Goal: Transaction & Acquisition: Subscribe to service/newsletter

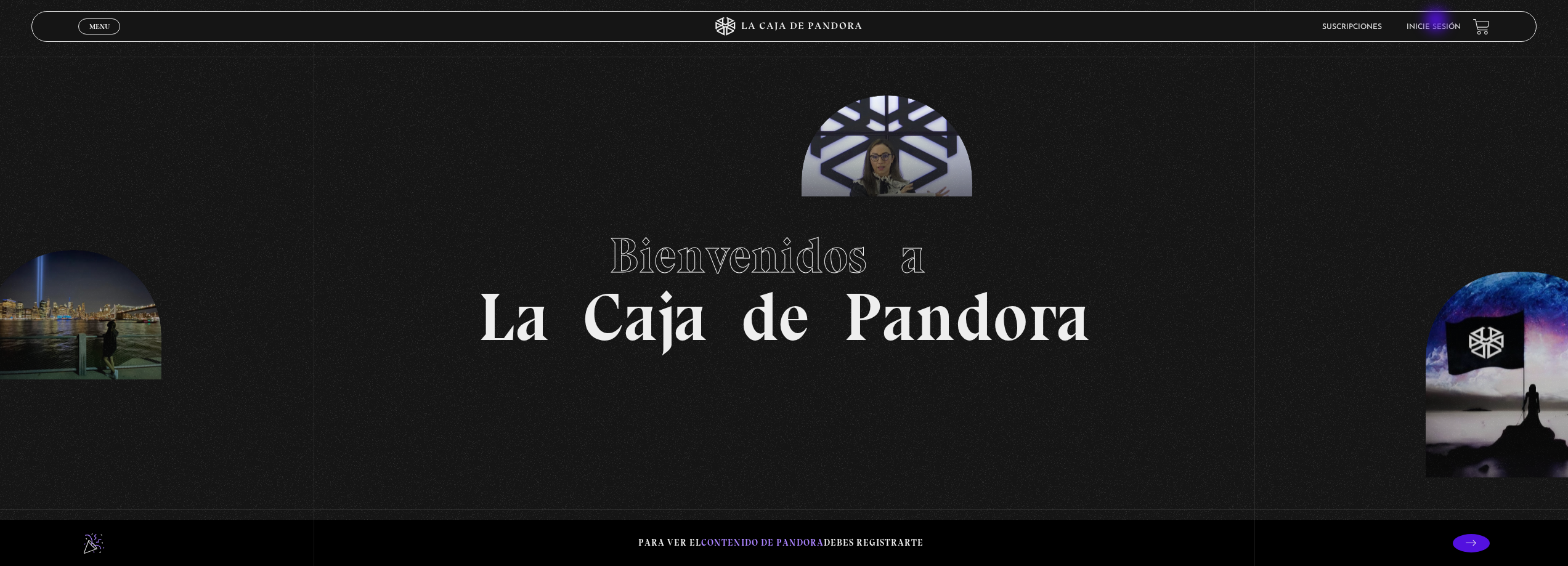
click at [1444, 28] on link "Inicie sesión" at bounding box center [1433, 27] width 54 height 7
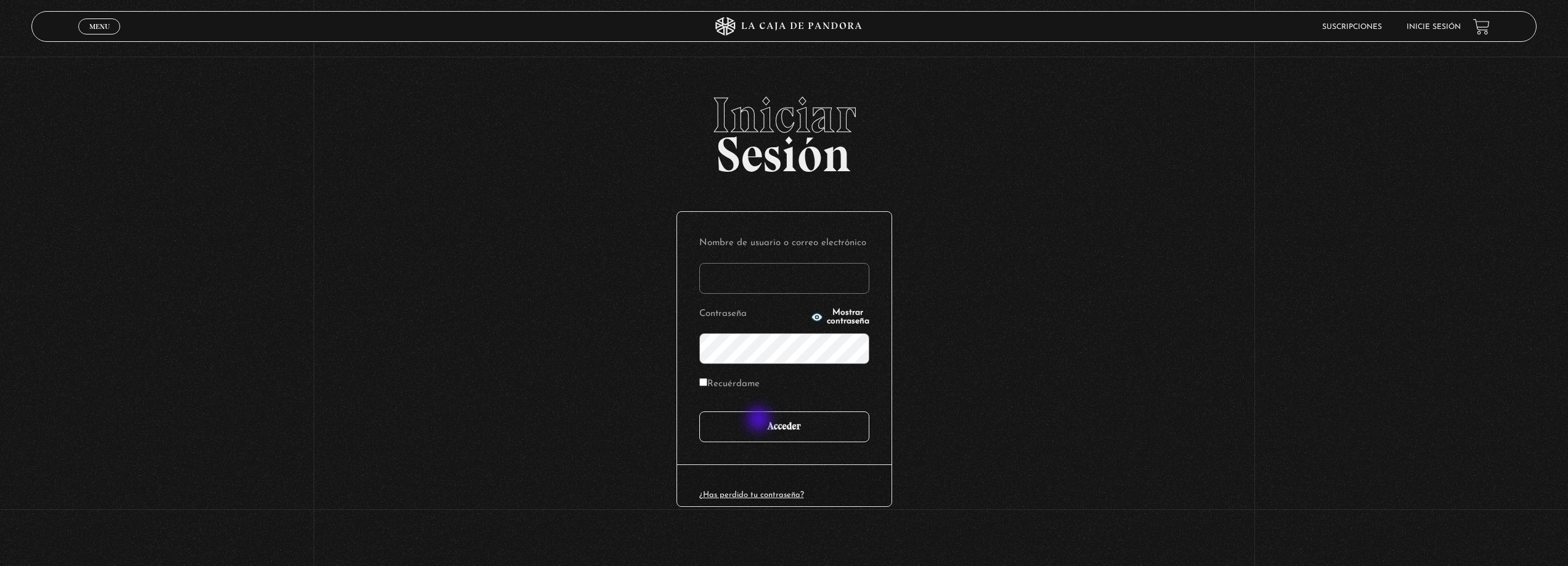
type input "vvasquezf"
click at [760, 421] on input "Acceder" at bounding box center [784, 426] width 170 height 30
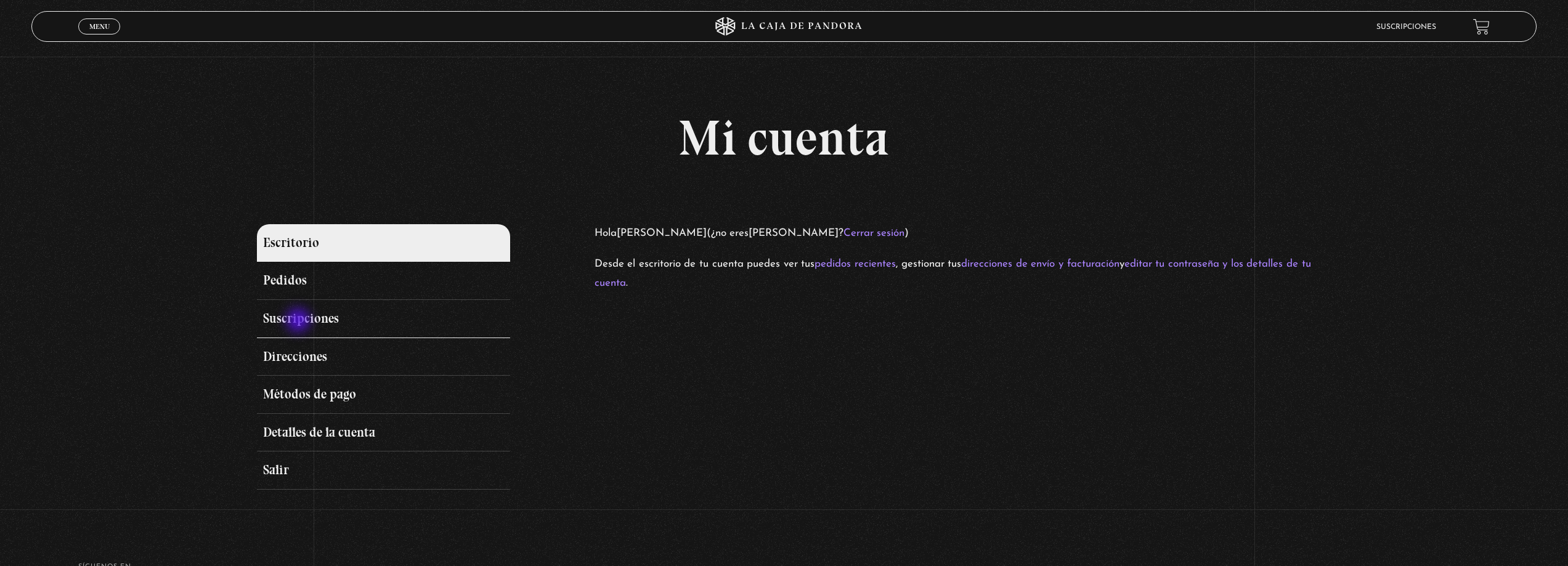
click at [300, 321] on link "Suscripciones" at bounding box center [383, 318] width 253 height 38
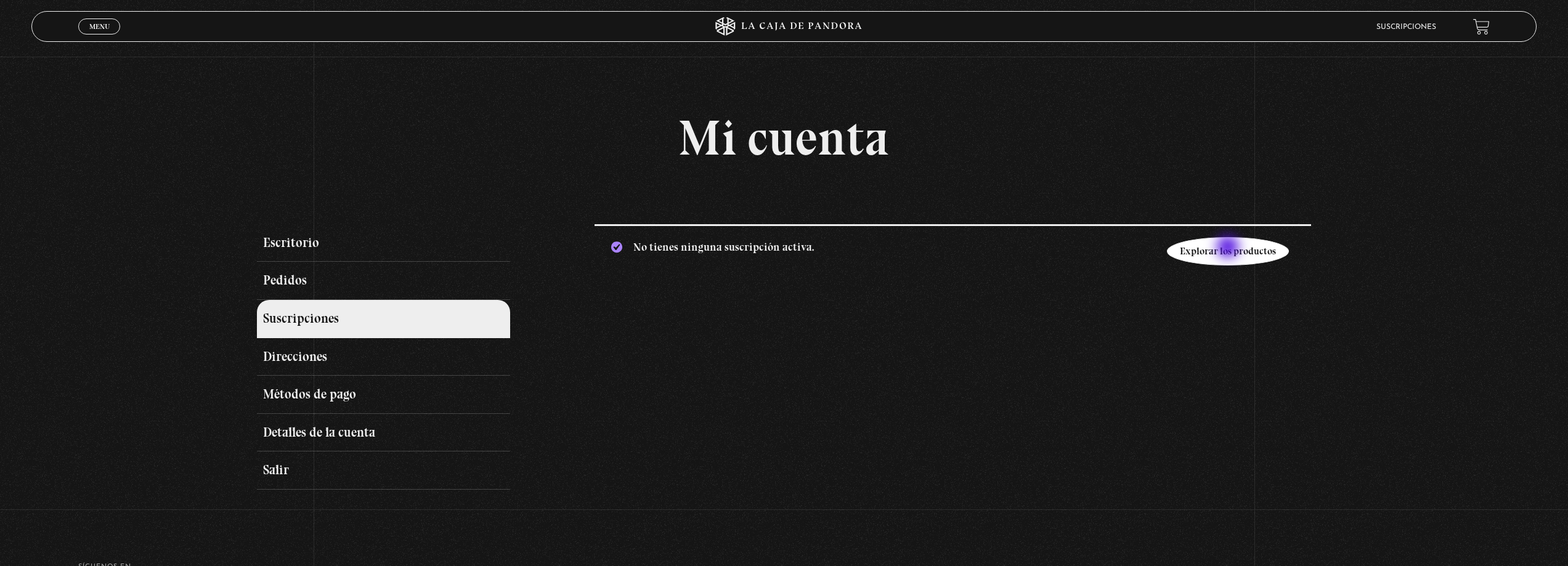
click at [1229, 248] on link "Explorar los productos" at bounding box center [1228, 251] width 122 height 28
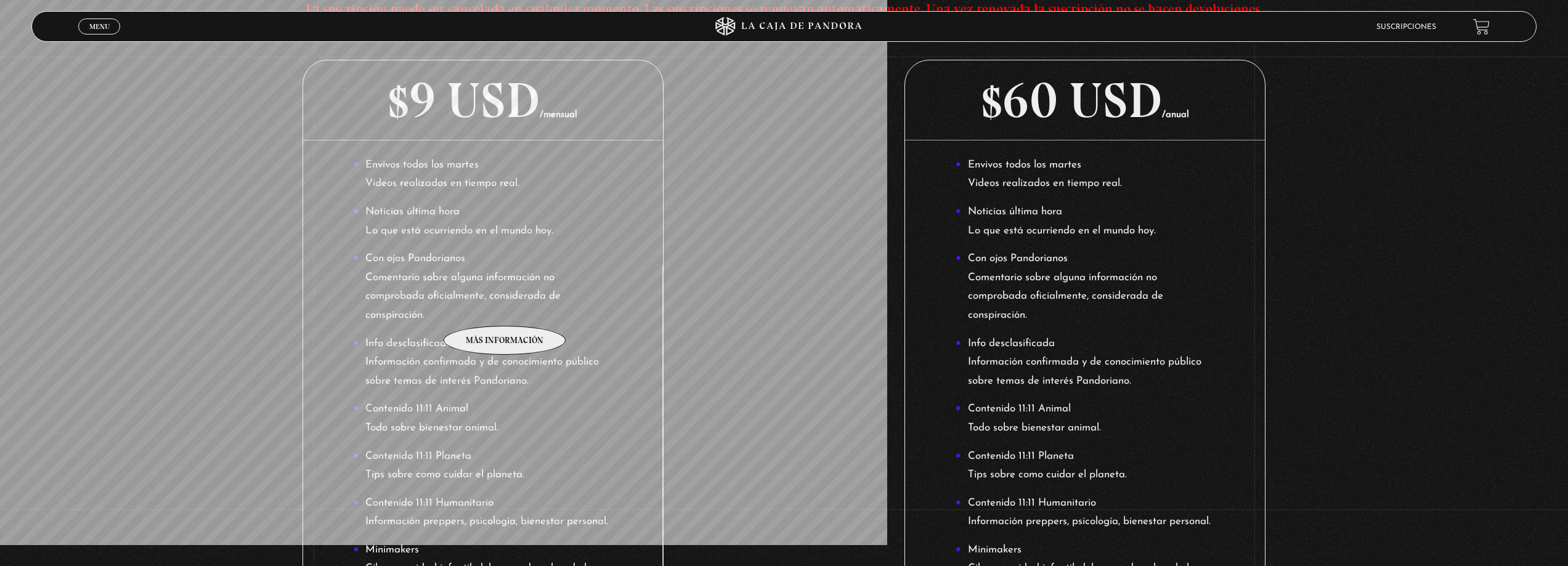
scroll to position [246, 0]
click at [495, 294] on li "Con ojos Pandorianos Comentario sobre alguna información no comprobada oficialm…" at bounding box center [483, 288] width 260 height 75
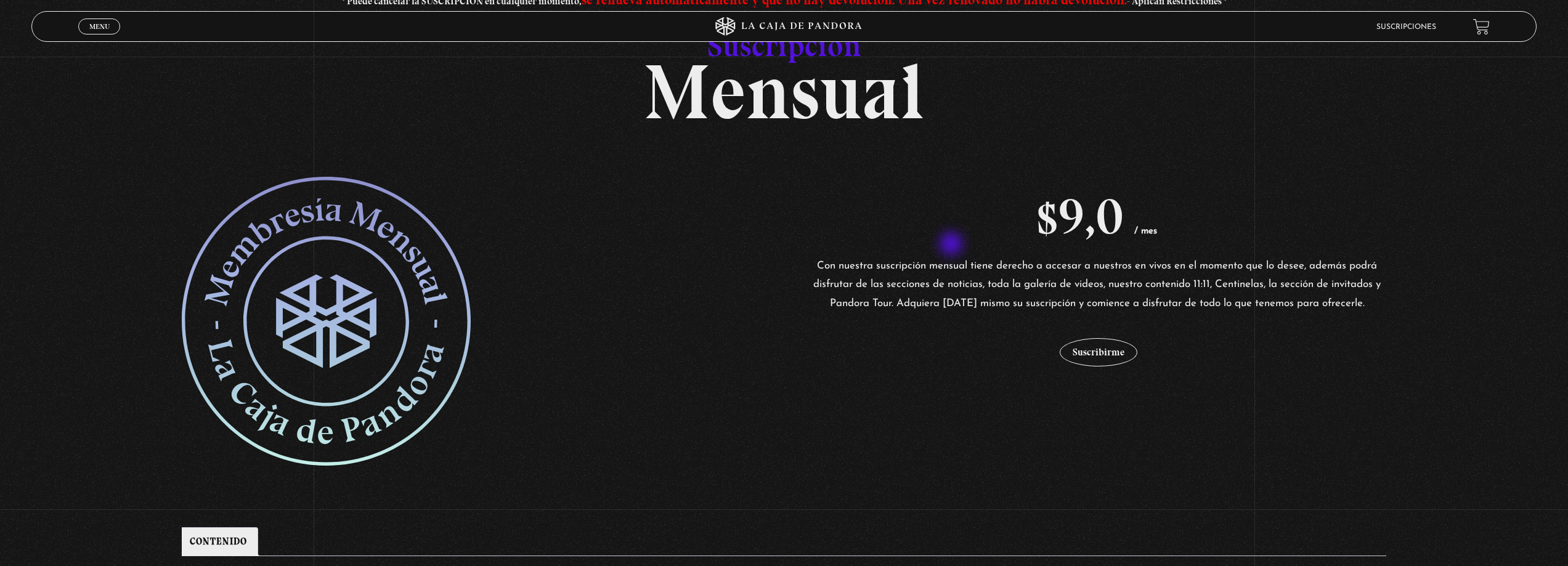
scroll to position [123, 0]
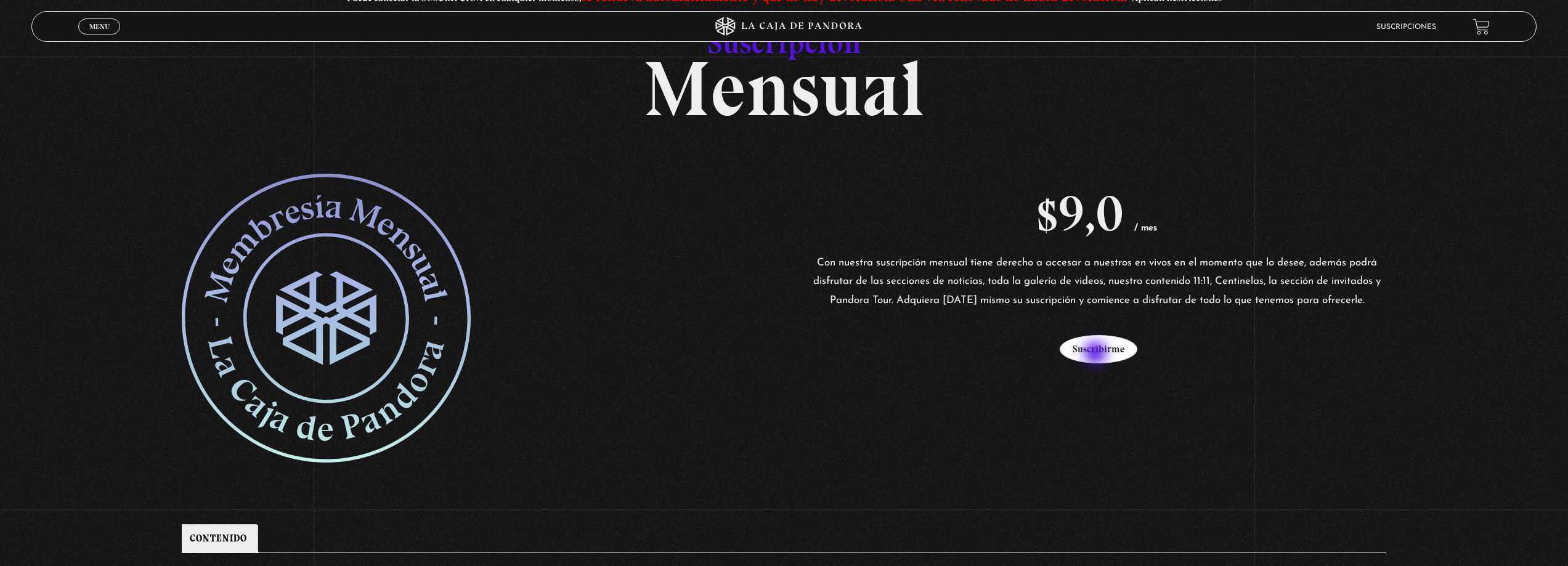
click at [1096, 354] on button "Suscribirme" at bounding box center [1099, 350] width 77 height 28
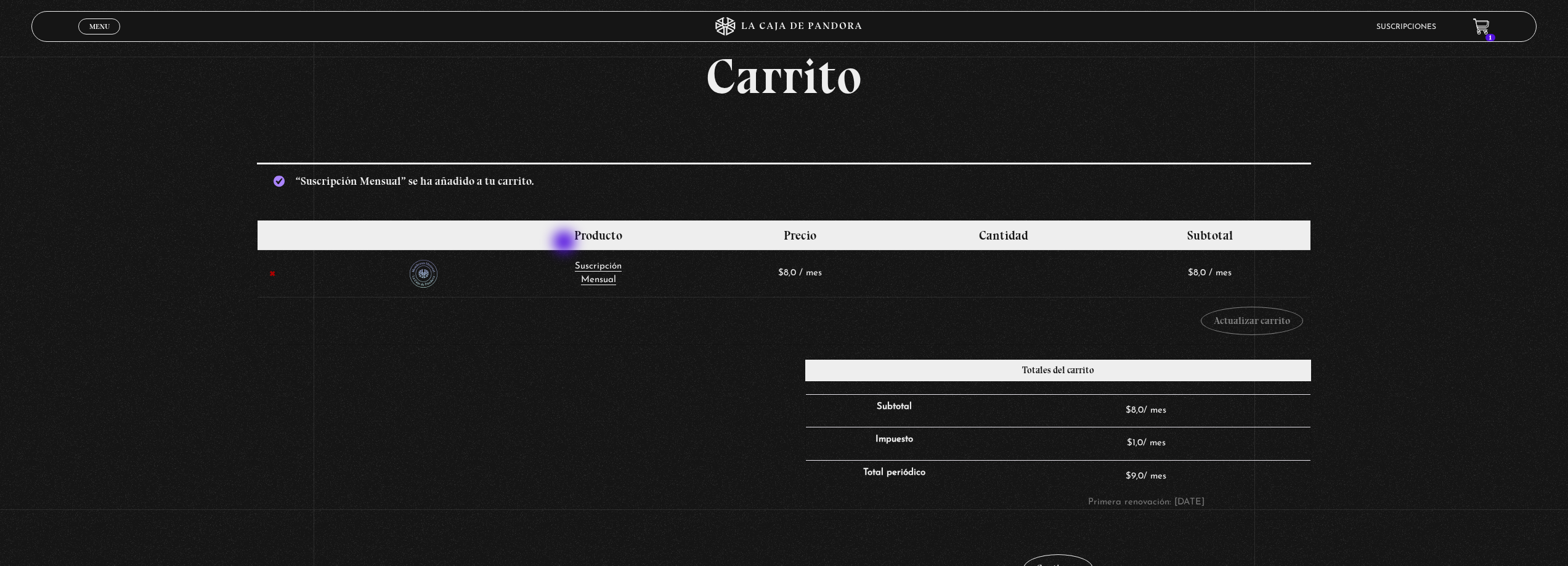
scroll to position [123, 0]
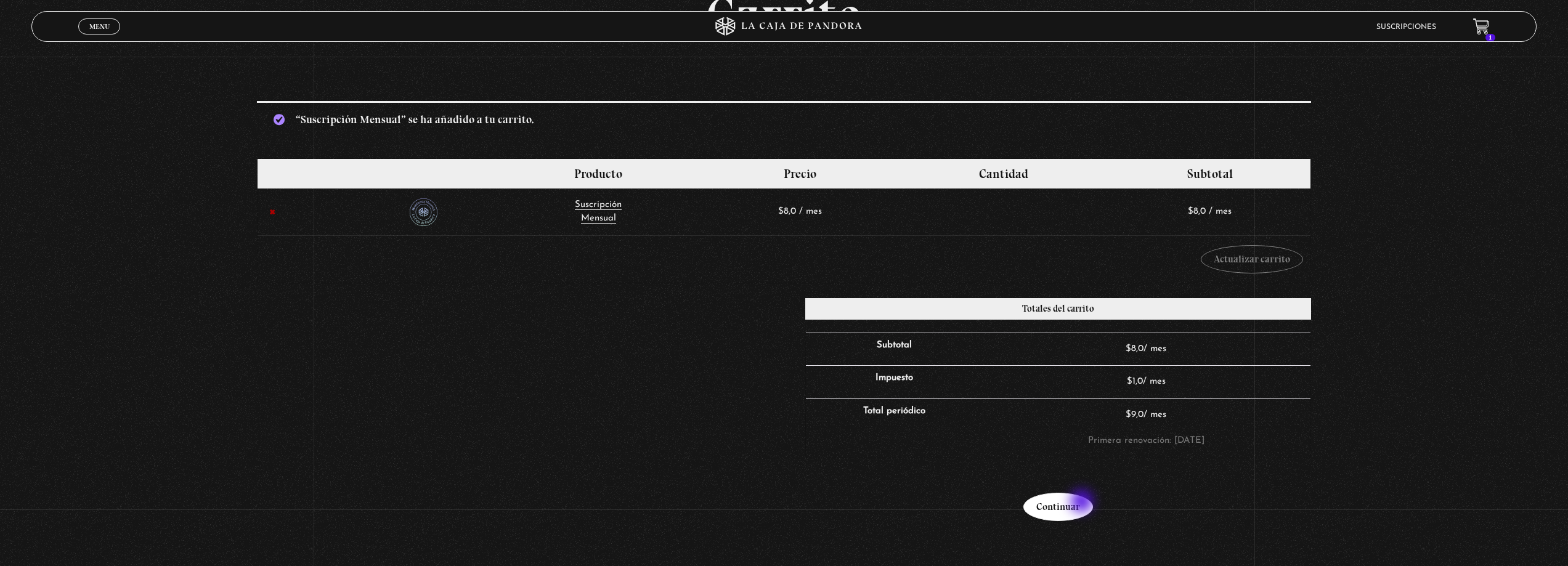
click at [1083, 503] on link "Continuar" at bounding box center [1058, 507] width 70 height 28
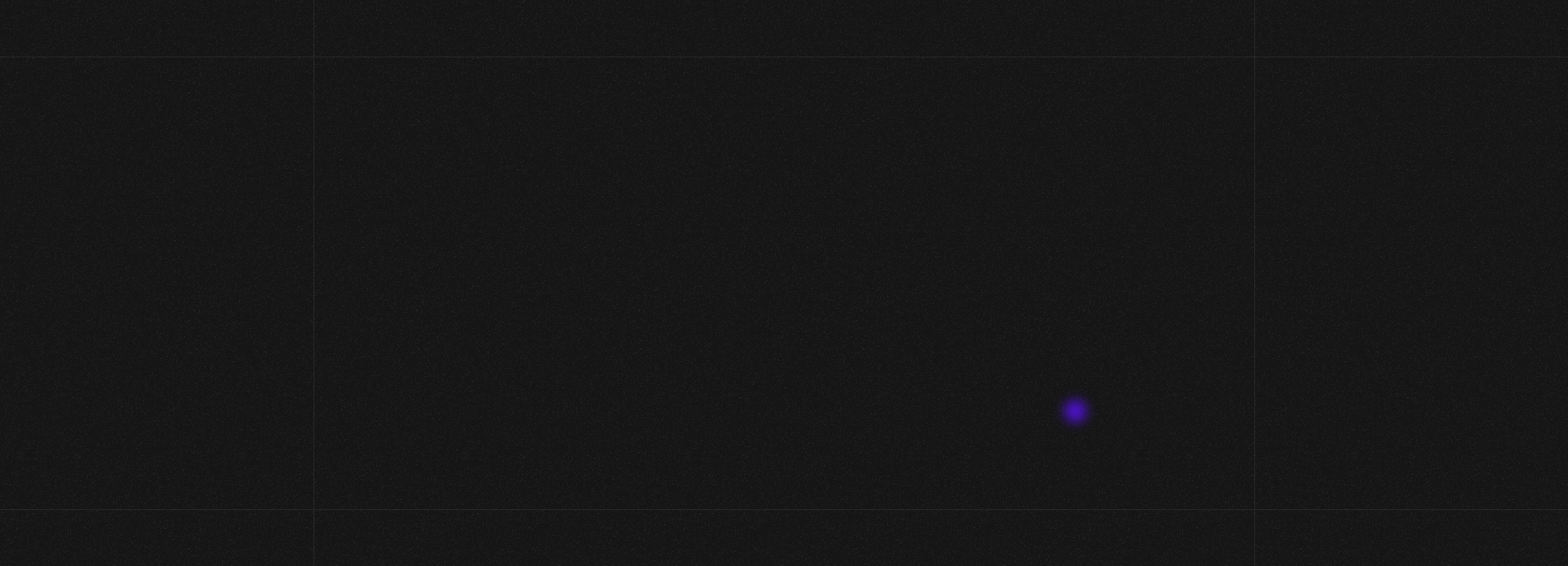
select select "CR-C"
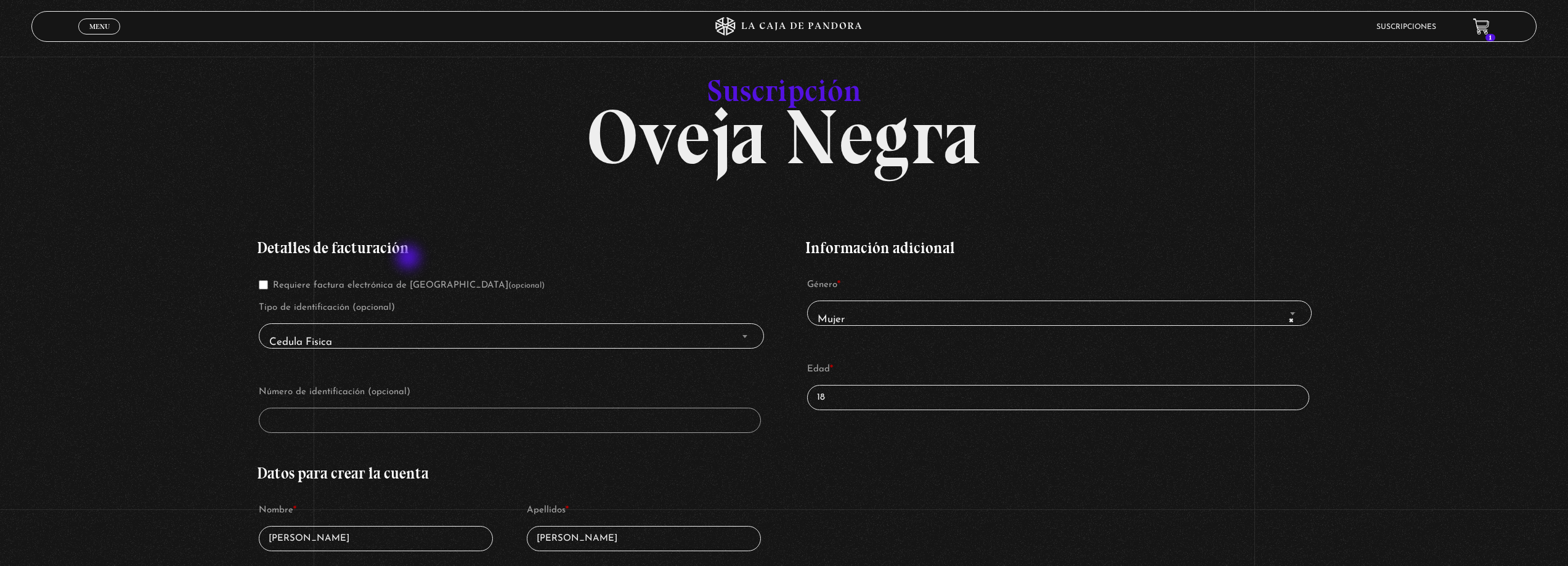
scroll to position [123, 0]
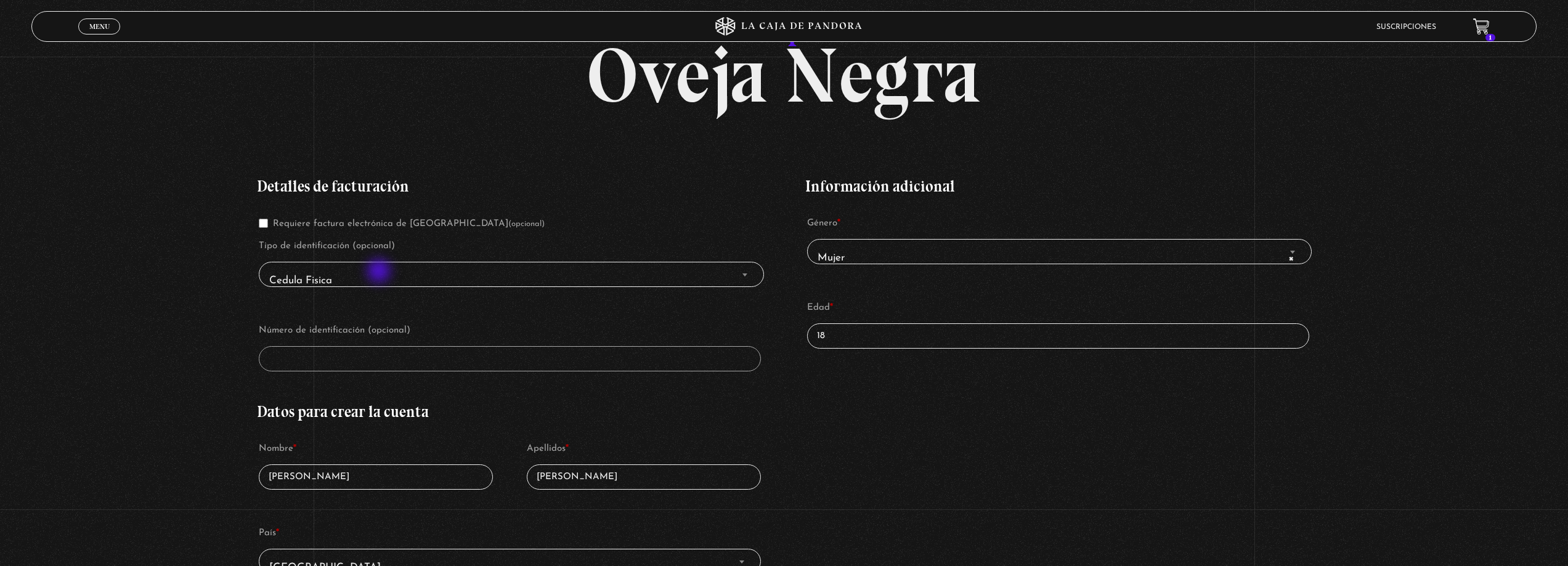
click at [375, 274] on span "Cedula Fisica" at bounding box center [511, 280] width 494 height 28
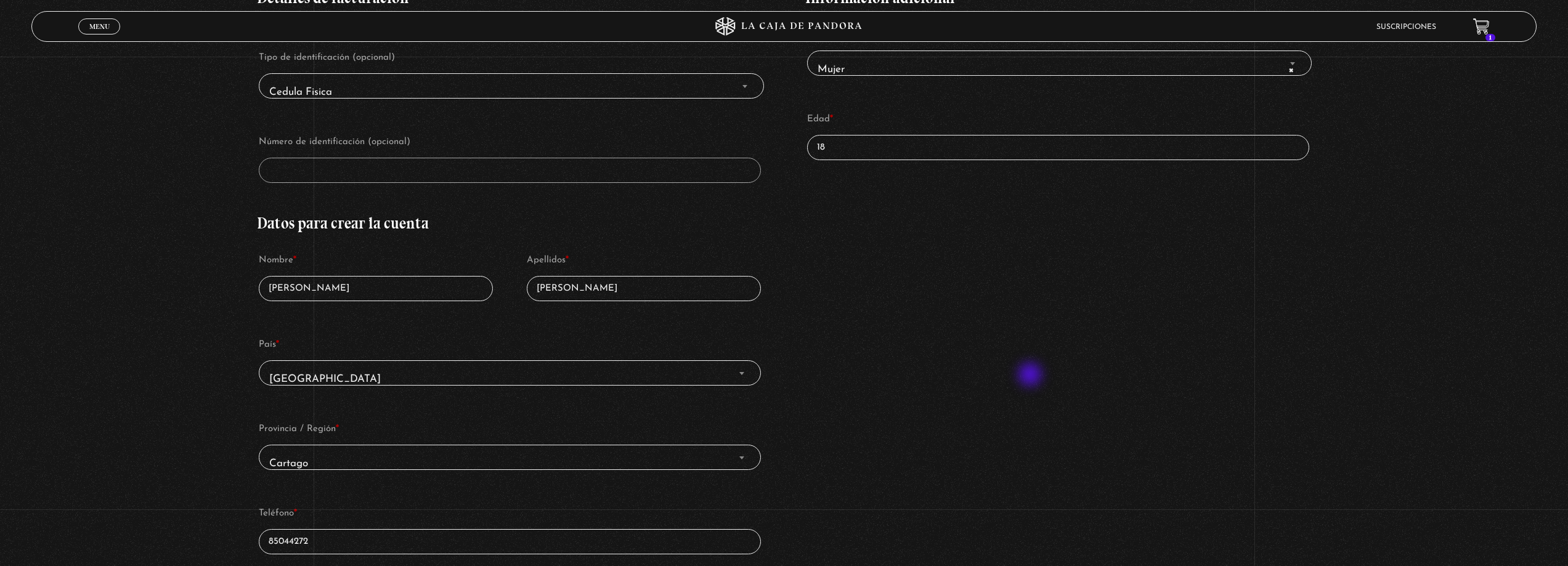
scroll to position [370, 0]
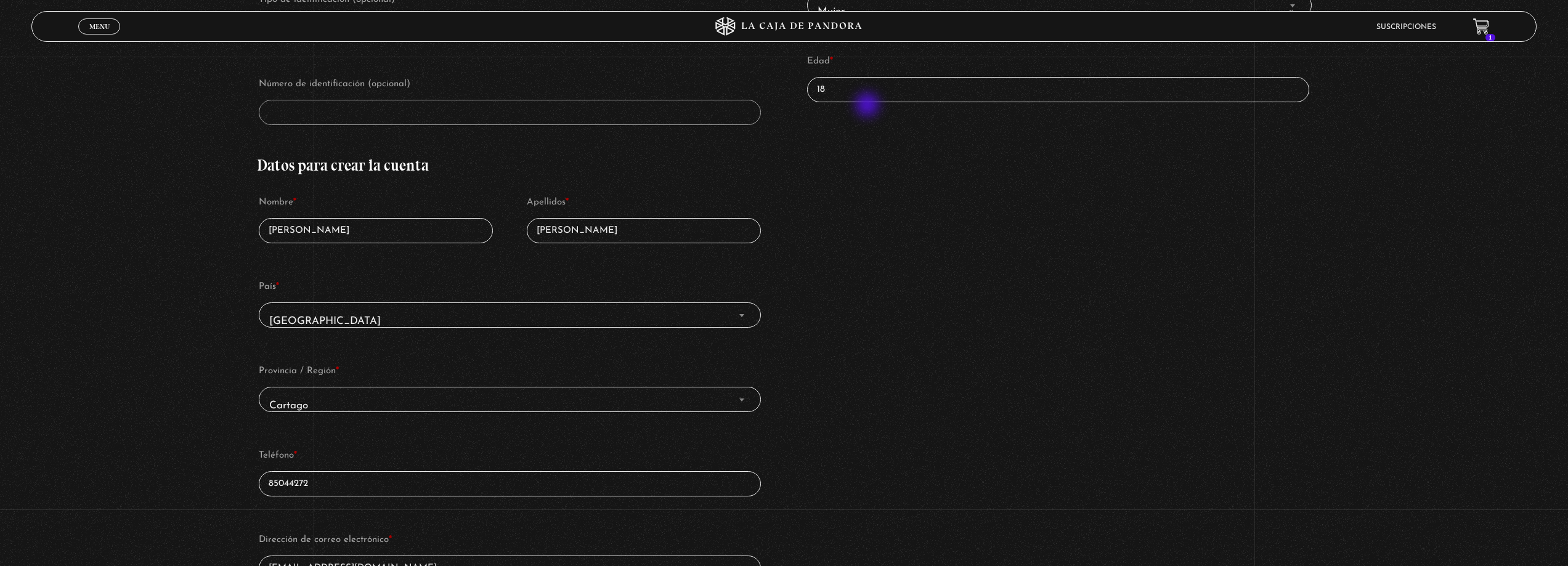
click at [867, 103] on p "Edad * 18" at bounding box center [1058, 77] width 506 height 54
drag, startPoint x: 844, startPoint y: 89, endPoint x: 836, endPoint y: 90, distance: 8.1
click at [836, 90] on input "18" at bounding box center [1058, 90] width 502 height 25
drag, startPoint x: 836, startPoint y: 90, endPoint x: 809, endPoint y: 91, distance: 27.0
click at [809, 91] on div "Detalles de facturación Requiere factura electrónica de Costa Rica (opcional) T…" at bounding box center [783, 263] width 1053 height 700
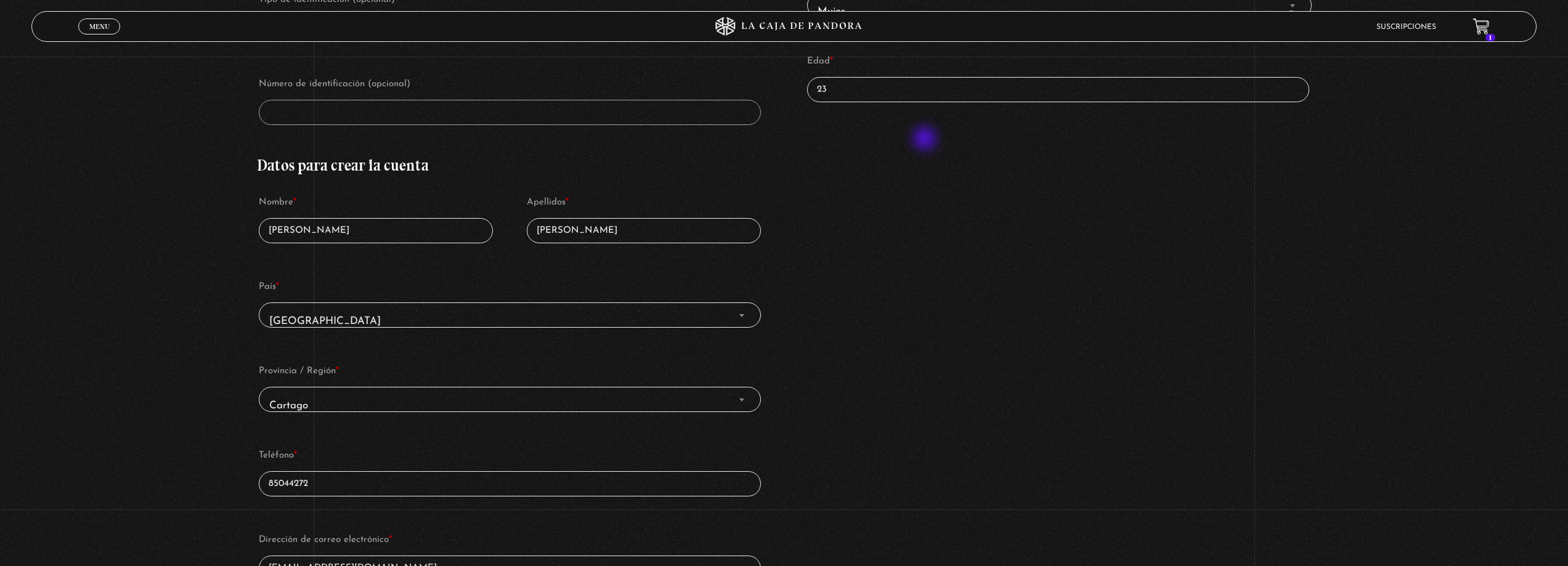
type input "23"
click at [926, 140] on div "Detalles de facturación Requiere factura electrónica de Costa Rica (opcional) T…" at bounding box center [783, 263] width 1053 height 700
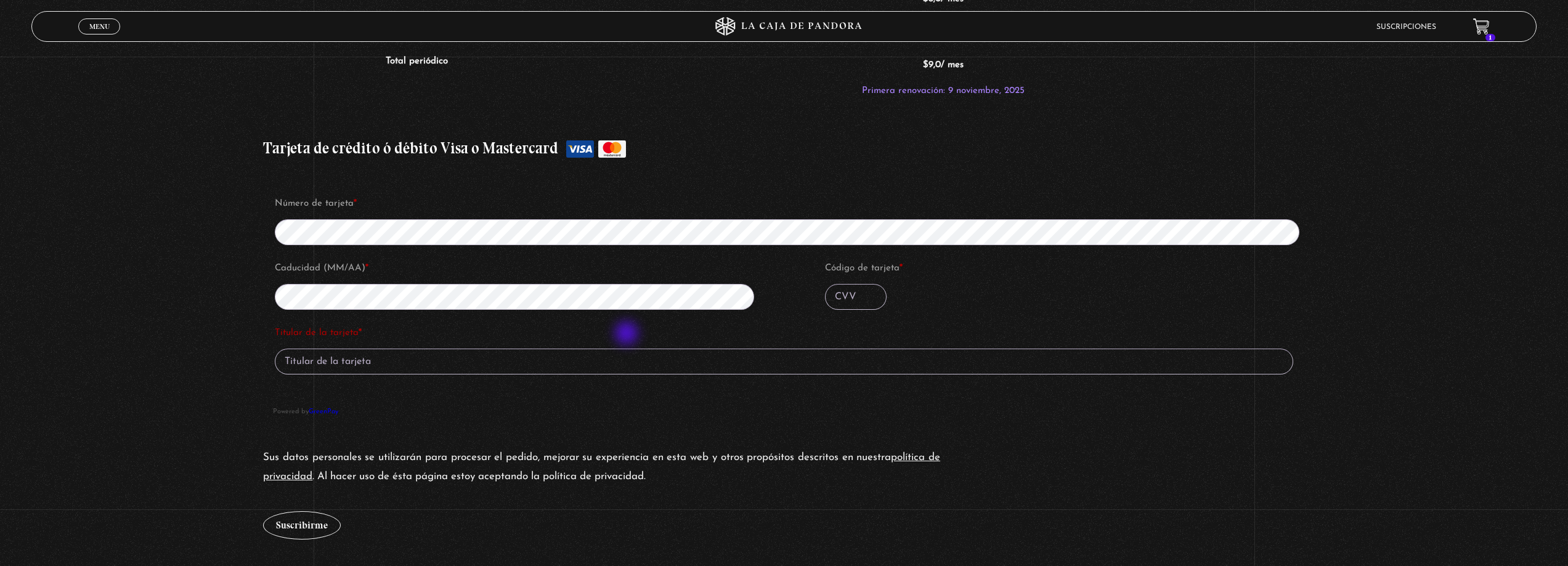
scroll to position [1109, 0]
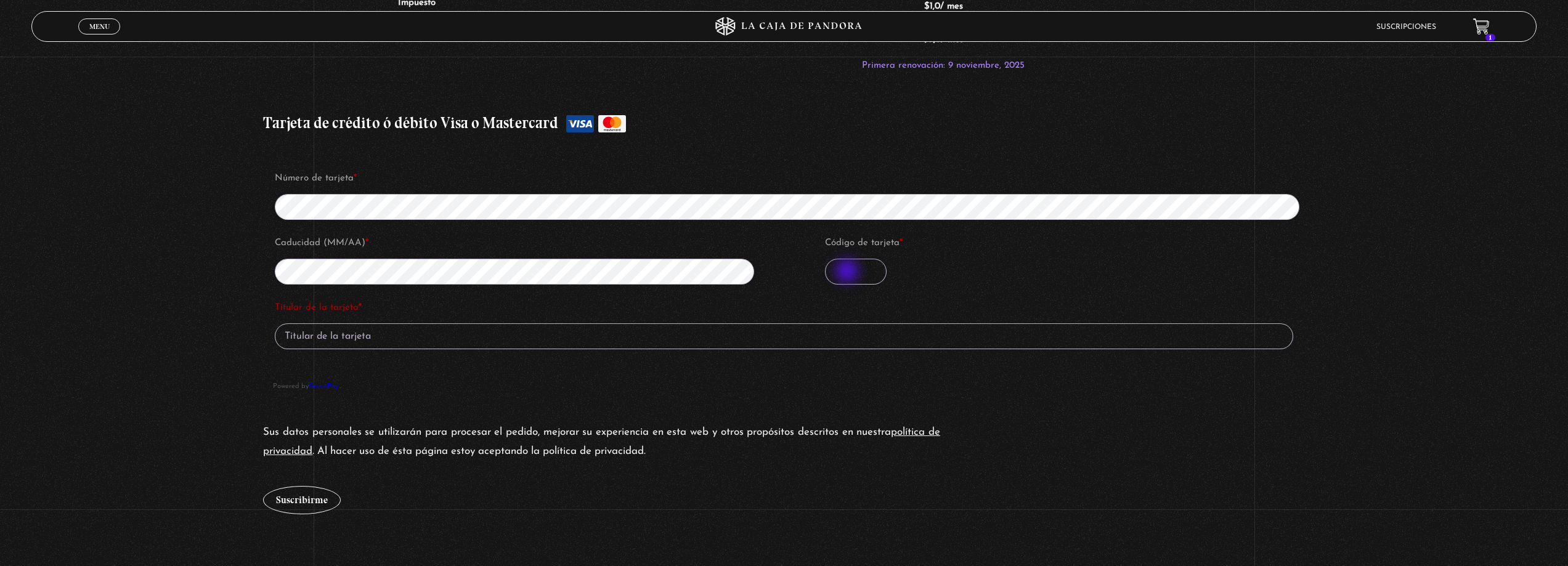
click at [849, 272] on input "Código de tarjeta *" at bounding box center [855, 271] width 62 height 26
type input "399"
click at [349, 345] on input "Titular de la tarjeta *" at bounding box center [783, 336] width 1018 height 26
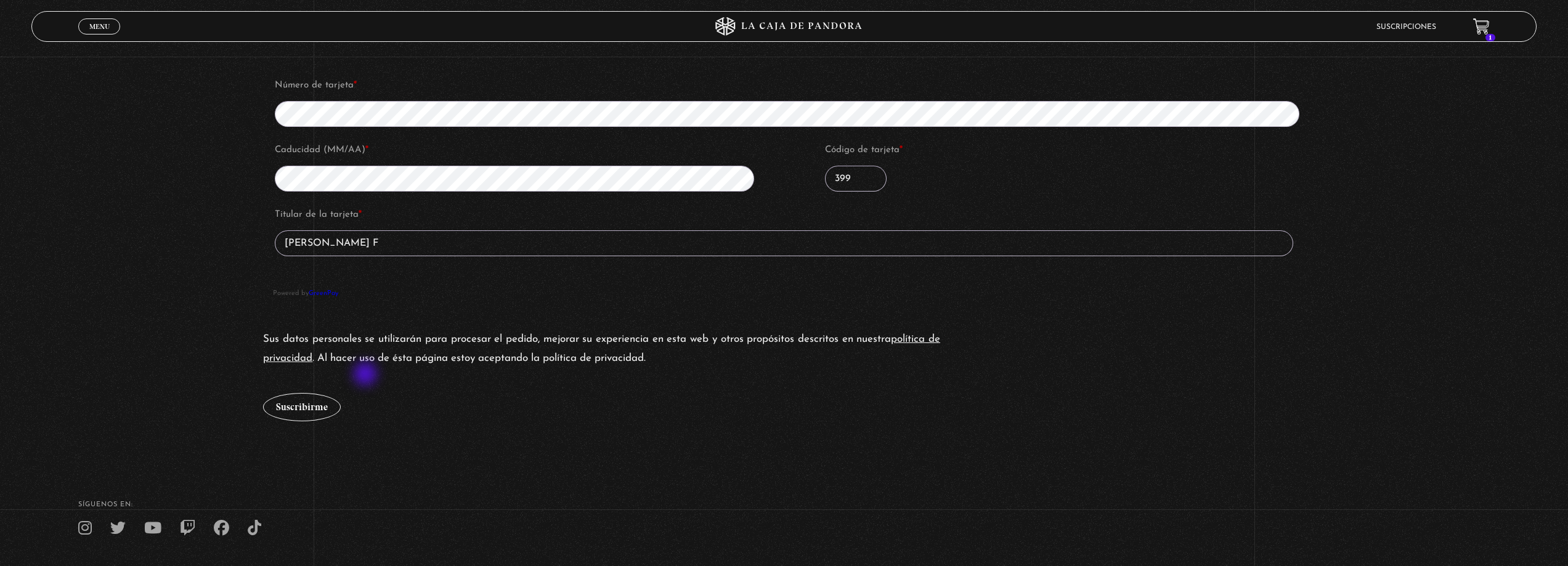
scroll to position [1232, 0]
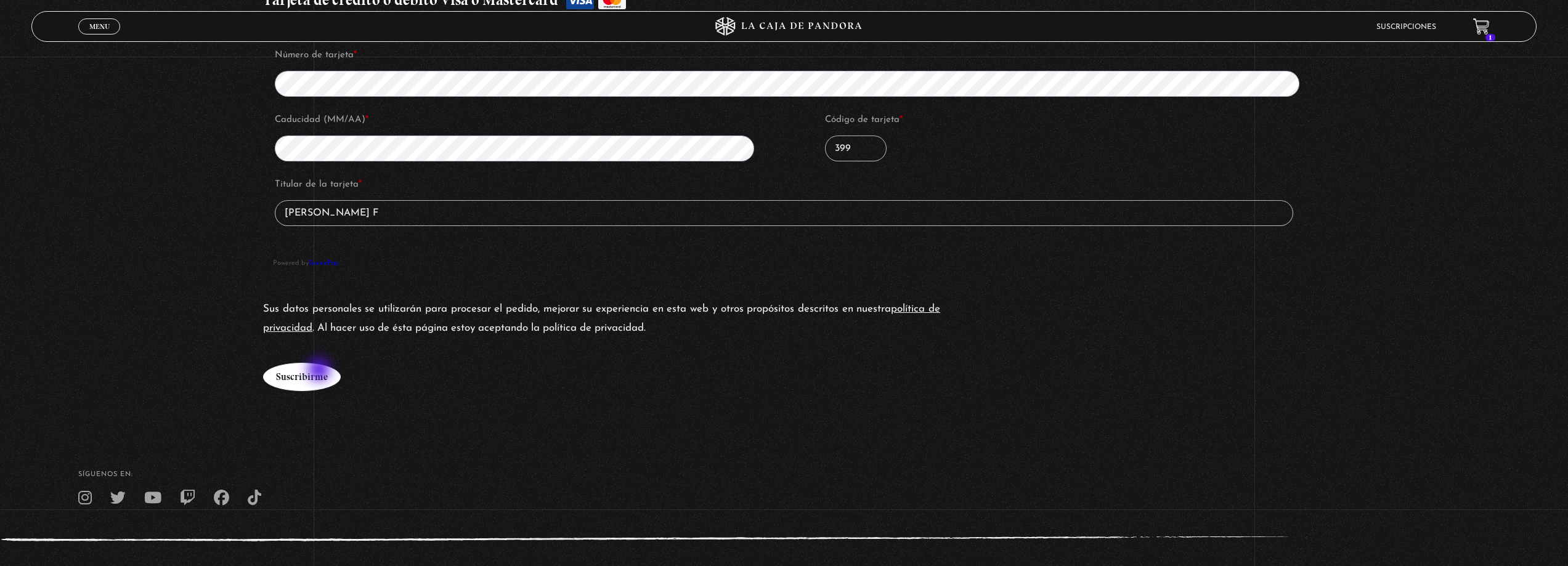
type input "Valery Vasquez F"
click at [321, 371] on button "Suscribirme" at bounding box center [302, 377] width 77 height 28
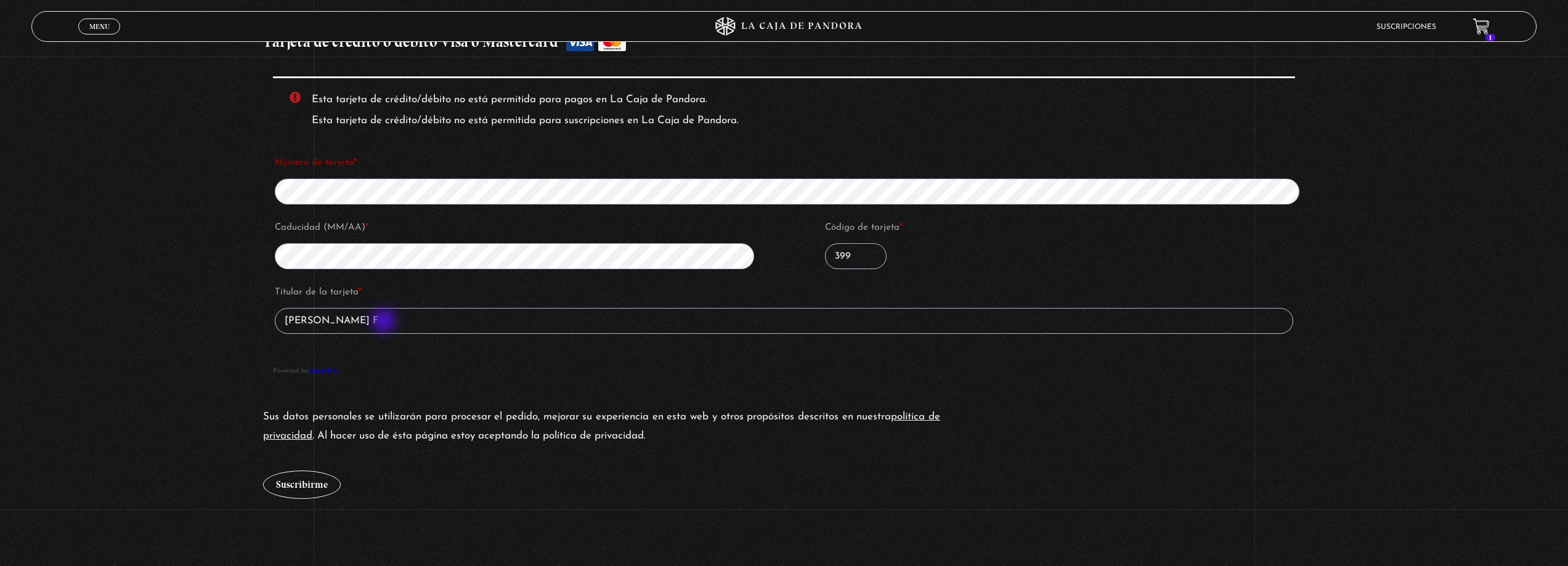
scroll to position [1258, 0]
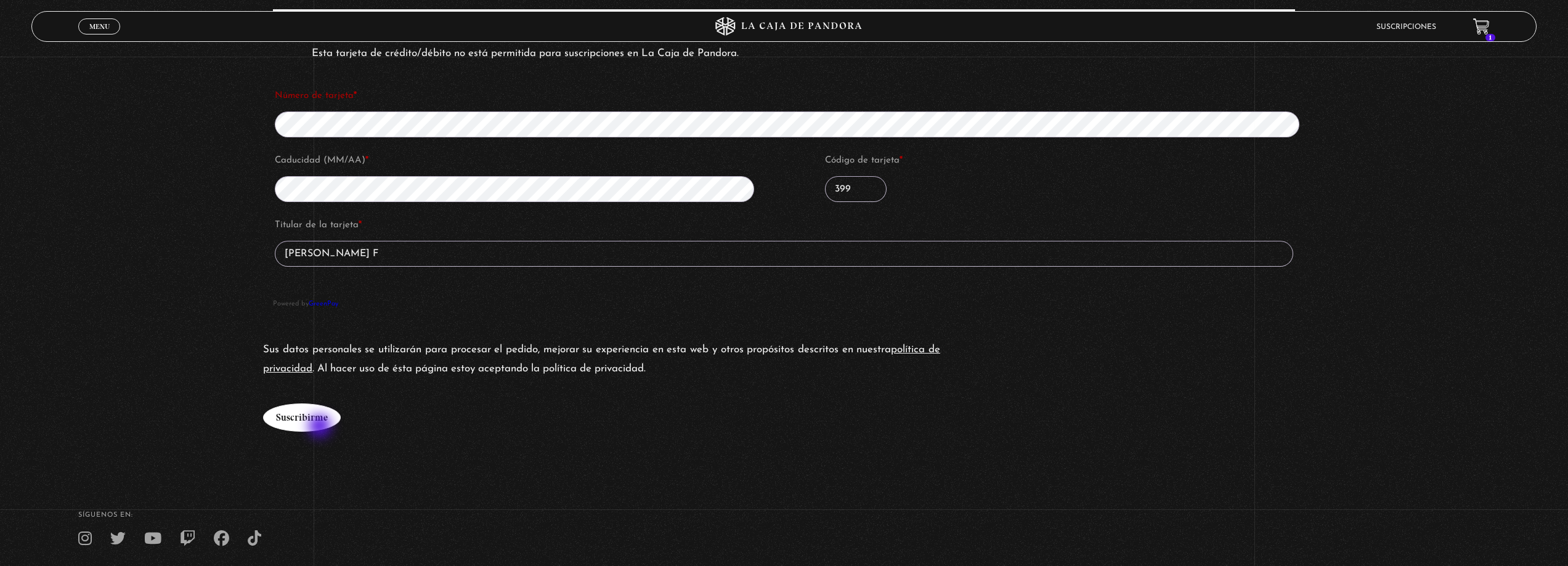
click at [314, 418] on button "Suscribirme" at bounding box center [302, 418] width 77 height 28
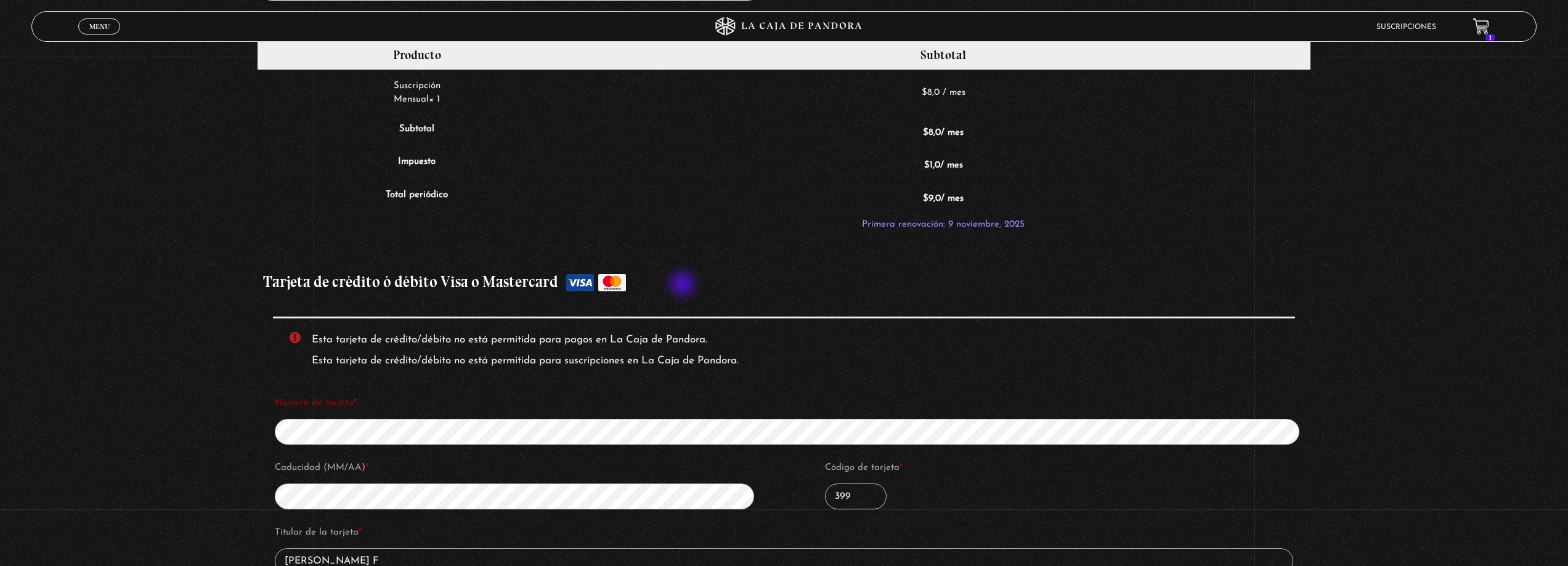
scroll to position [1135, 0]
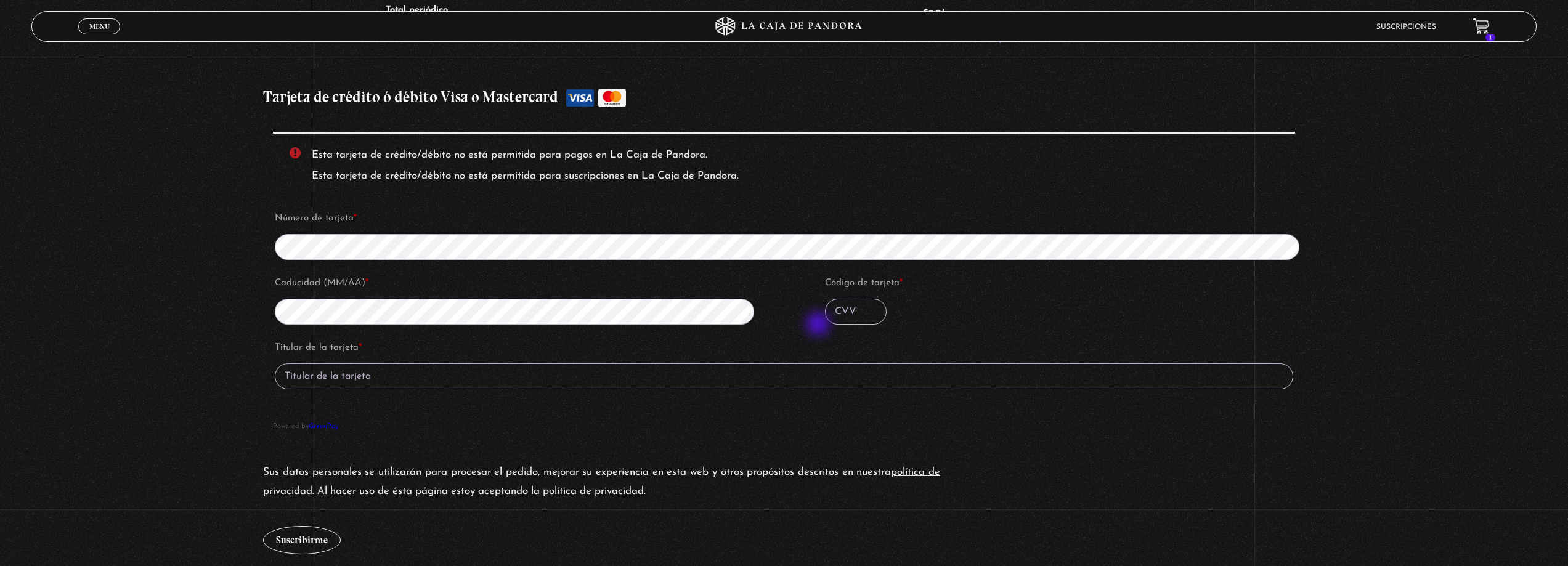
click at [820, 325] on fieldset "Número de tarjeta * Caducidad (MM/AA) * Código de tarjeta *" at bounding box center [792, 272] width 1038 height 129
click at [867, 307] on input "Código de tarjeta *" at bounding box center [855, 312] width 62 height 26
type input "209"
click at [411, 373] on input "Titular de la tarjeta *" at bounding box center [783, 376] width 1018 height 26
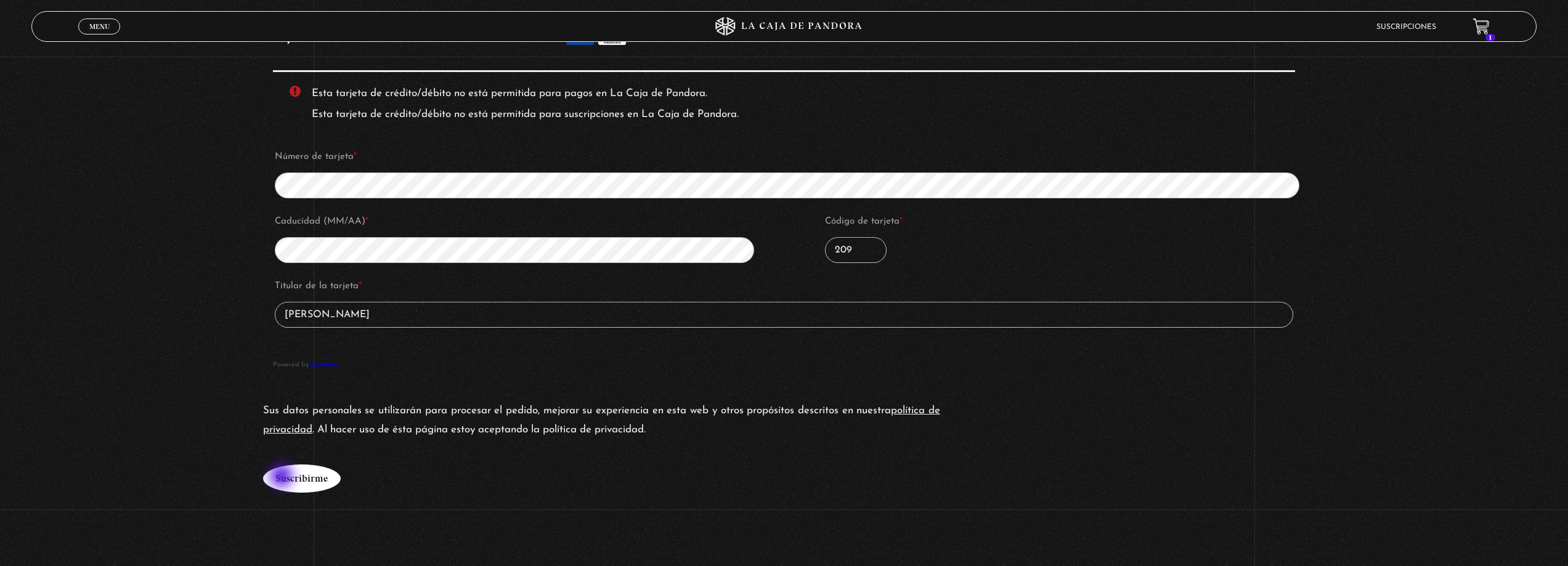
type input "Valery Vásquez F"
click at [283, 477] on button "Suscribirme" at bounding box center [302, 479] width 77 height 28
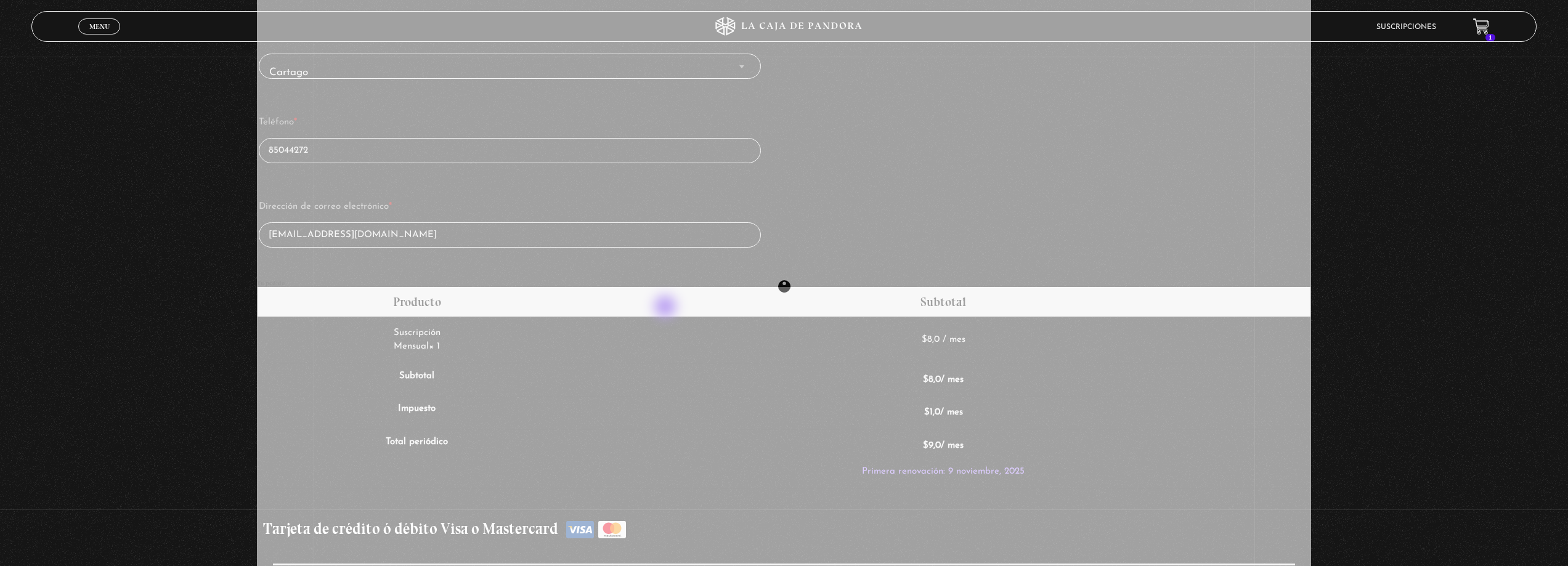
scroll to position [704, 0]
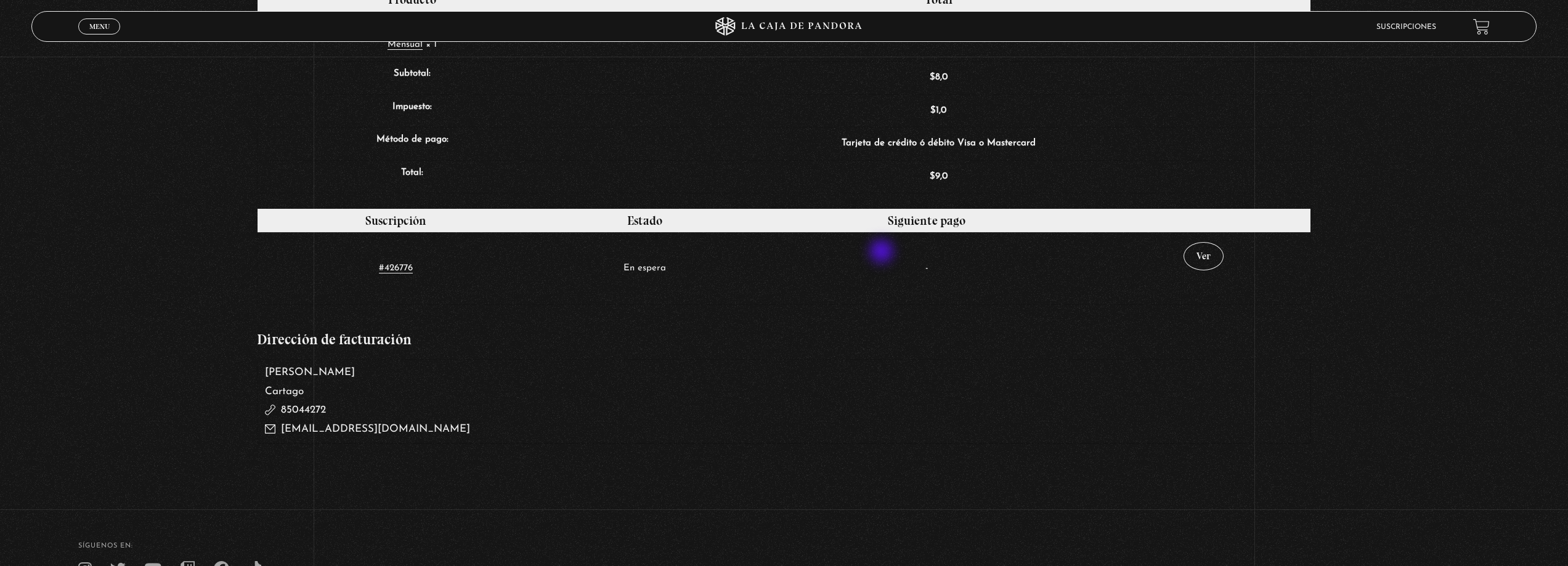
scroll to position [507, 0]
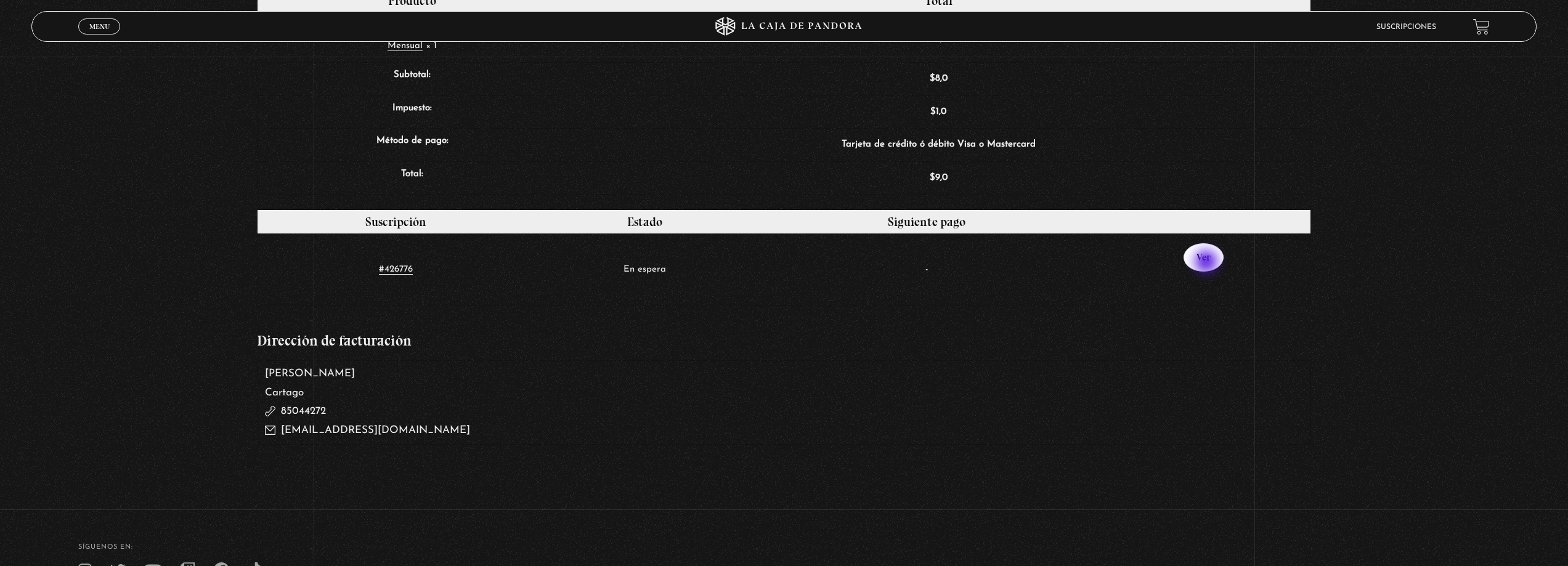
click at [1207, 263] on link "Ver" at bounding box center [1204, 257] width 40 height 28
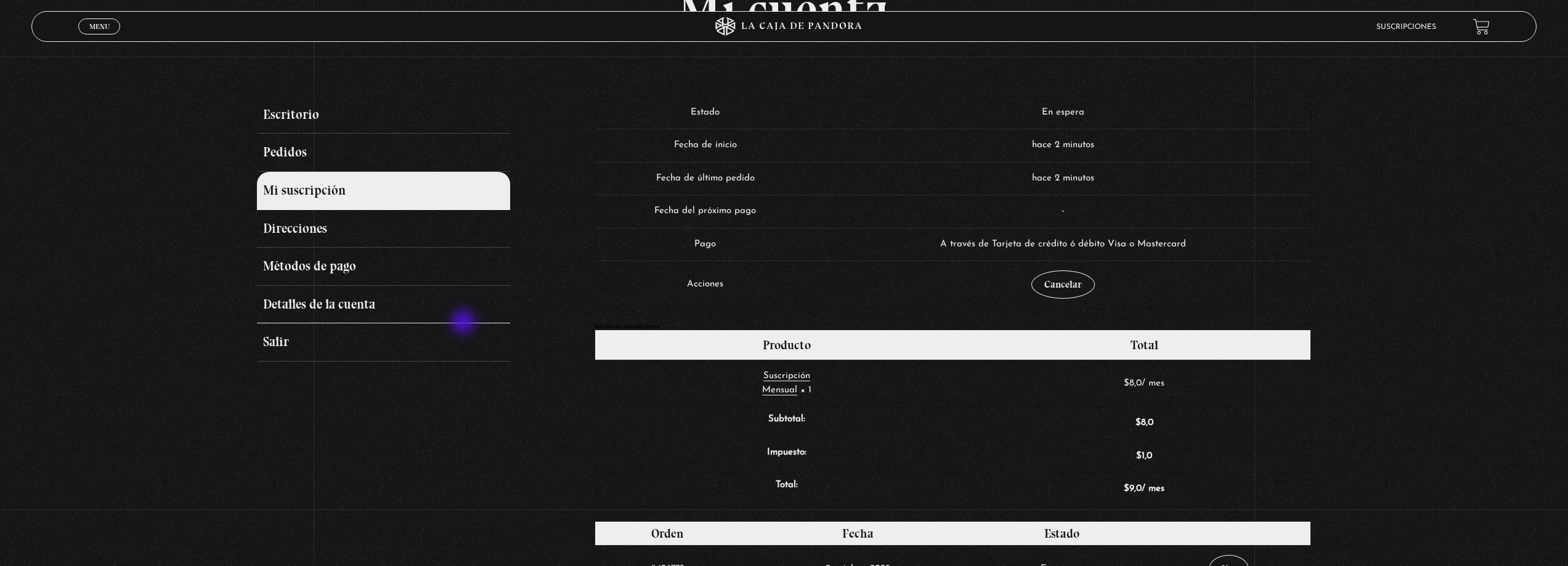
scroll to position [123, 0]
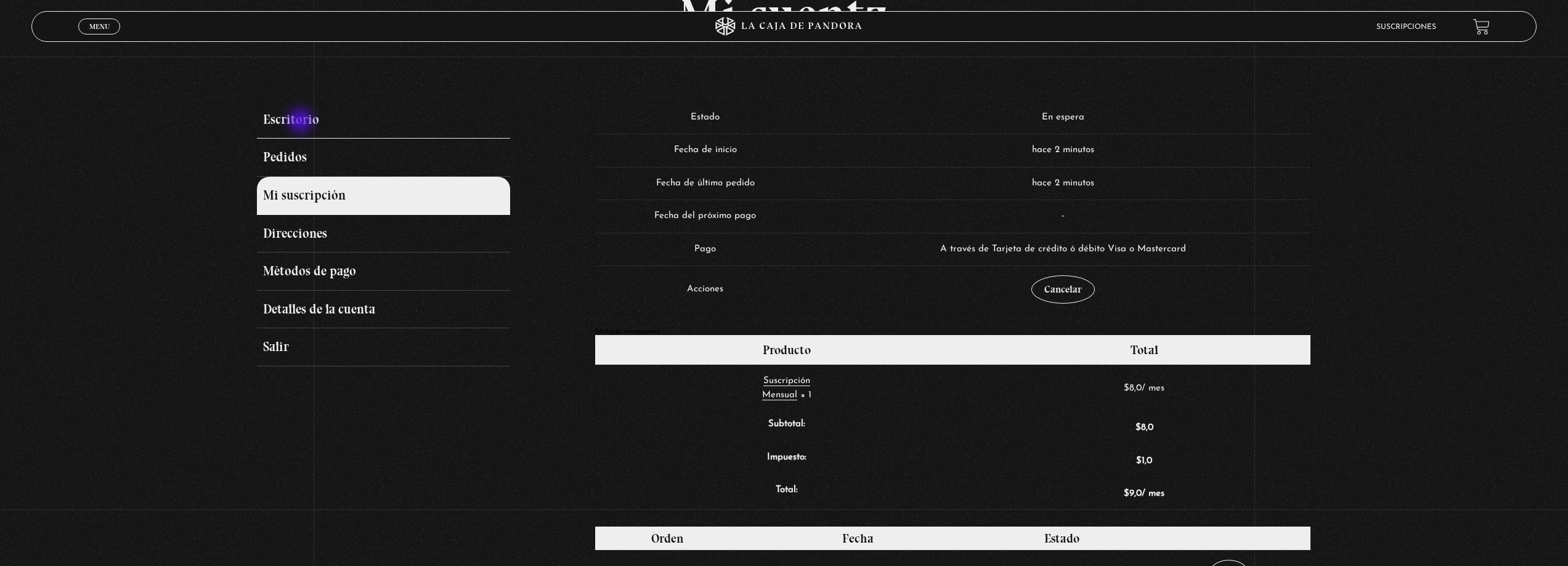
click at [302, 122] on link "Escritorio" at bounding box center [383, 120] width 253 height 38
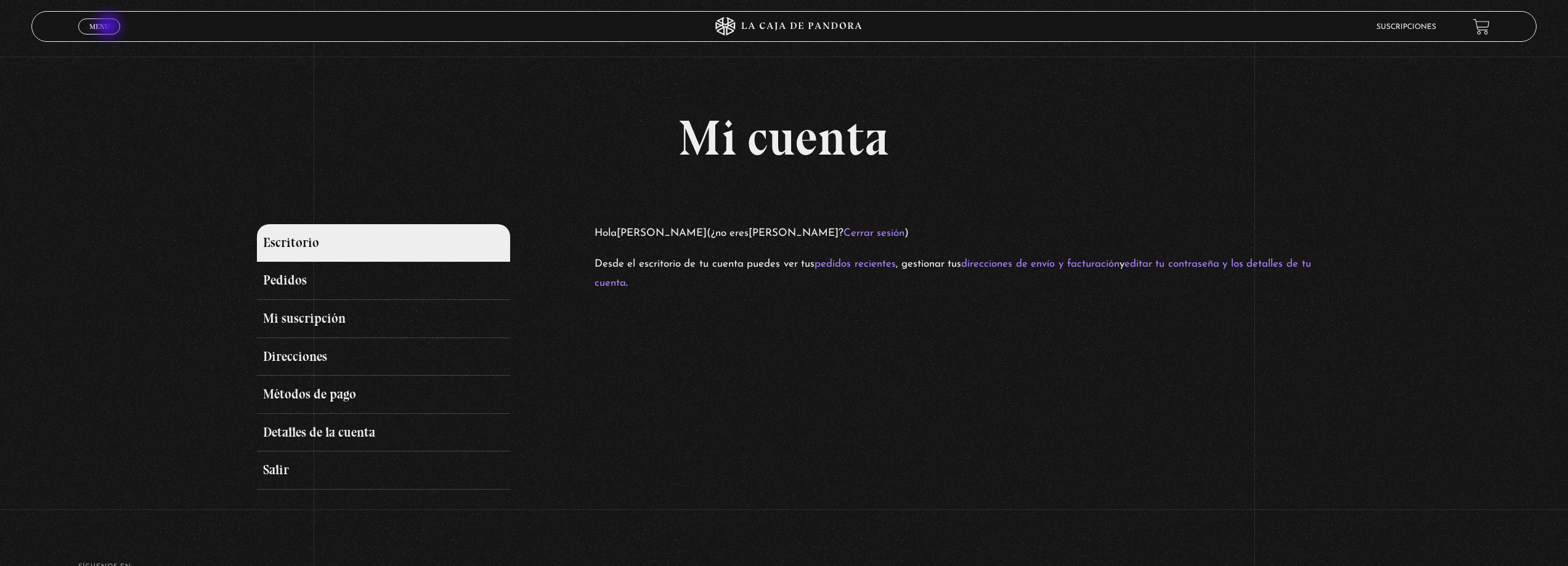
click at [109, 27] on span "Menu" at bounding box center [99, 27] width 20 height 7
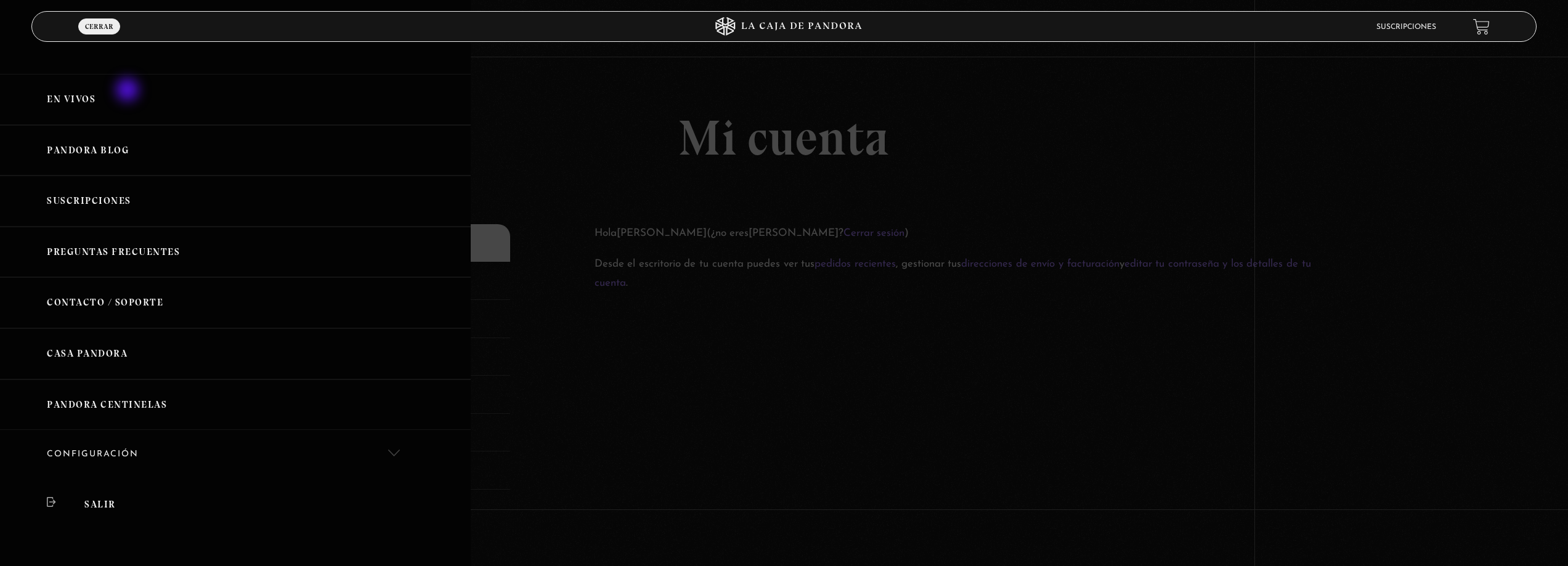
click at [129, 94] on link "En vivos" at bounding box center [235, 99] width 471 height 51
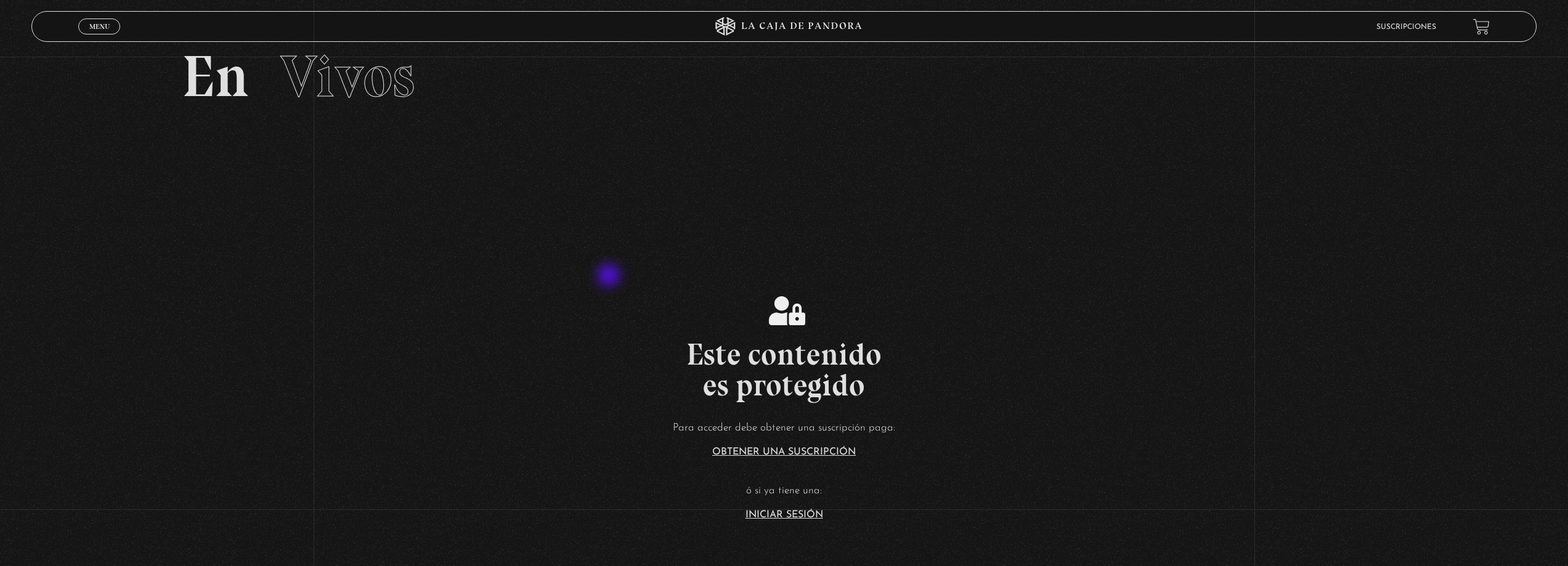
scroll to position [62, 0]
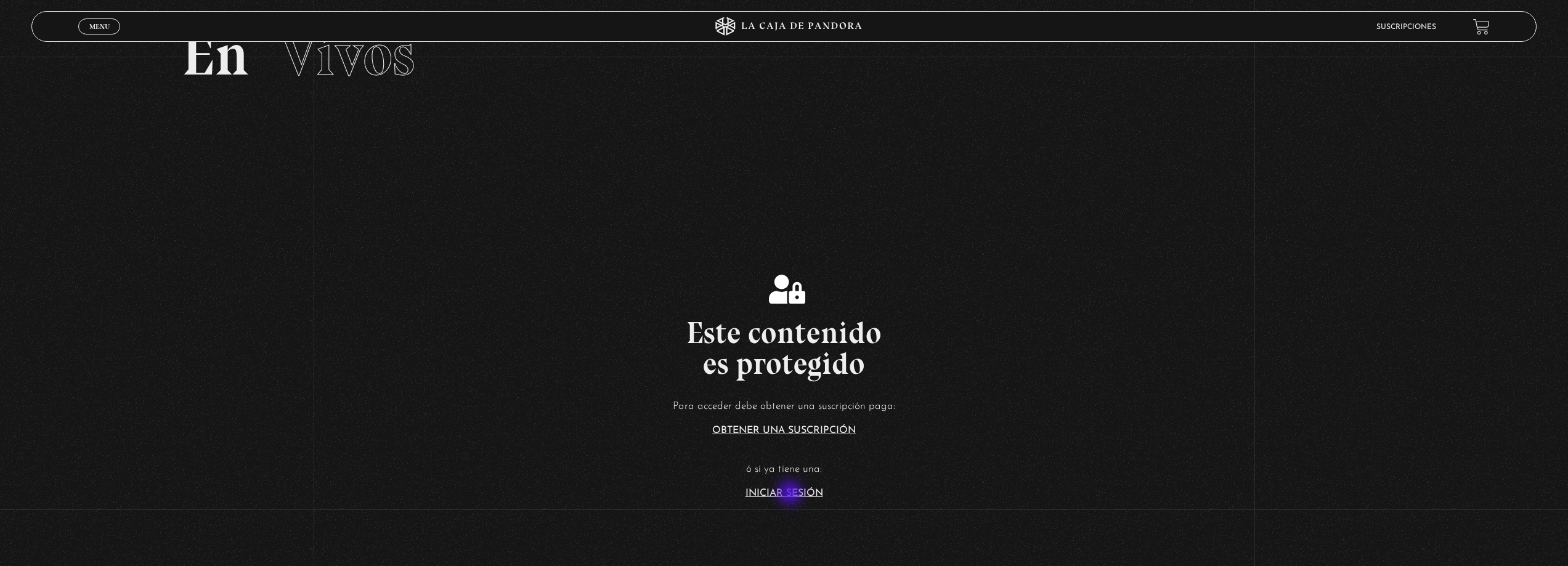
click at [791, 494] on link "Iniciar Sesión" at bounding box center [784, 493] width 77 height 10
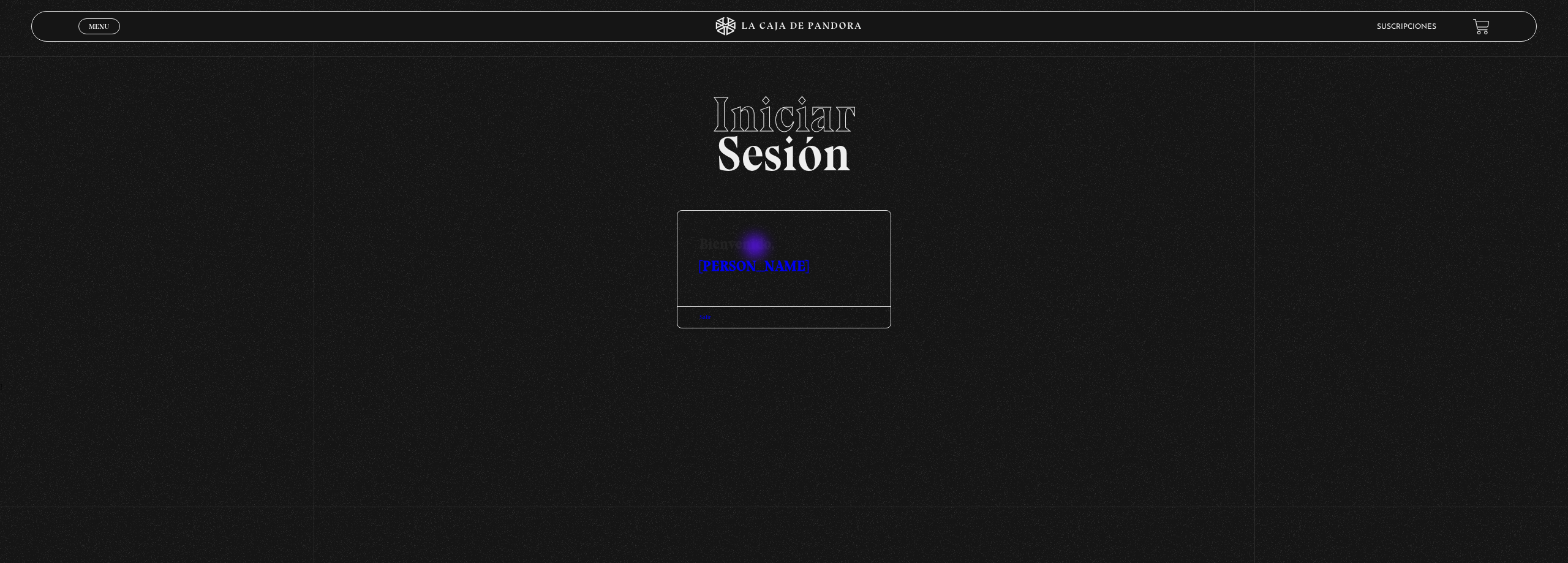
click at [757, 248] on h3 "Bienvenido, [PERSON_NAME]" at bounding box center [784, 243] width 213 height 66
click at [95, 23] on span "Menu" at bounding box center [98, 27] width 20 height 7
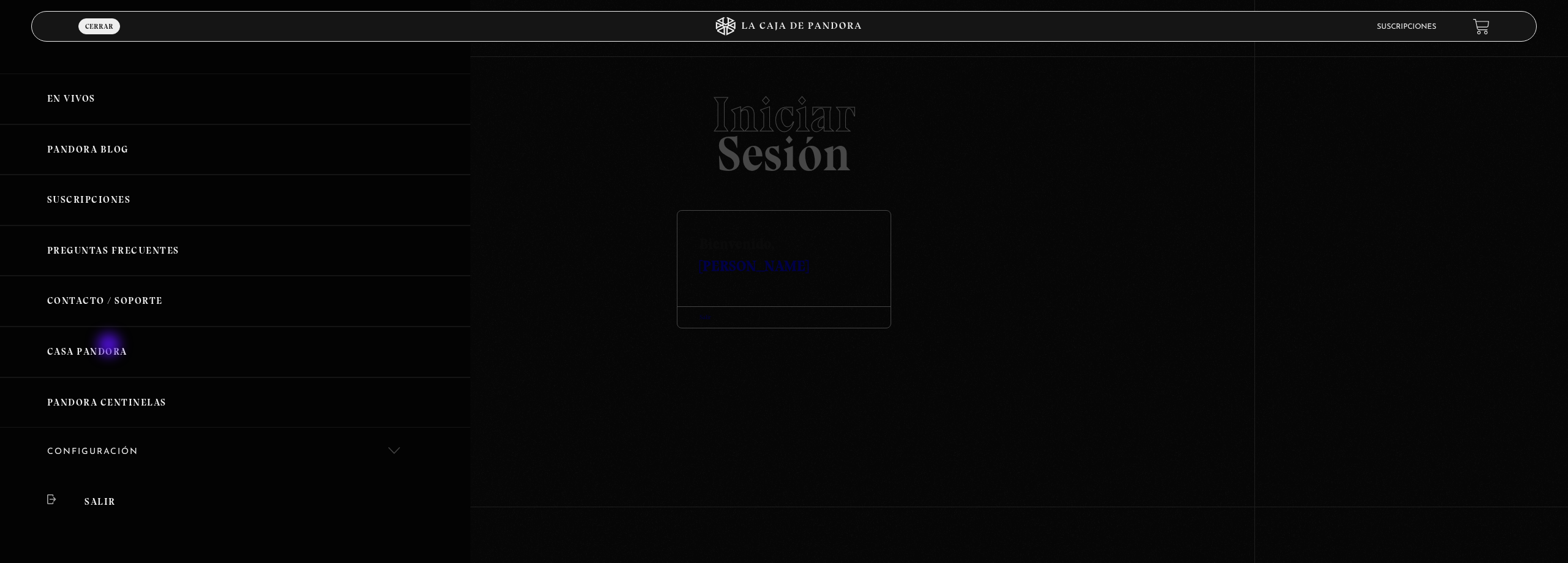
click at [110, 346] on link "Casa Pandora" at bounding box center [235, 351] width 470 height 51
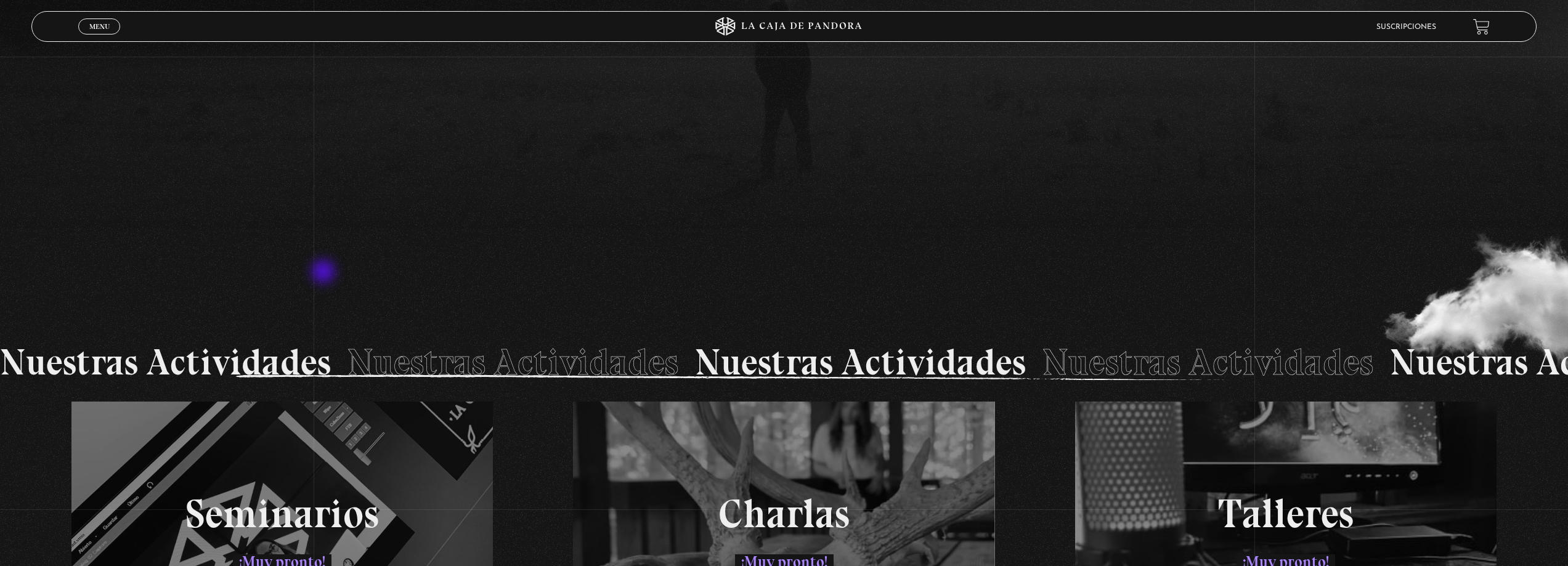
scroll to position [1755, 0]
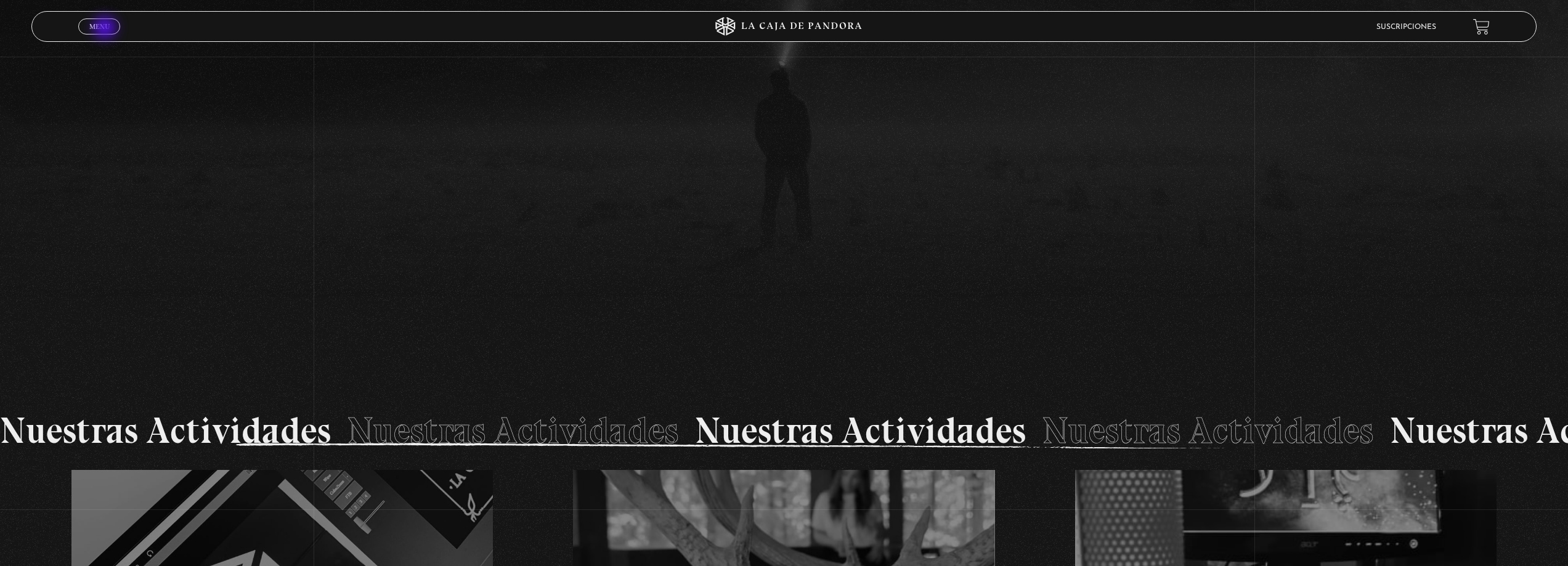
click at [106, 29] on span "Menu" at bounding box center [99, 27] width 20 height 7
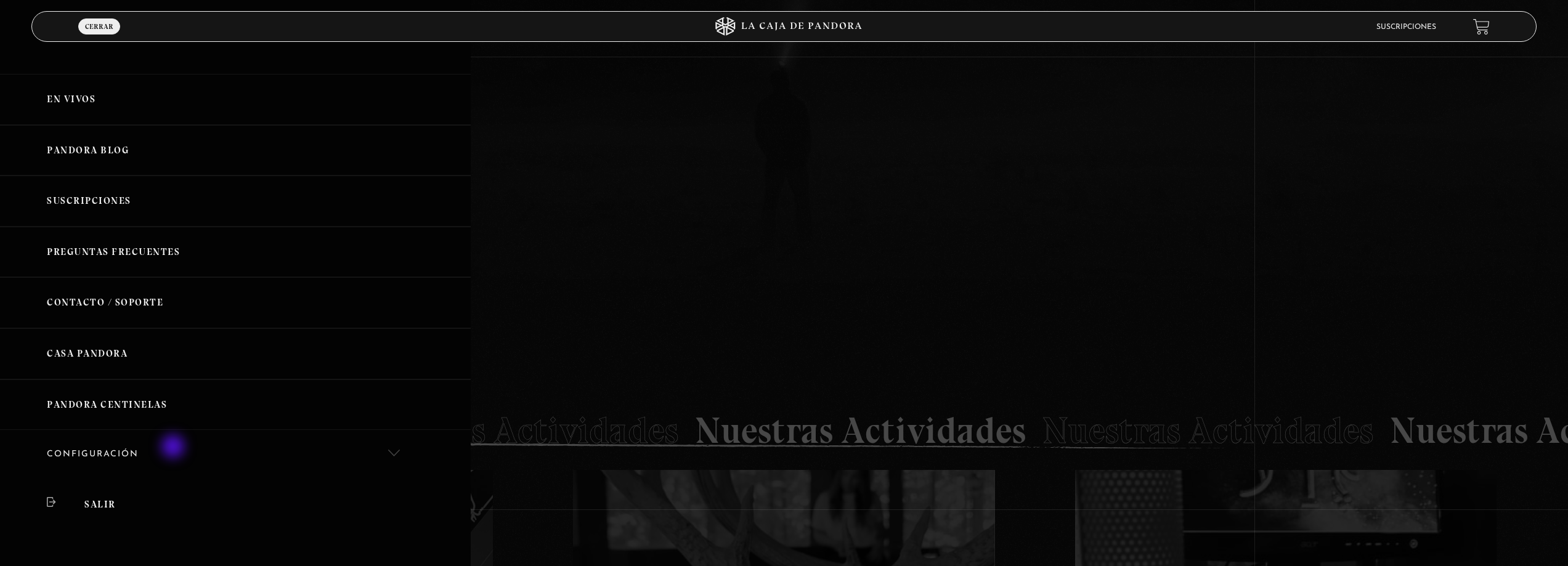
click at [238, 447] on link "Configuración" at bounding box center [235, 454] width 471 height 50
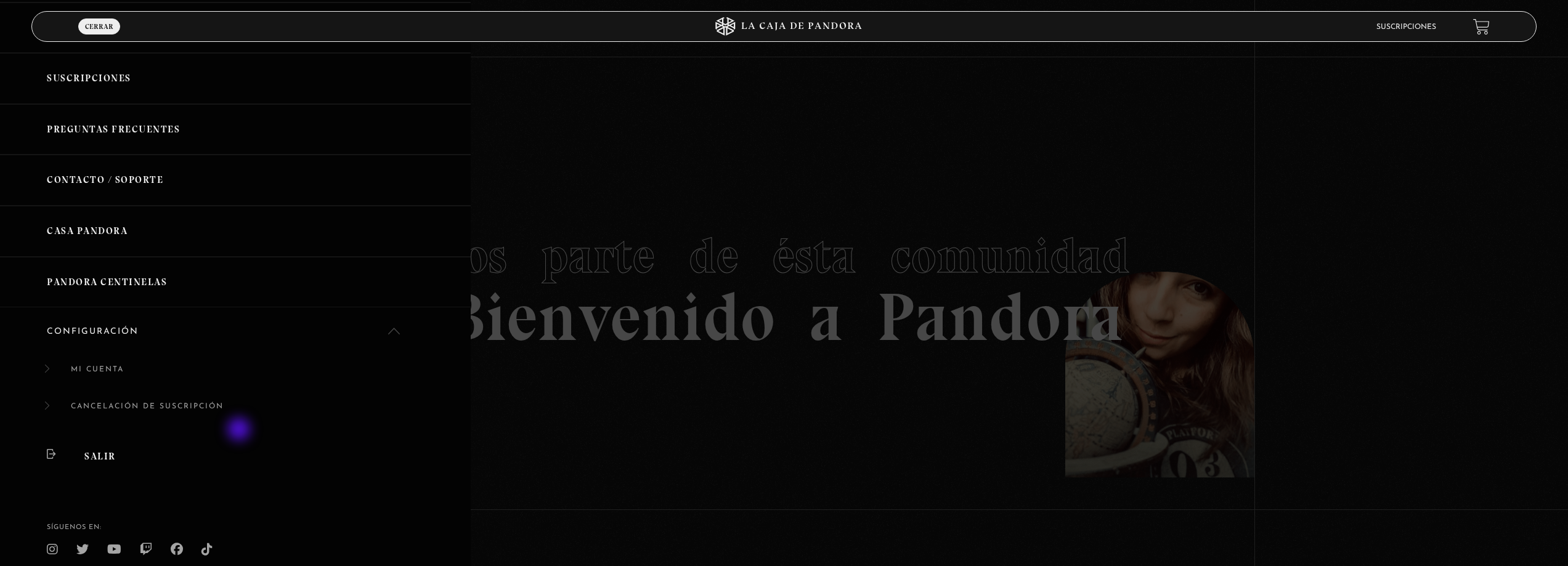
scroll to position [123, 0]
click at [79, 364] on link "Mi cuenta" at bounding box center [235, 376] width 471 height 38
click at [51, 371] on link "Mi cuenta" at bounding box center [235, 376] width 471 height 38
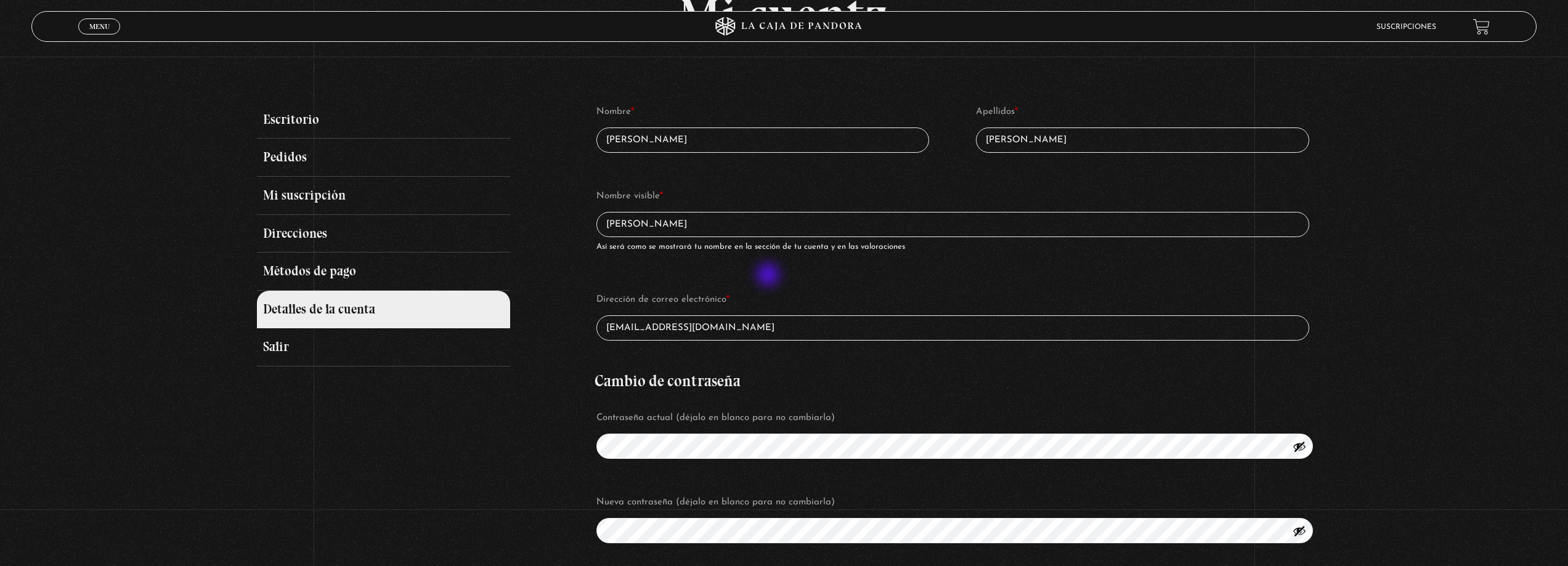
scroll to position [184, 0]
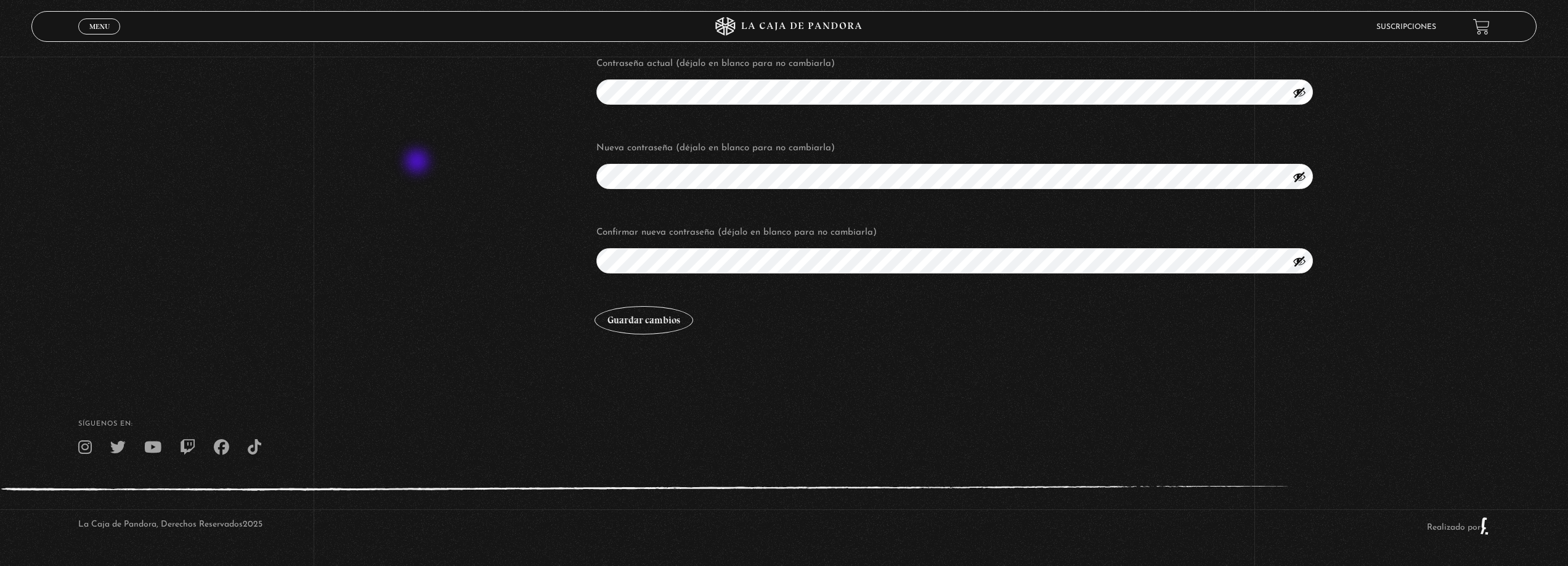
drag, startPoint x: 384, startPoint y: 155, endPoint x: 318, endPoint y: 144, distance: 66.9
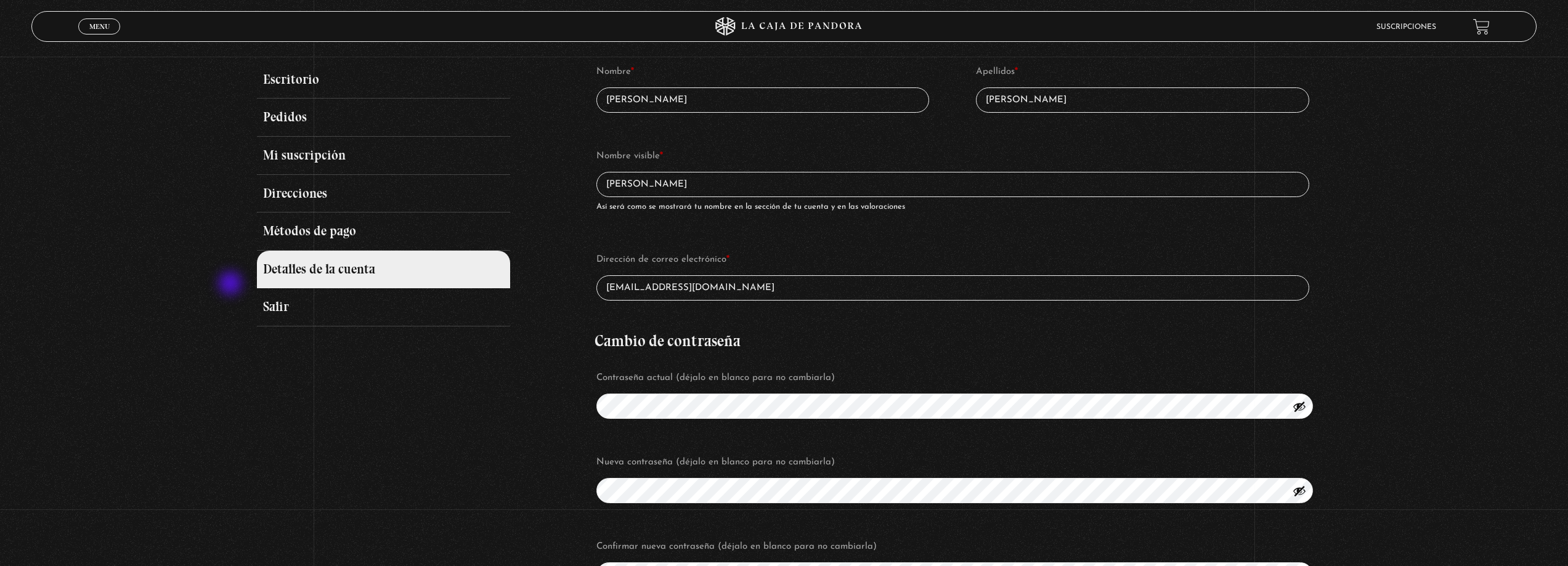
scroll to position [46, 0]
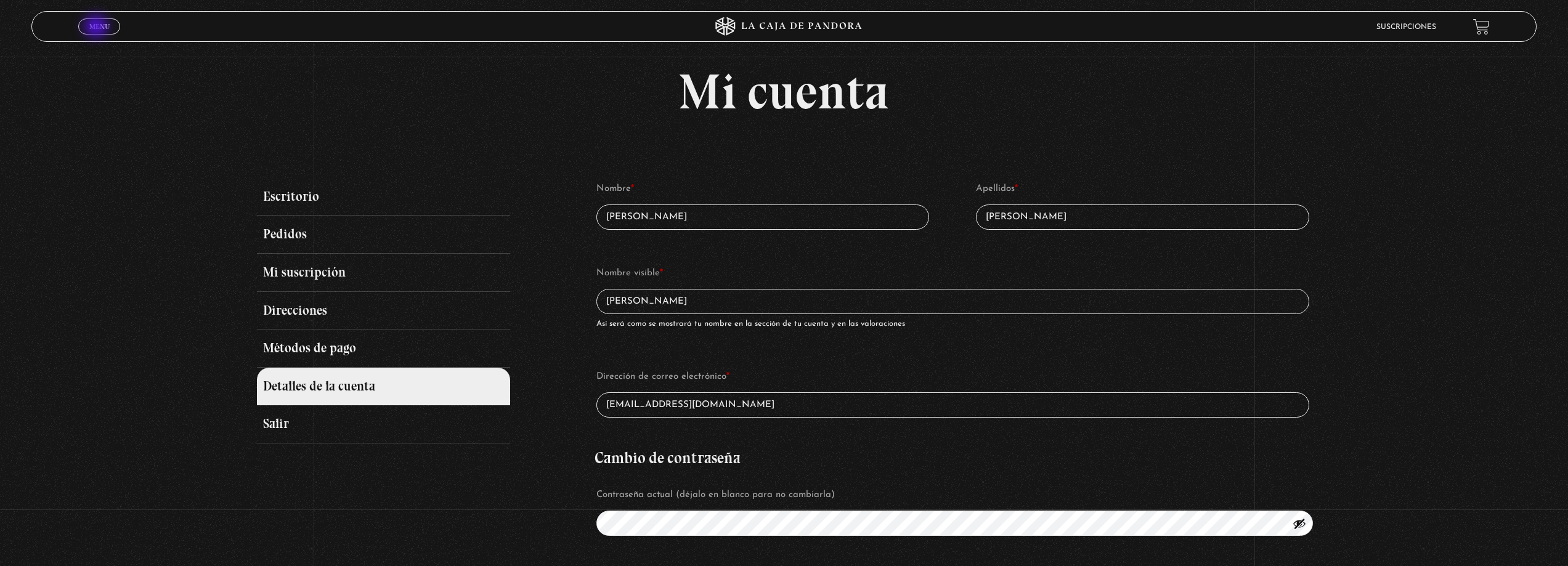
click at [97, 28] on span "Menu" at bounding box center [99, 27] width 20 height 7
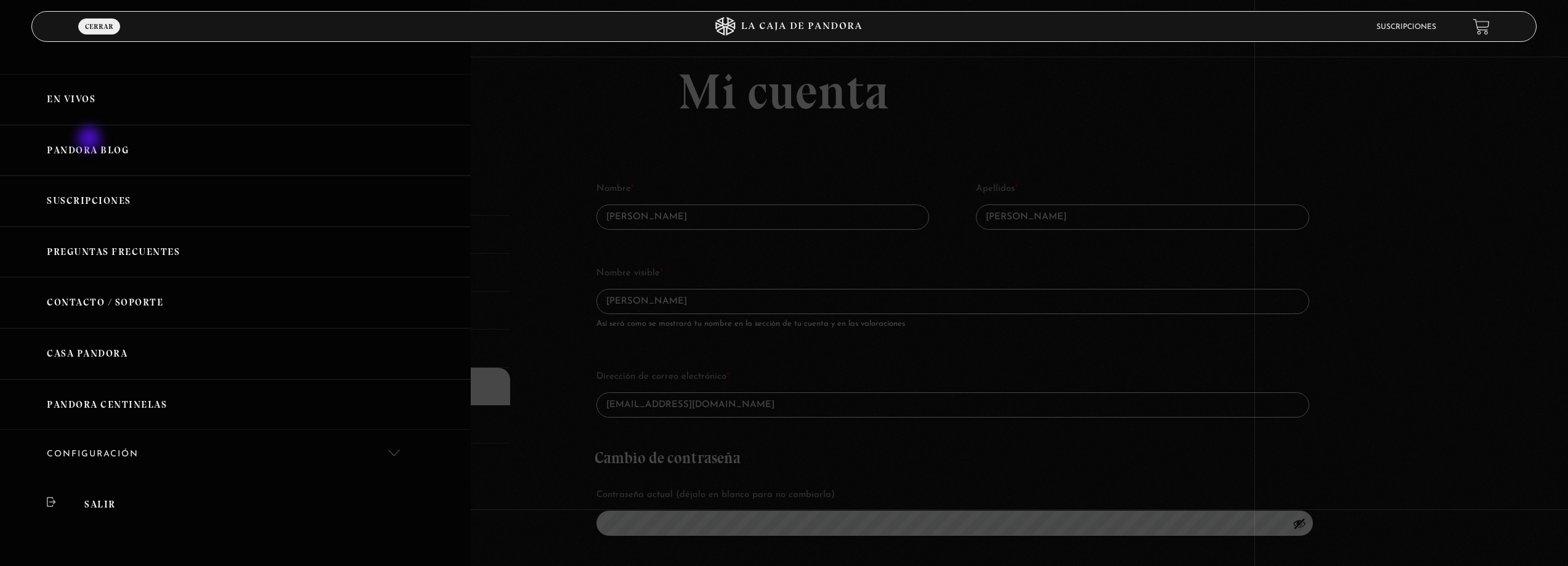
click at [91, 141] on link "Pandora Blog" at bounding box center [235, 150] width 471 height 51
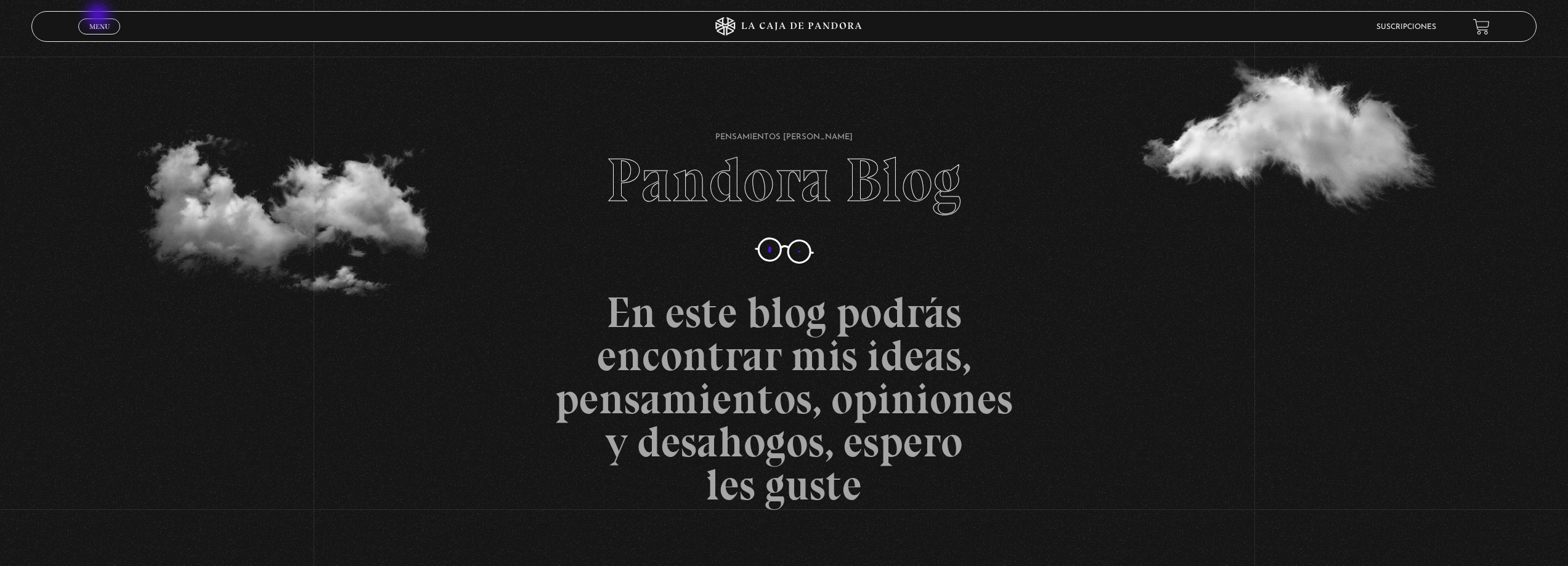
drag, startPoint x: 99, startPoint y: 16, endPoint x: 101, endPoint y: 26, distance: 10.2
click at [100, 20] on div "Menu Cerrar" at bounding box center [313, 27] width 471 height 30
click at [101, 26] on span "Menu" at bounding box center [99, 27] width 20 height 7
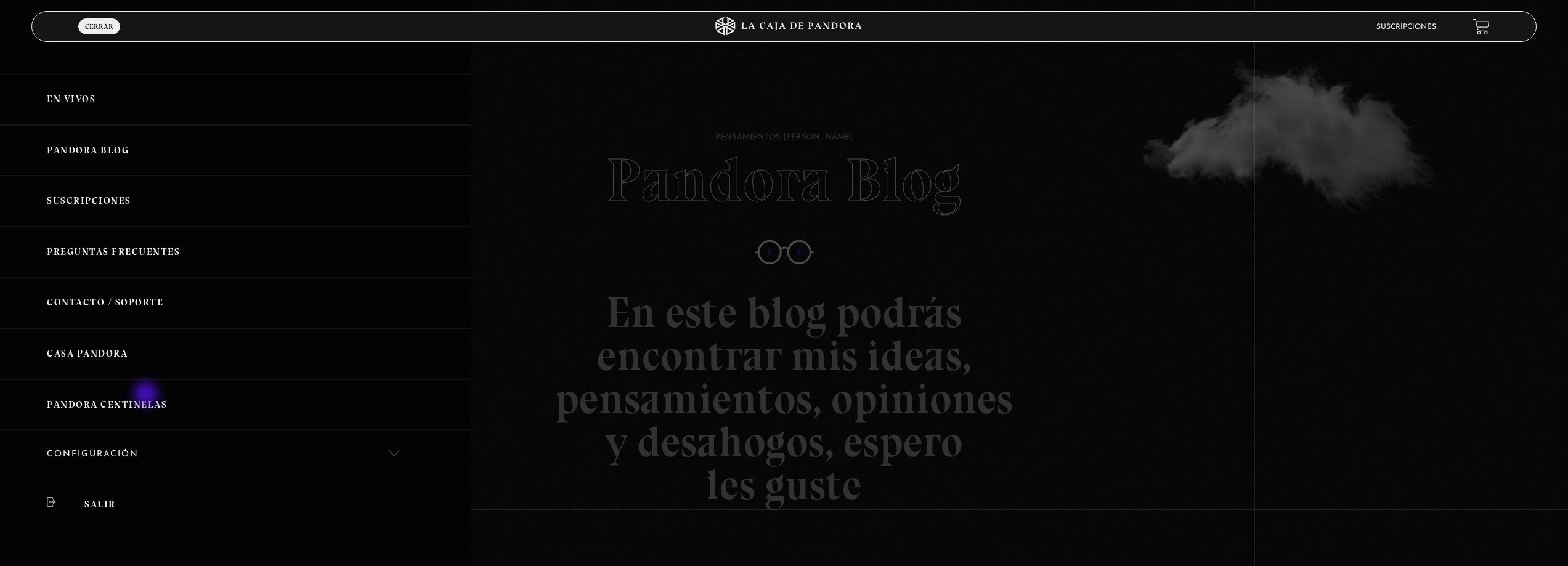
click at [144, 401] on link "Pandora Centinelas" at bounding box center [235, 405] width 471 height 51
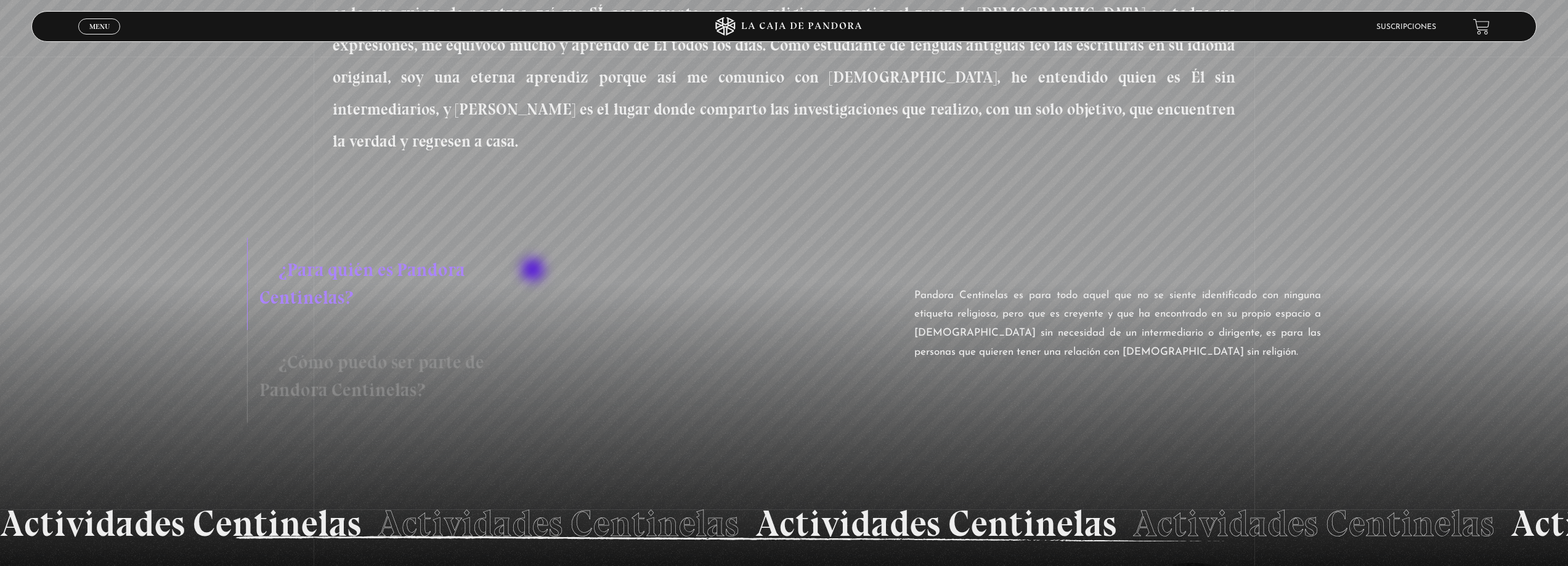
scroll to position [801, 0]
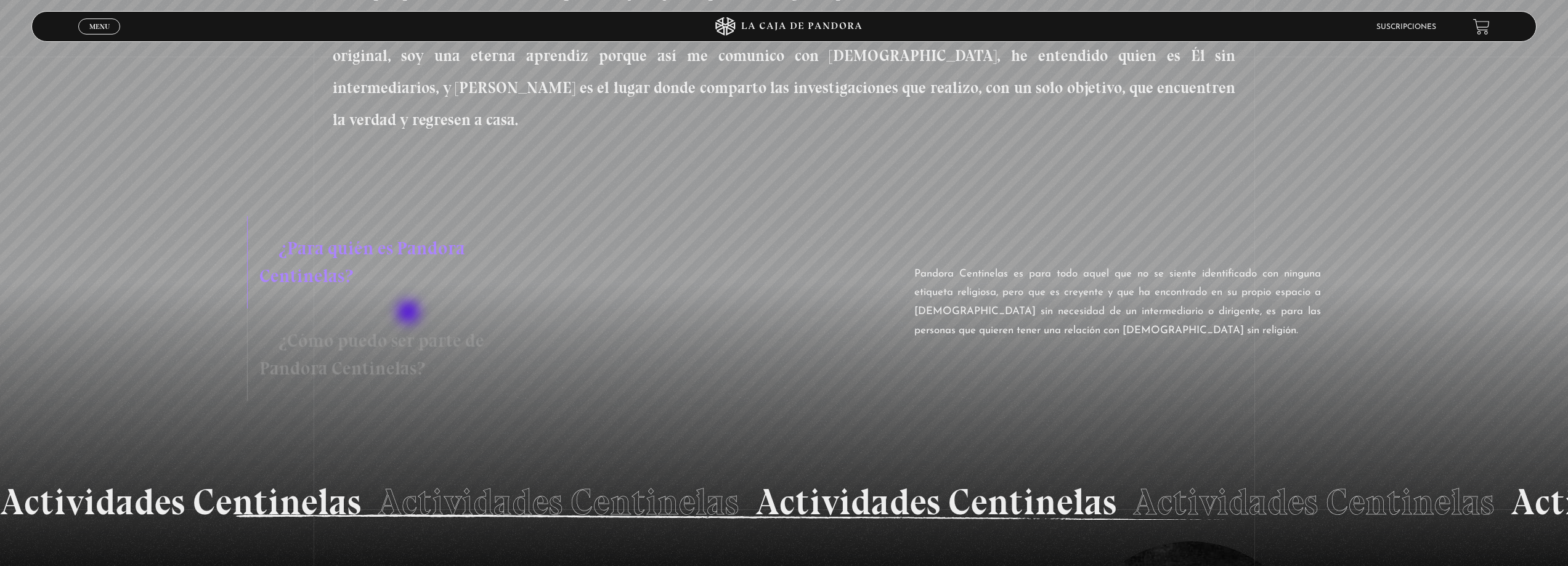
click at [410, 314] on h3 "¿Cómo puedo ser parte de Pandora Centinelas?" at bounding box center [472, 355] width 452 height 92
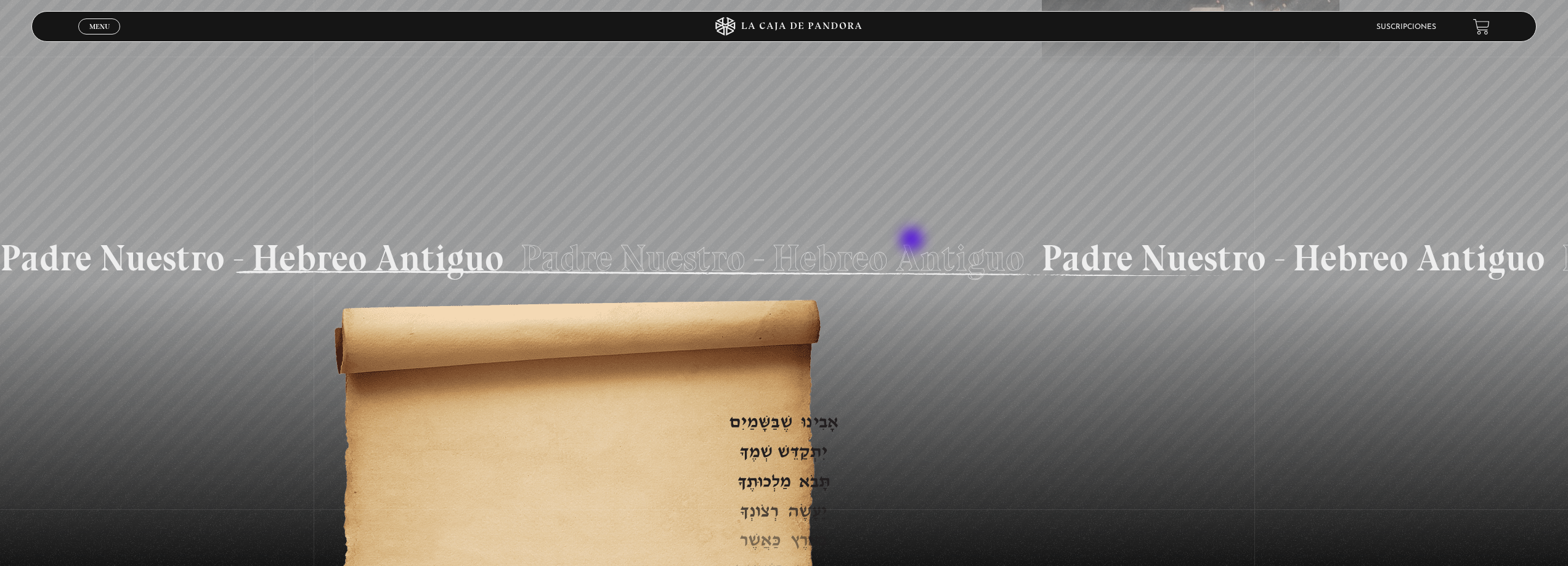
scroll to position [1590, 0]
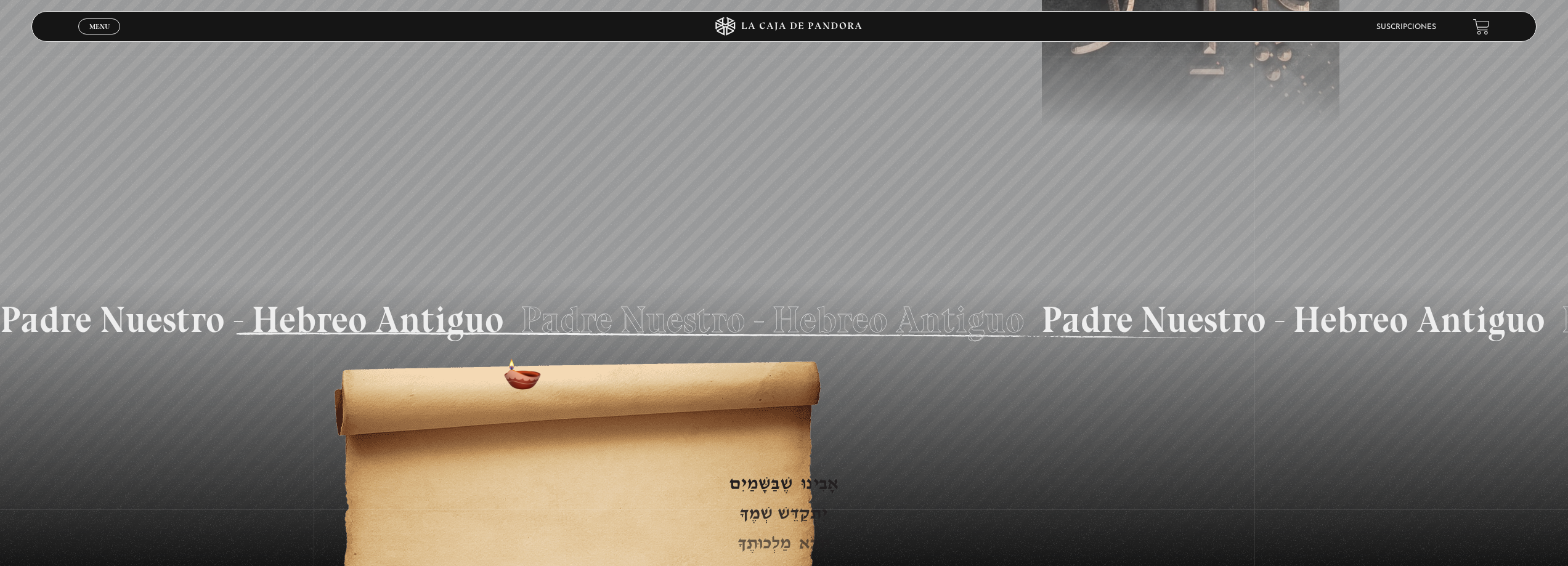
drag, startPoint x: 827, startPoint y: 358, endPoint x: 826, endPoint y: 397, distance: 39.0
drag, startPoint x: 769, startPoint y: 386, endPoint x: 695, endPoint y: 473, distance: 114.2
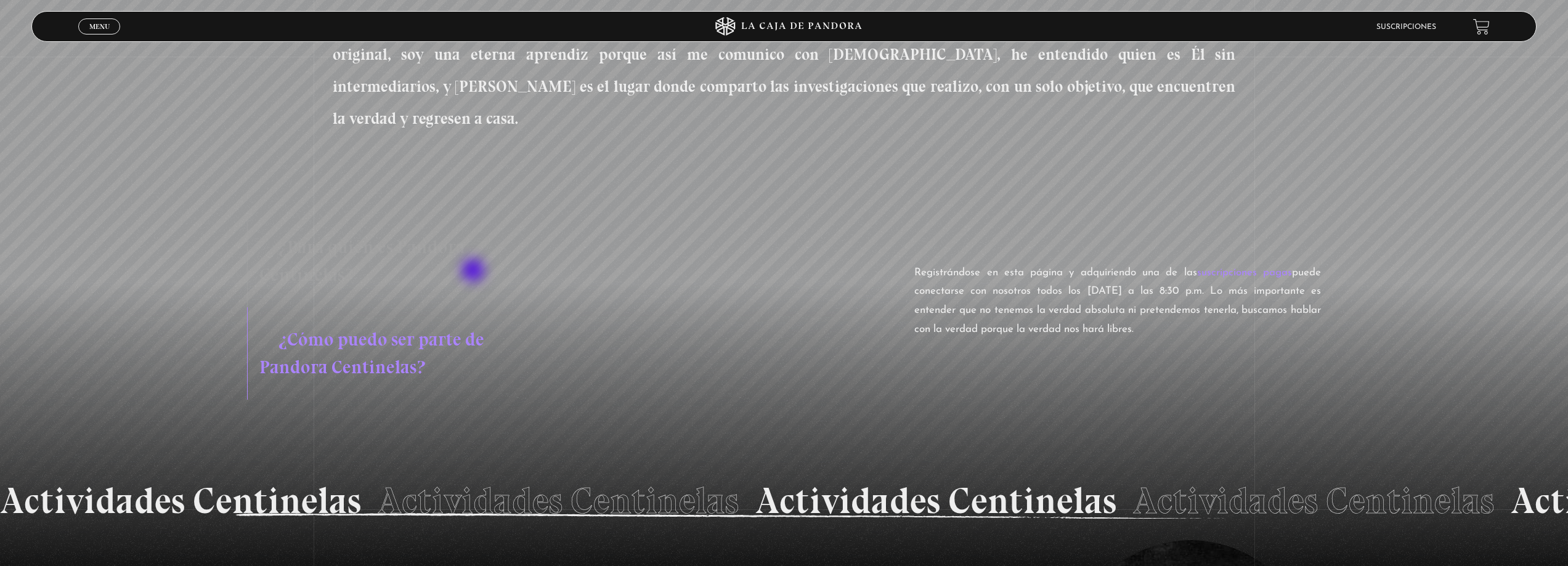
scroll to position [789, 0]
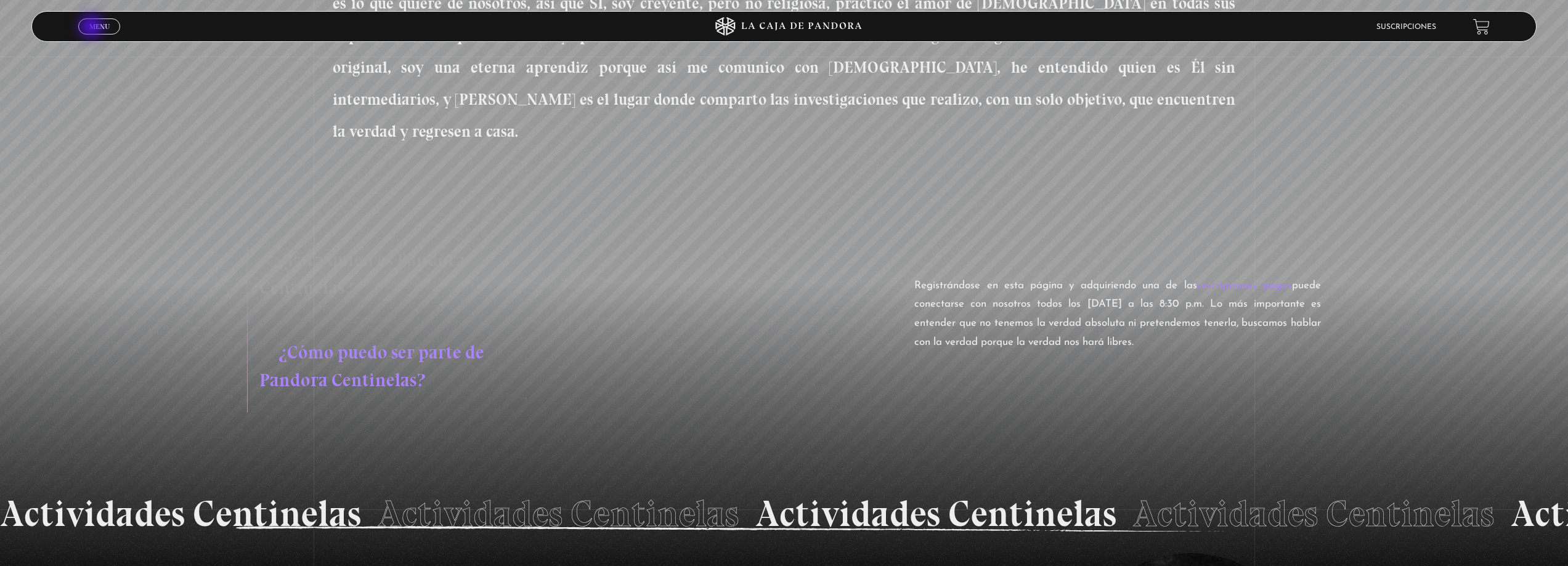
click at [92, 28] on span "Menu" at bounding box center [99, 27] width 20 height 7
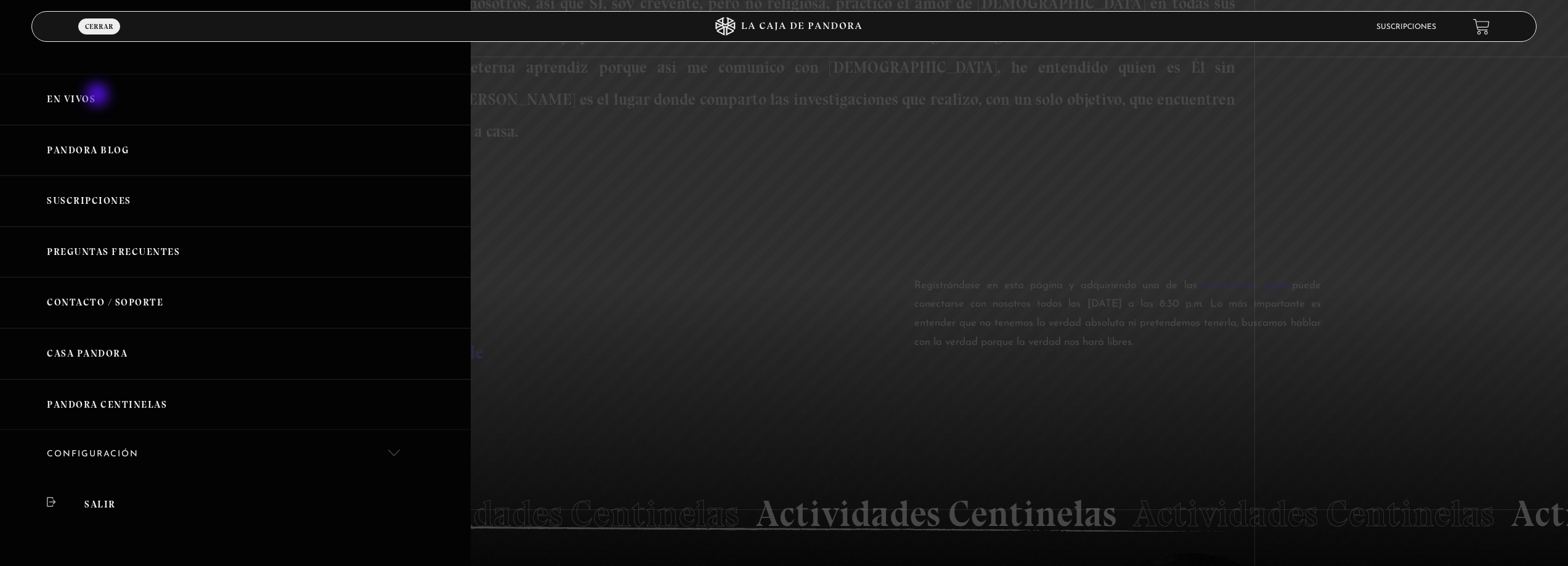
click at [99, 96] on link "En vivos" at bounding box center [235, 99] width 471 height 51
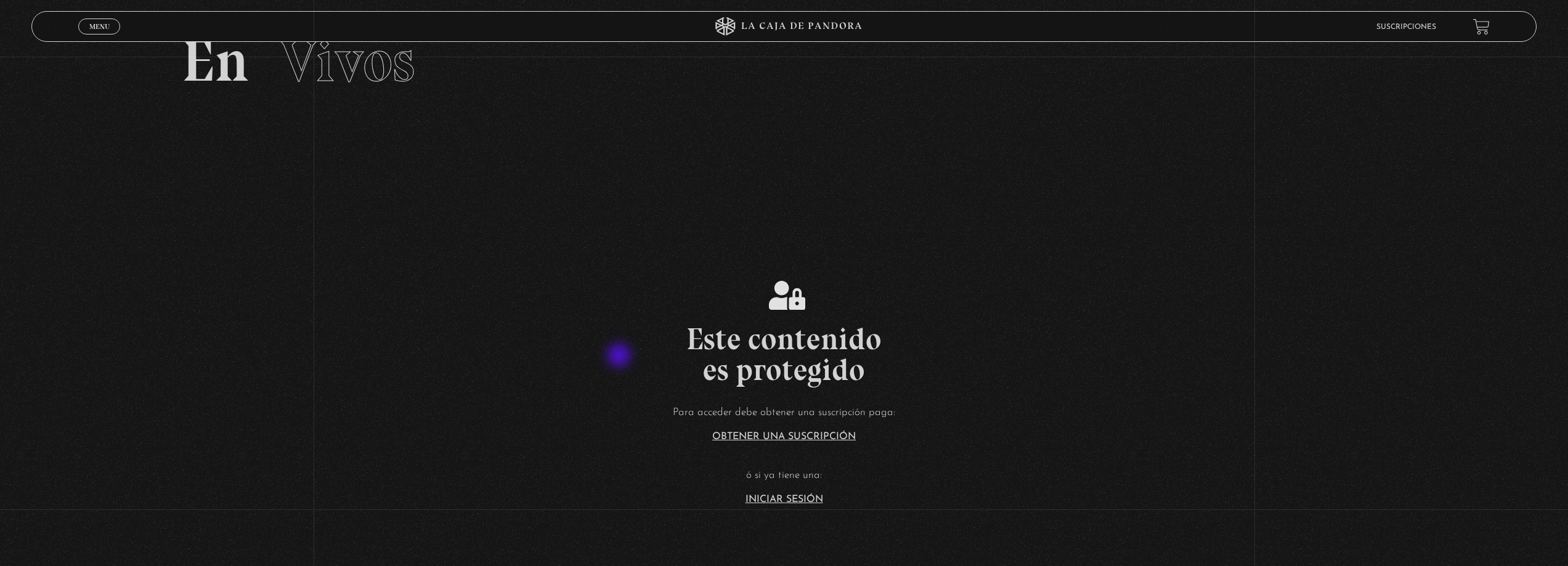
scroll to position [123, 0]
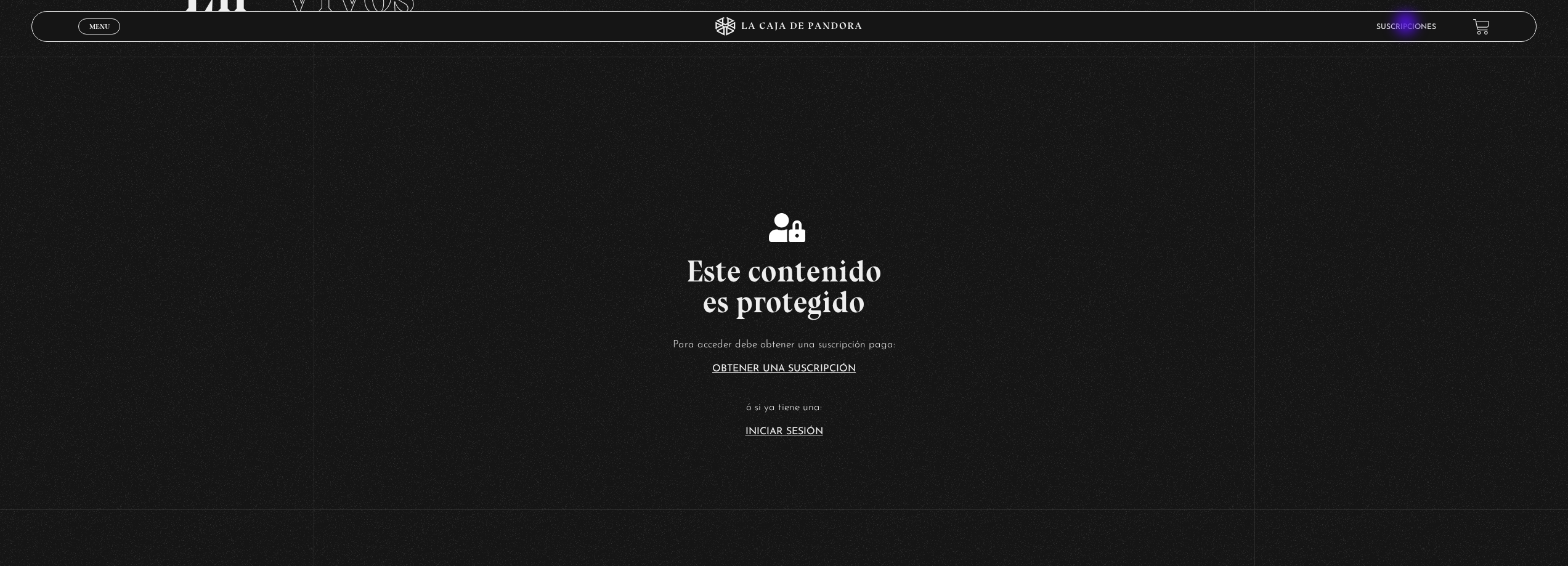
click at [1407, 25] on link "Suscripciones" at bounding box center [1406, 27] width 60 height 7
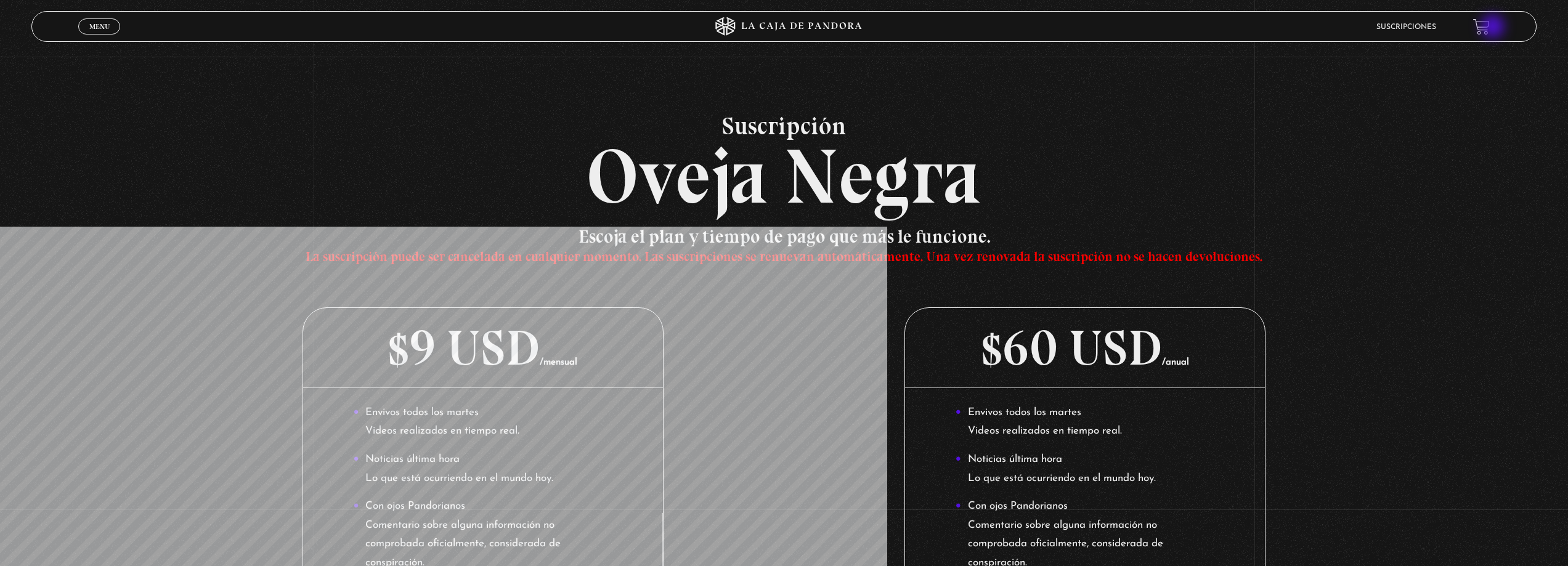
click at [1490, 28] on link at bounding box center [1481, 27] width 16 height 16
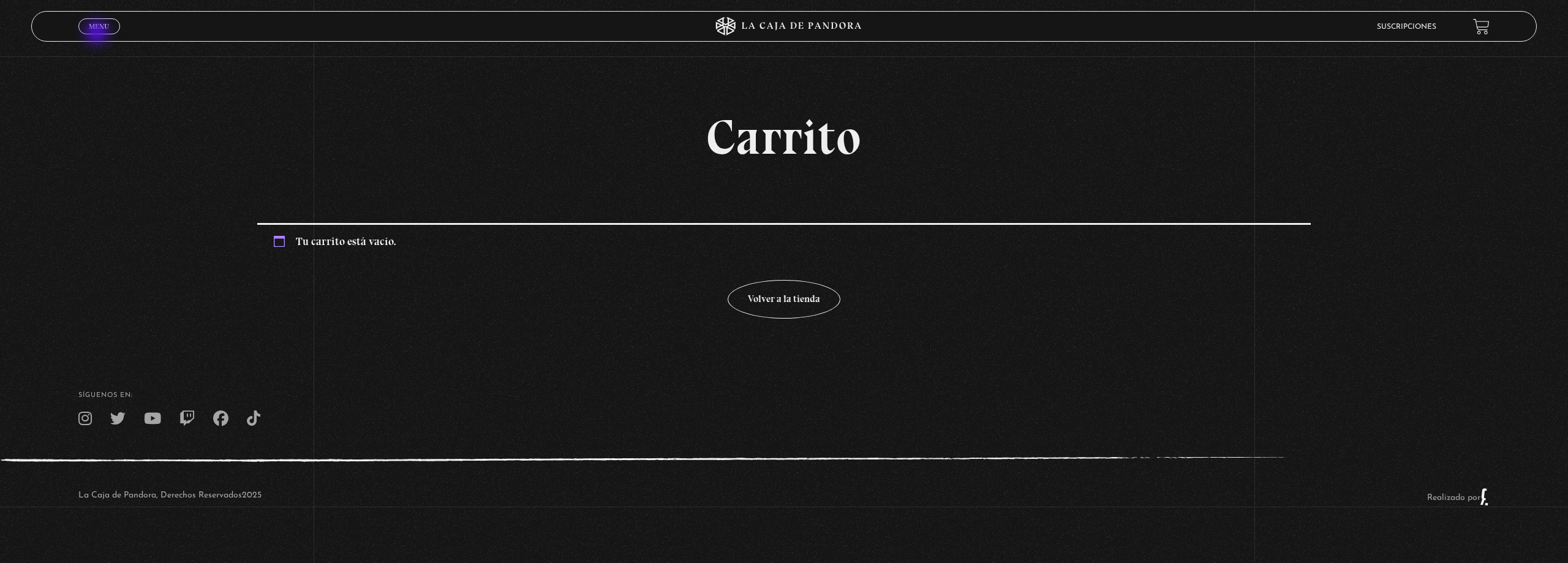
click at [98, 34] on link "Menu Cerrar" at bounding box center [99, 27] width 41 height 16
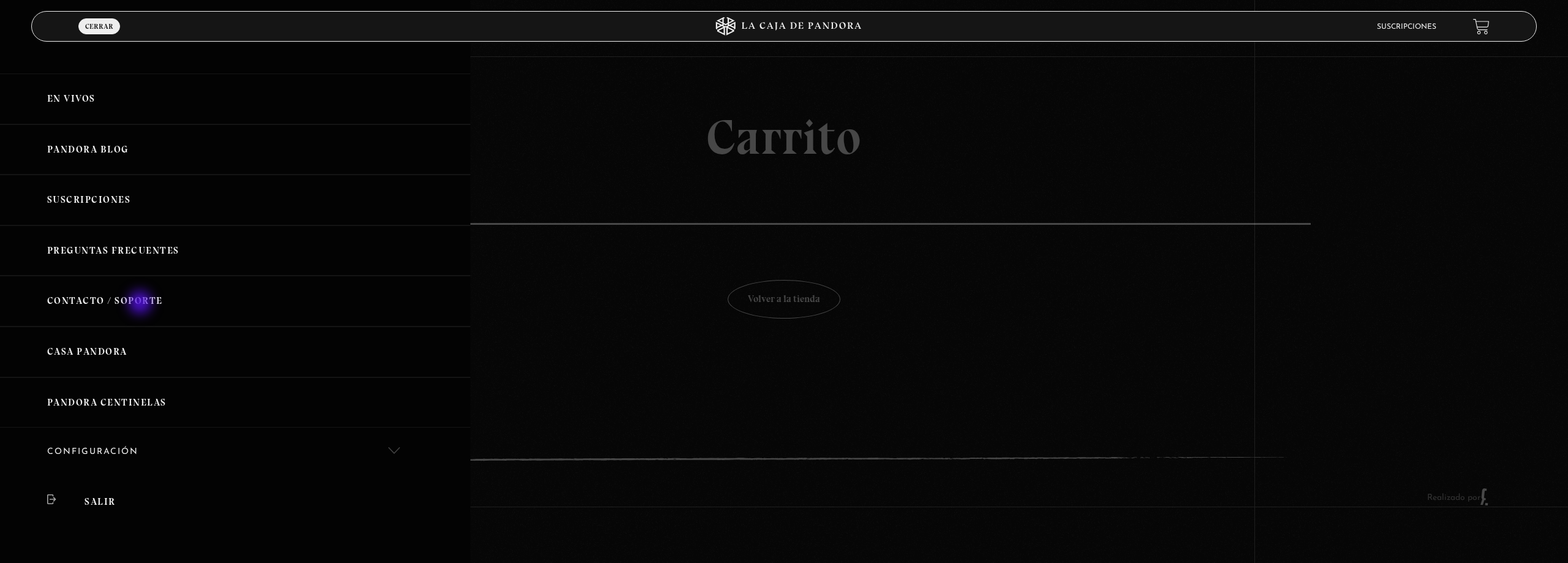
click at [141, 303] on link "Contacto / Soporte" at bounding box center [235, 301] width 470 height 51
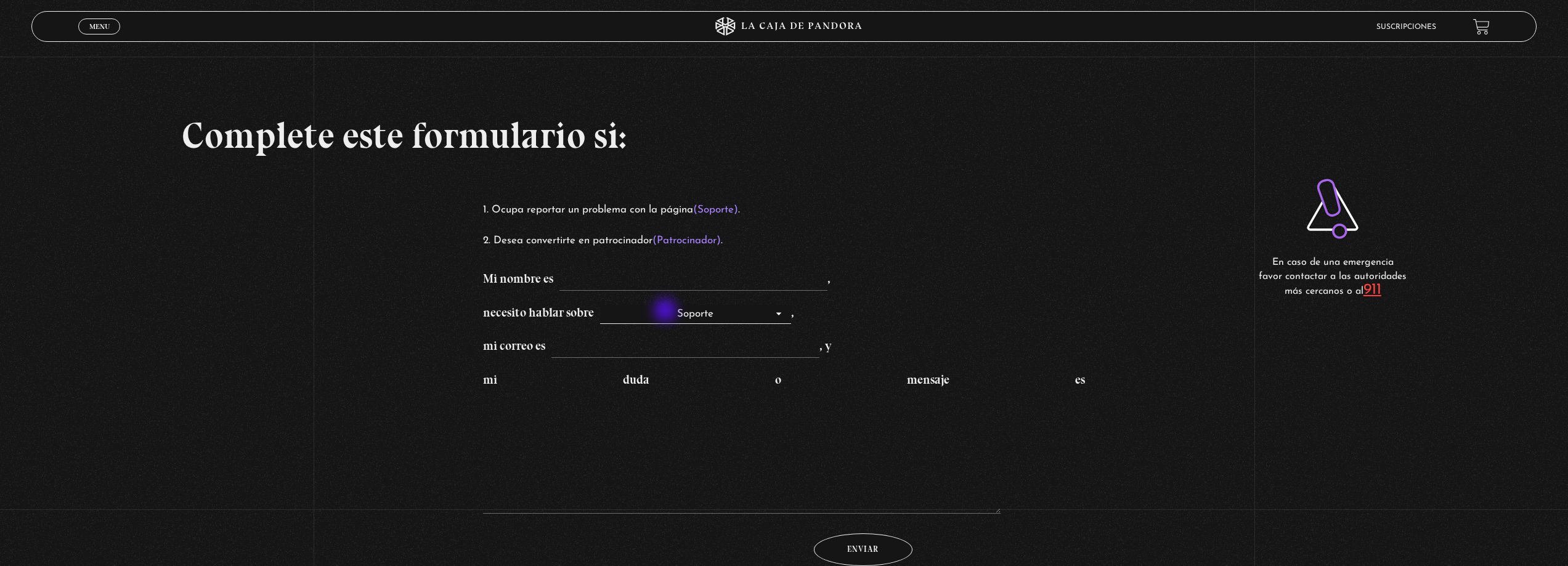
click at [666, 312] on select "Soporte Patrocinadores" at bounding box center [695, 315] width 191 height 20
click at [669, 312] on select "Soporte Patrocinadores" at bounding box center [695, 315] width 191 height 20
click at [608, 354] on input "mi correo es , y" at bounding box center [685, 348] width 268 height 20
drag, startPoint x: 775, startPoint y: 373, endPoint x: 785, endPoint y: 375, distance: 10.2
click at [785, 375] on label "mi duda o mensaje es" at bounding box center [783, 444] width 602 height 145
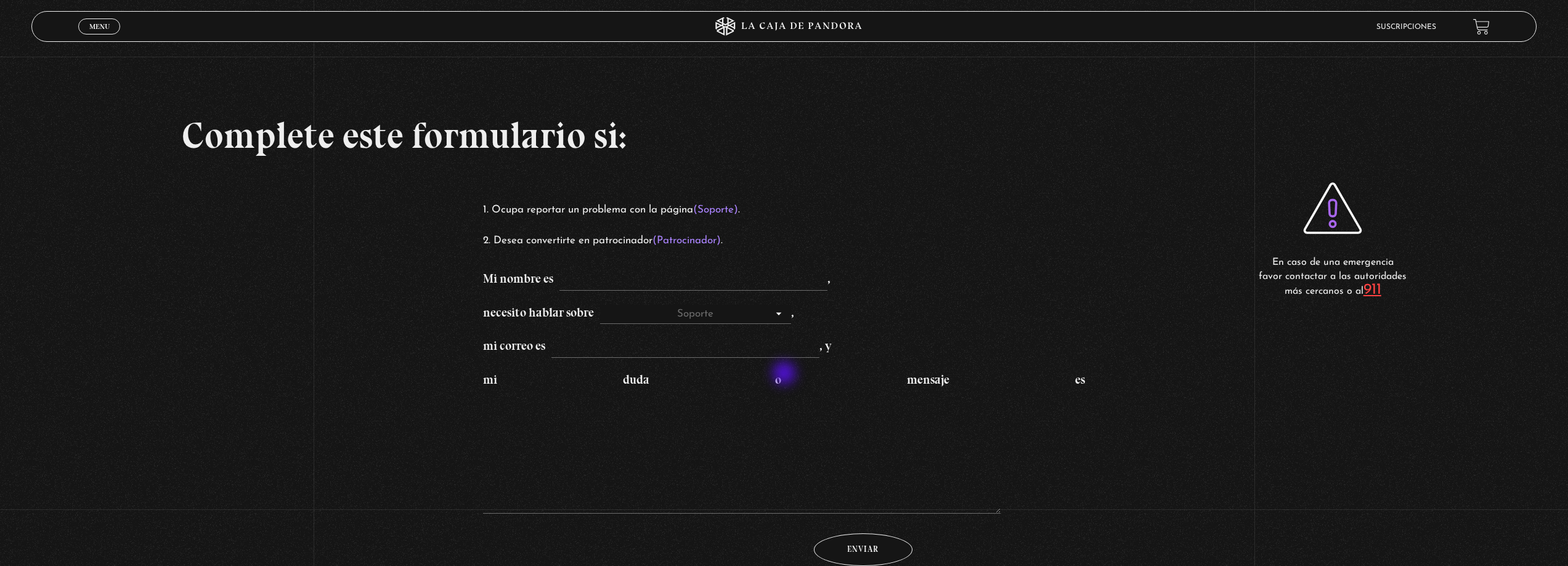
click at [785, 390] on textarea "mi duda o mensaje es" at bounding box center [742, 452] width 518 height 123
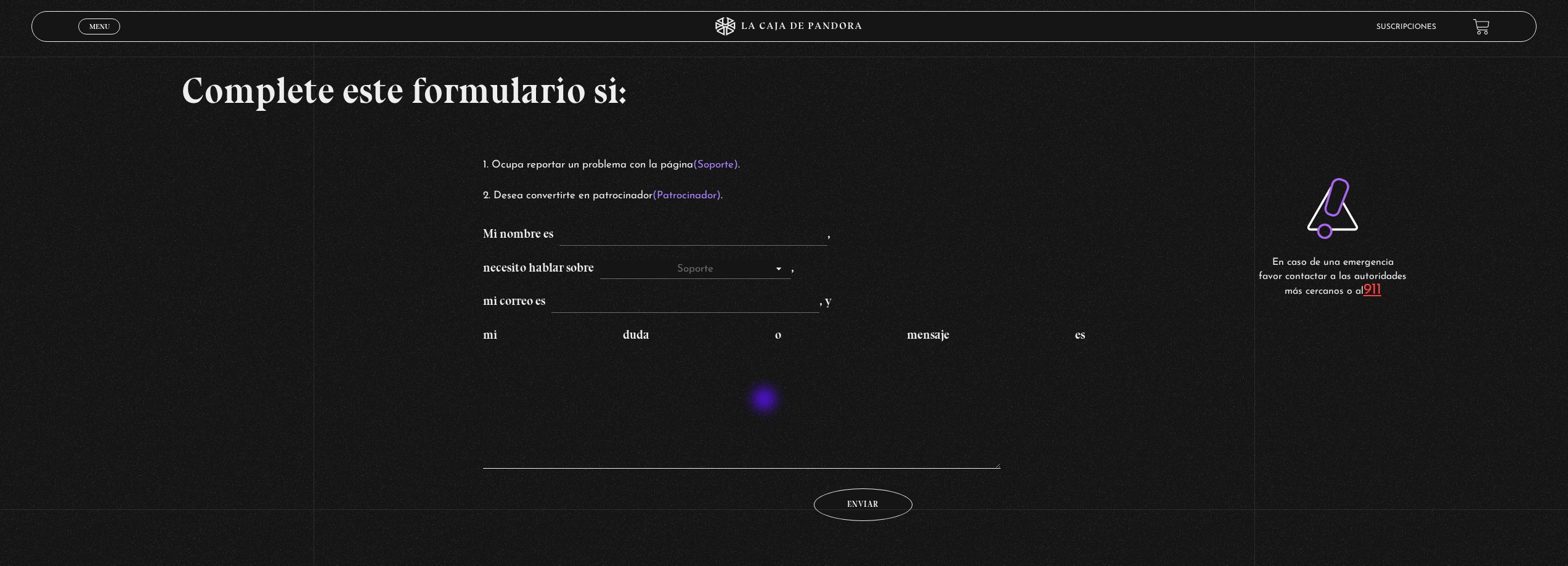
scroll to position [123, 0]
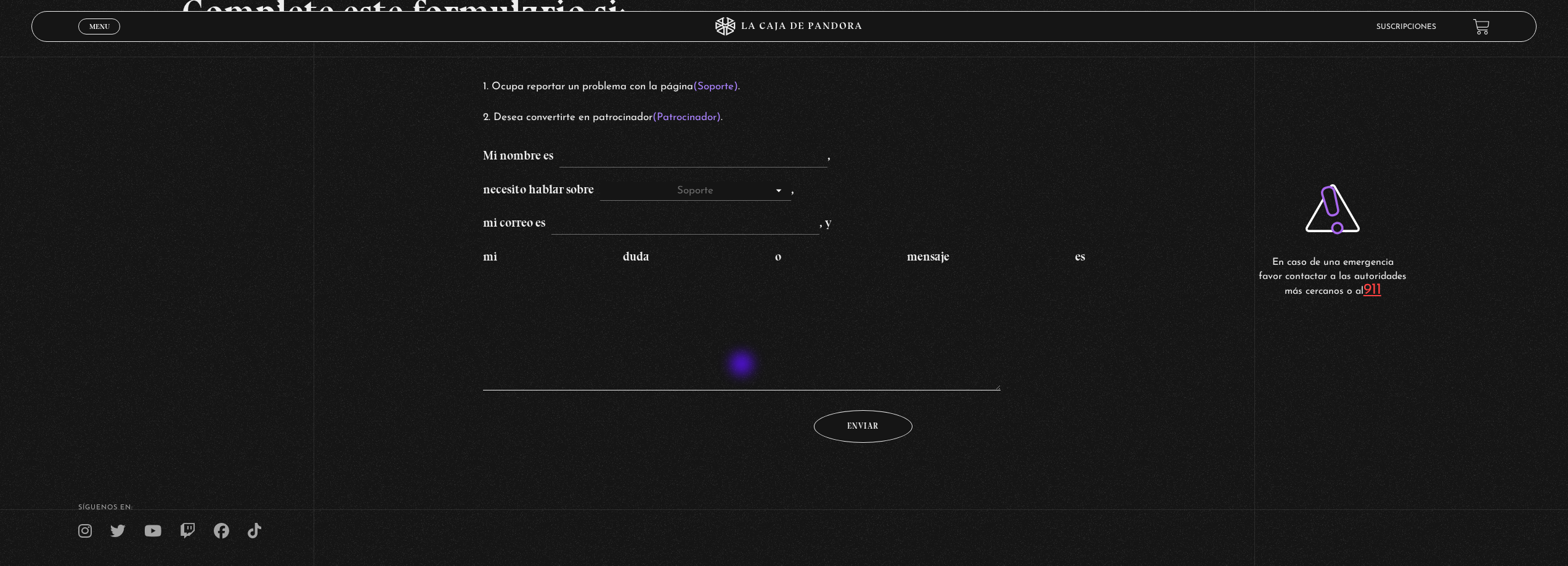
click at [742, 365] on textarea "mi duda o mensaje es" at bounding box center [742, 329] width 518 height 123
click at [730, 375] on textarea "mi duda o mensaje es" at bounding box center [742, 329] width 518 height 123
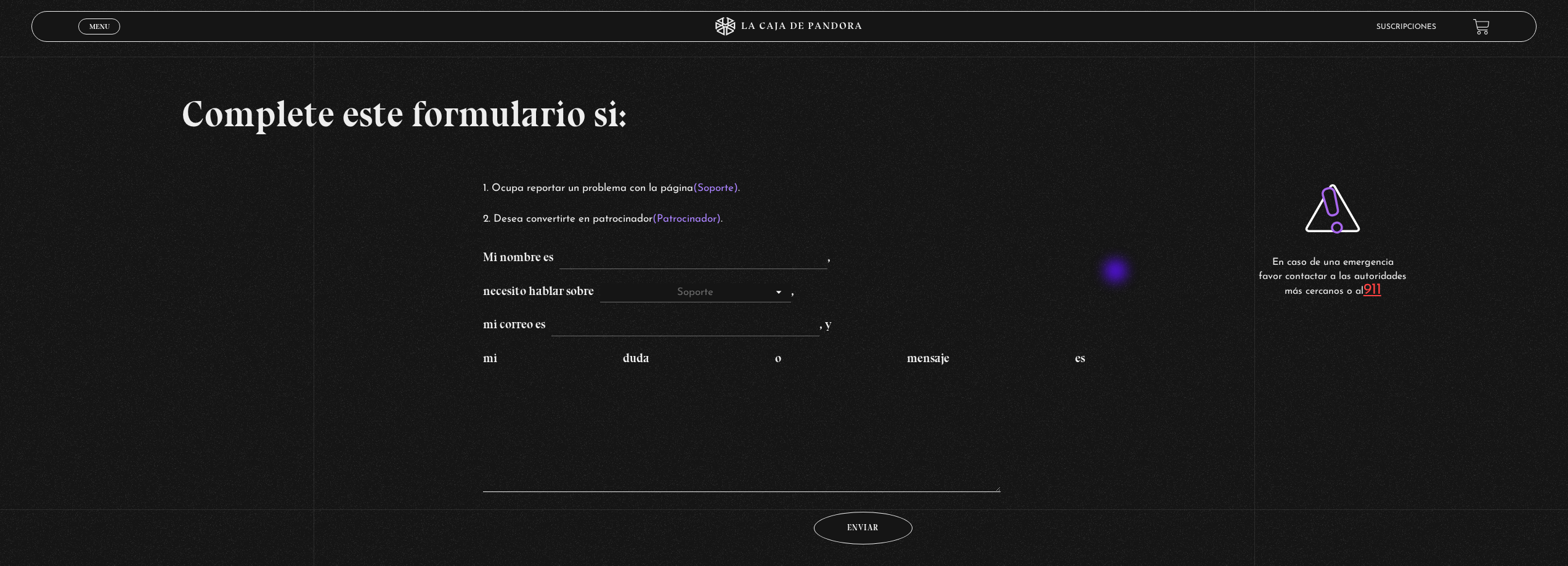
scroll to position [0, 0]
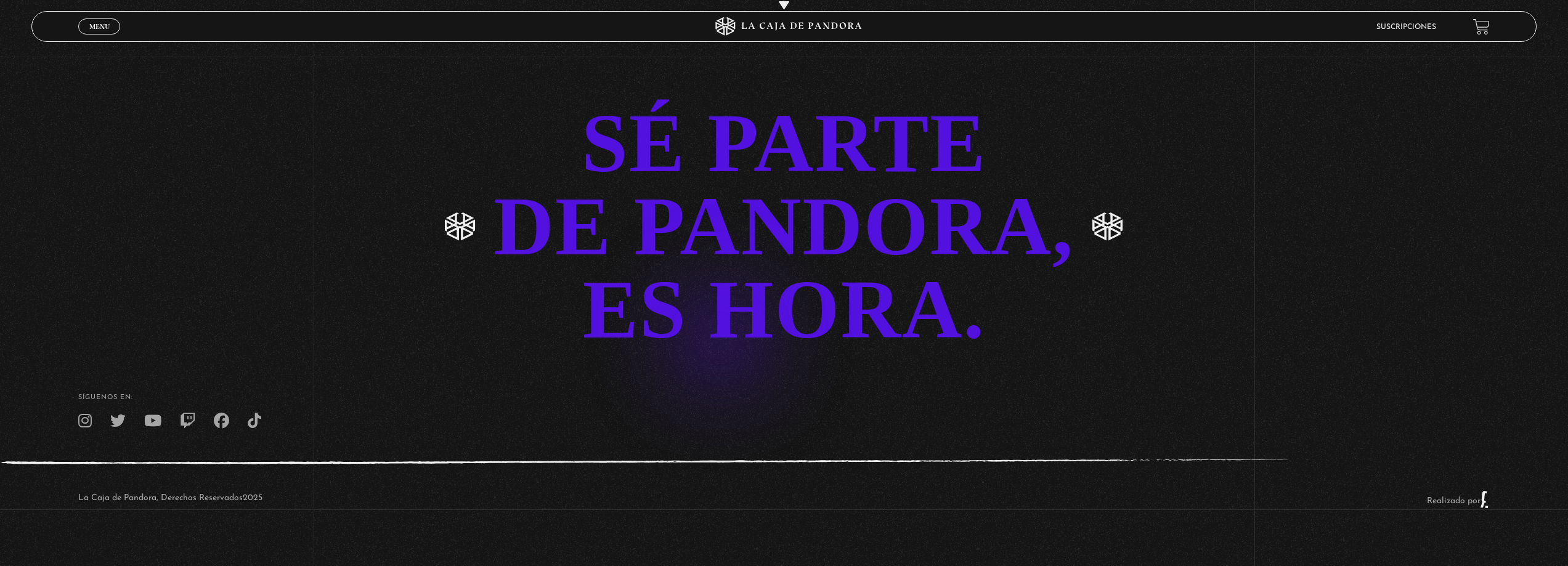
scroll to position [3109, 0]
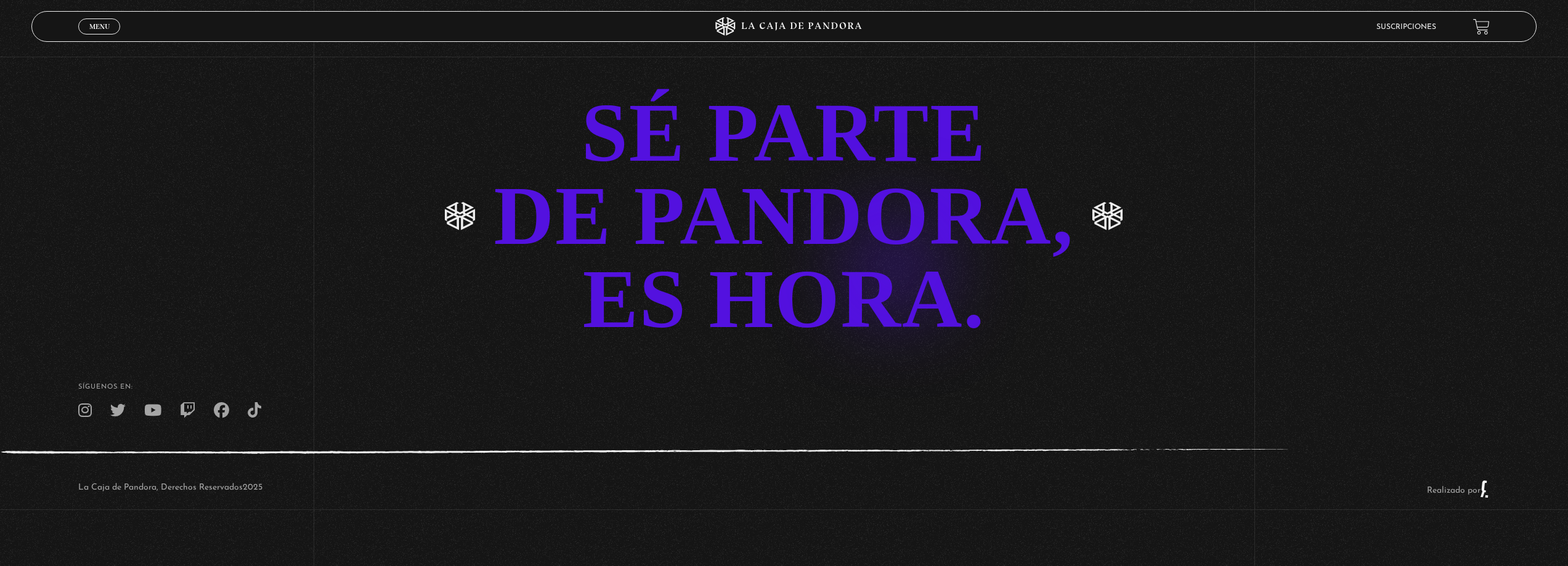
click at [875, 245] on link "SÉ PARTE DE PANDORA, ES HORA." at bounding box center [784, 216] width 1568 height 249
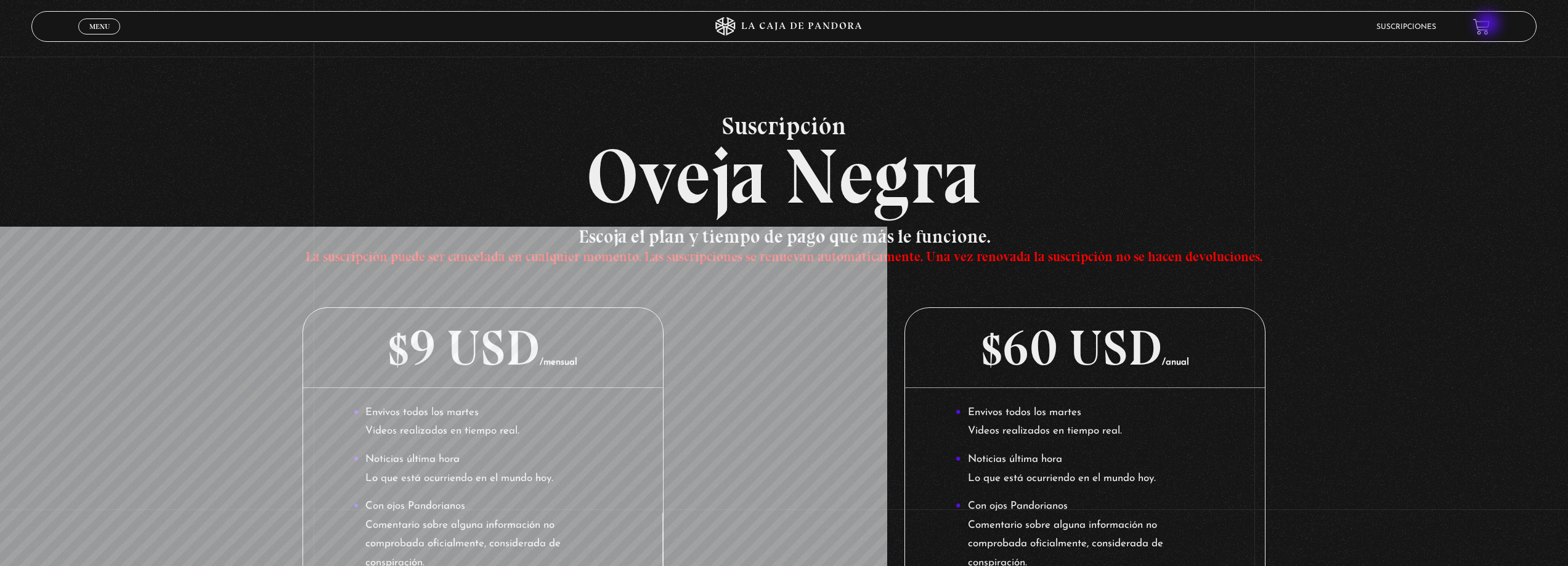
click at [1489, 25] on link at bounding box center [1481, 27] width 16 height 16
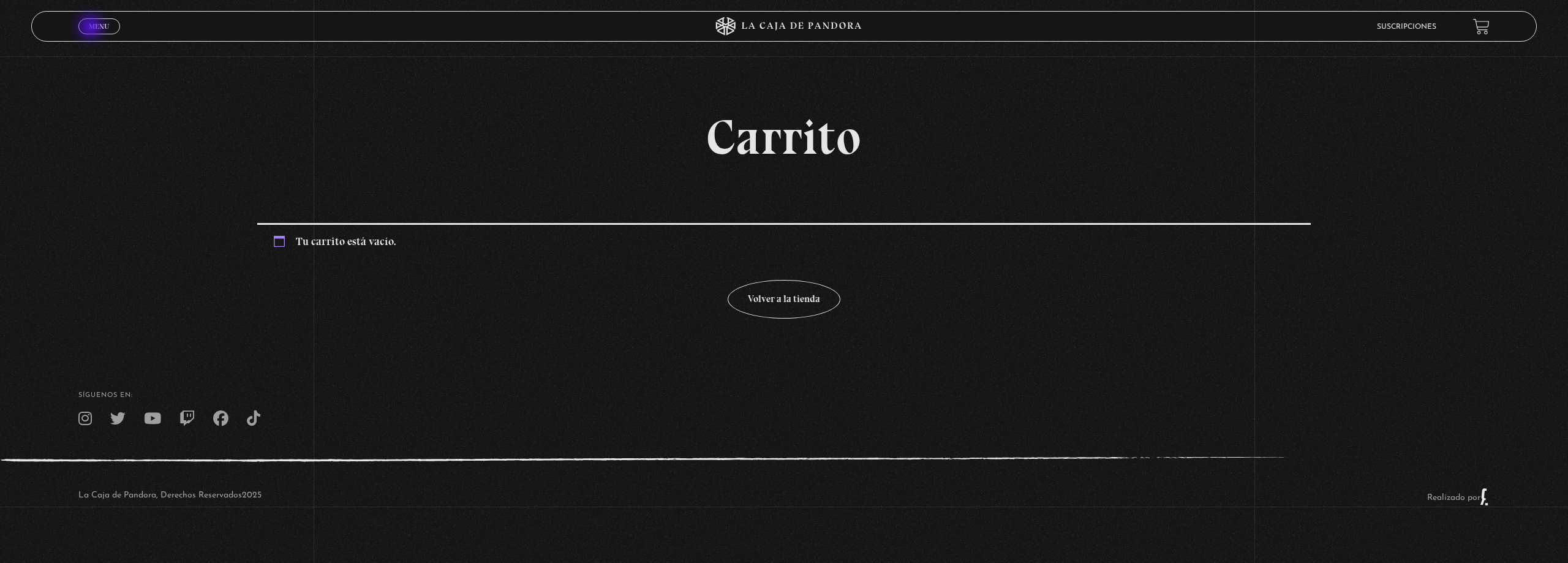
click at [92, 28] on span "Menu" at bounding box center [98, 27] width 20 height 7
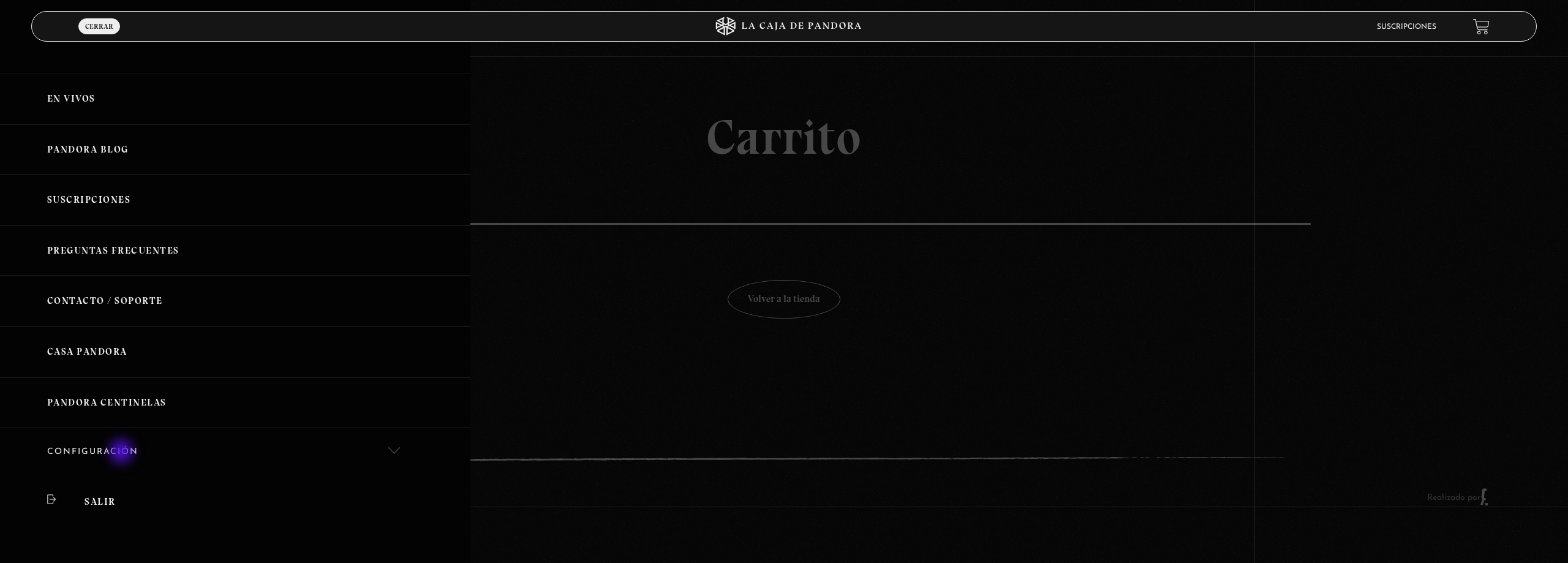
click at [123, 453] on link "Configuración" at bounding box center [235, 452] width 470 height 50
click at [121, 494] on link "Mi cuenta" at bounding box center [235, 496] width 470 height 38
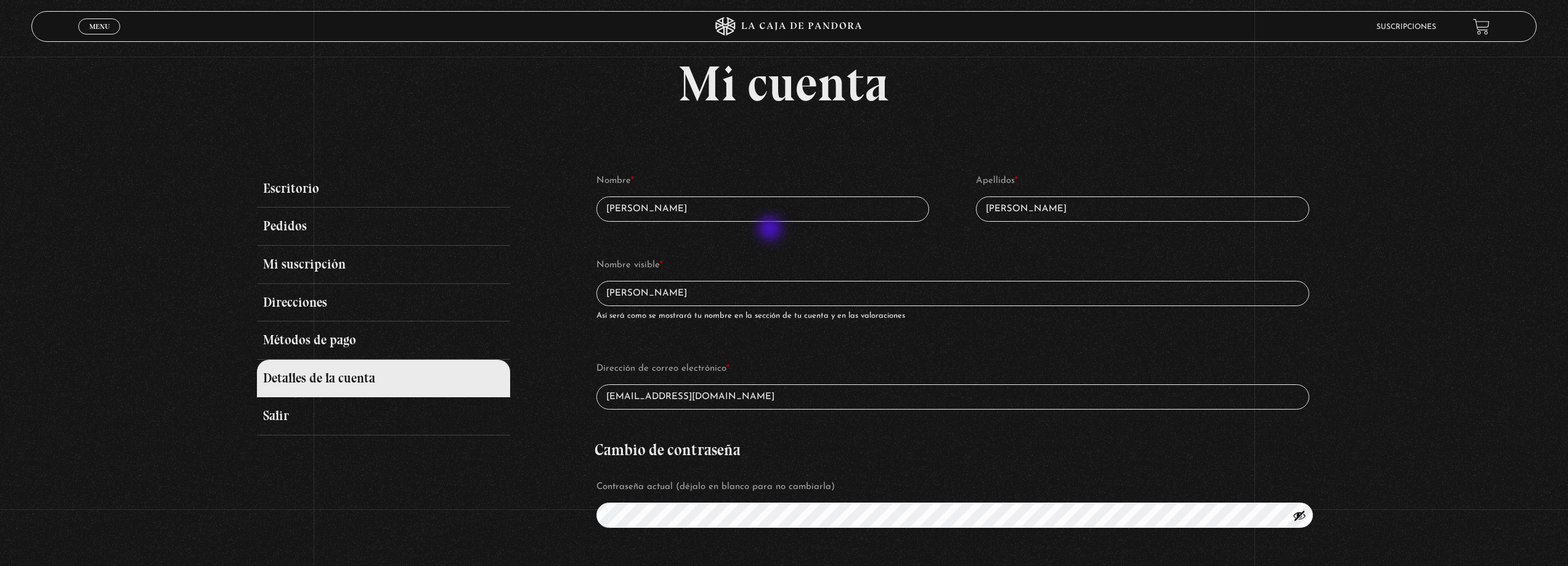
scroll to position [123, 0]
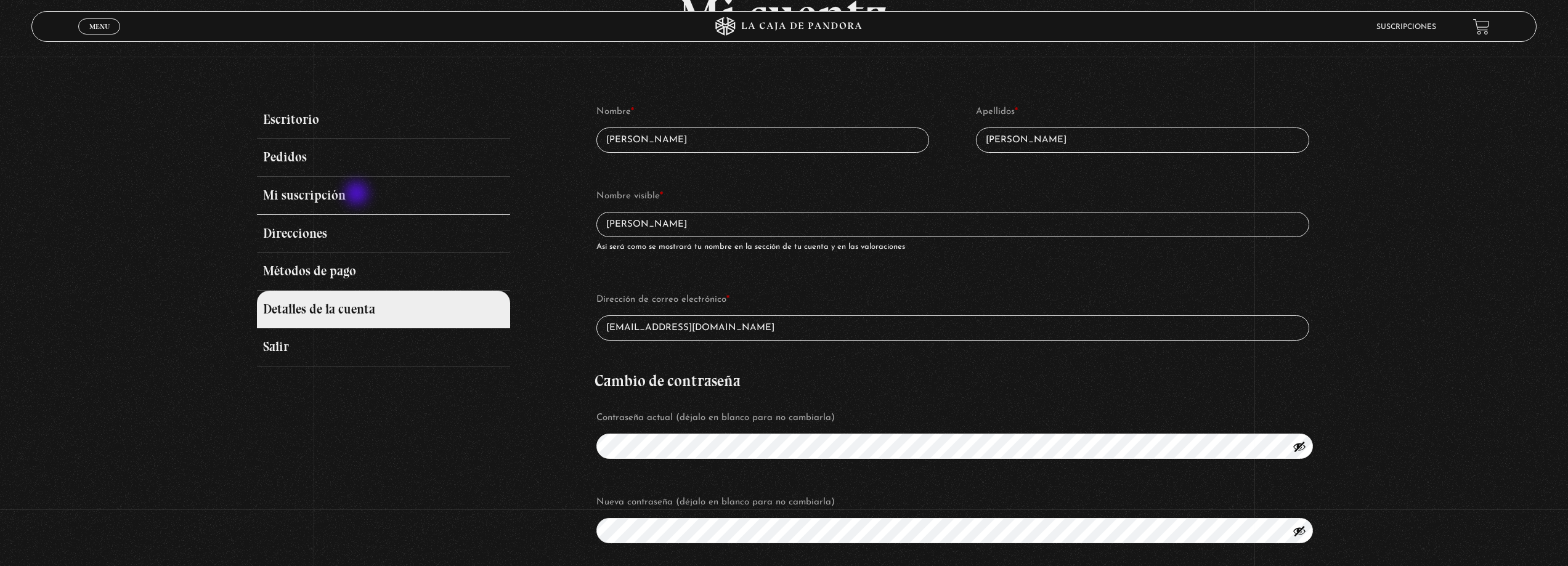
click at [355, 192] on link "Mi suscripción" at bounding box center [383, 196] width 253 height 38
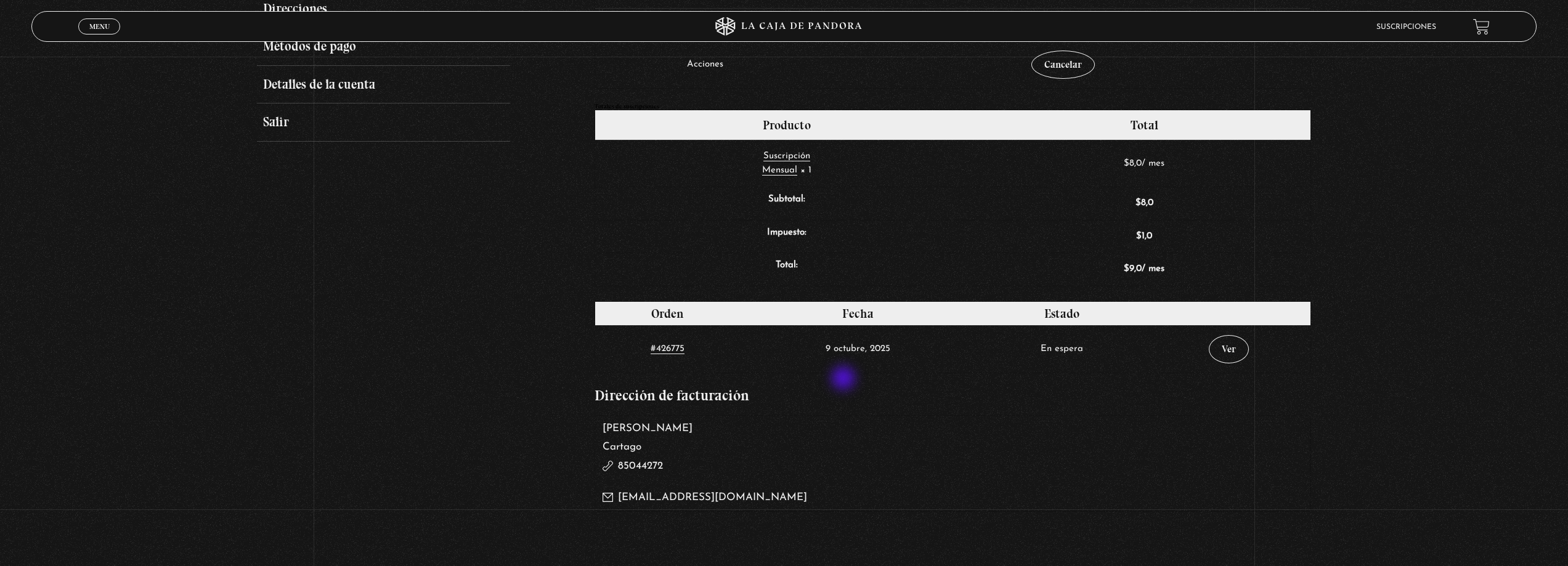
scroll to position [370, 0]
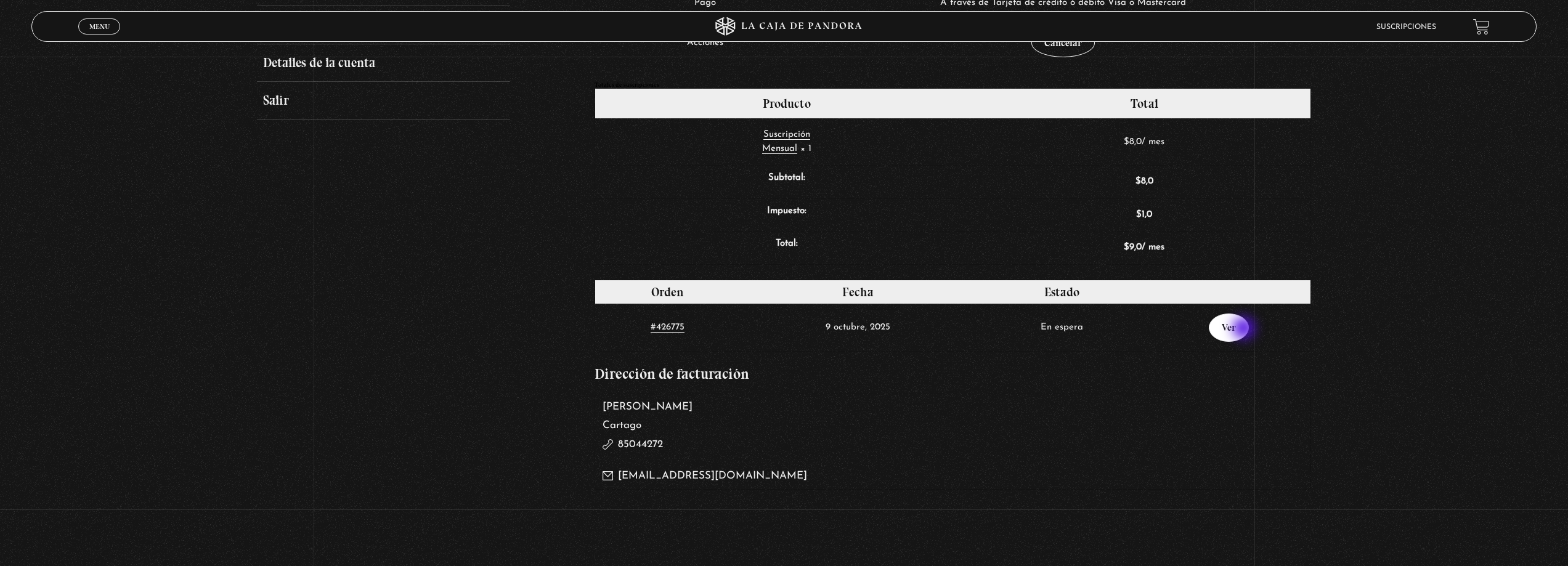
click at [1243, 329] on link "Ver" at bounding box center [1229, 328] width 40 height 28
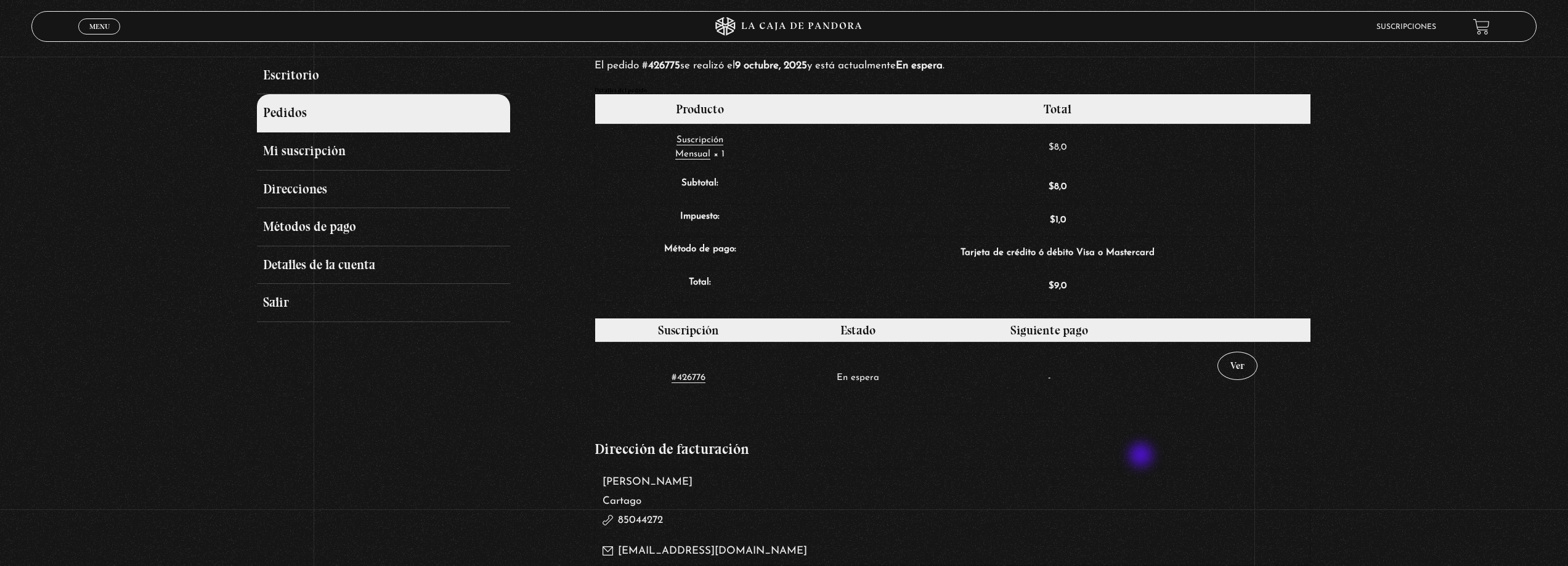
scroll to position [184, 0]
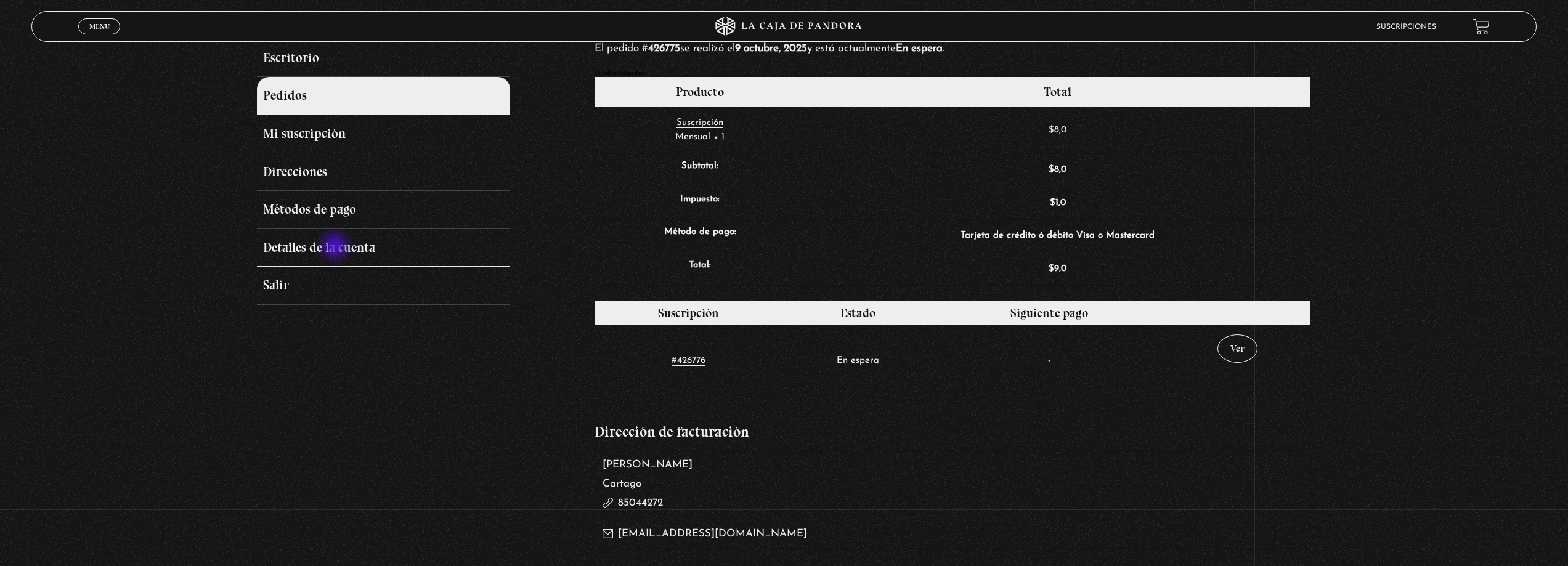
click at [336, 248] on link "Detalles de la cuenta" at bounding box center [383, 248] width 253 height 38
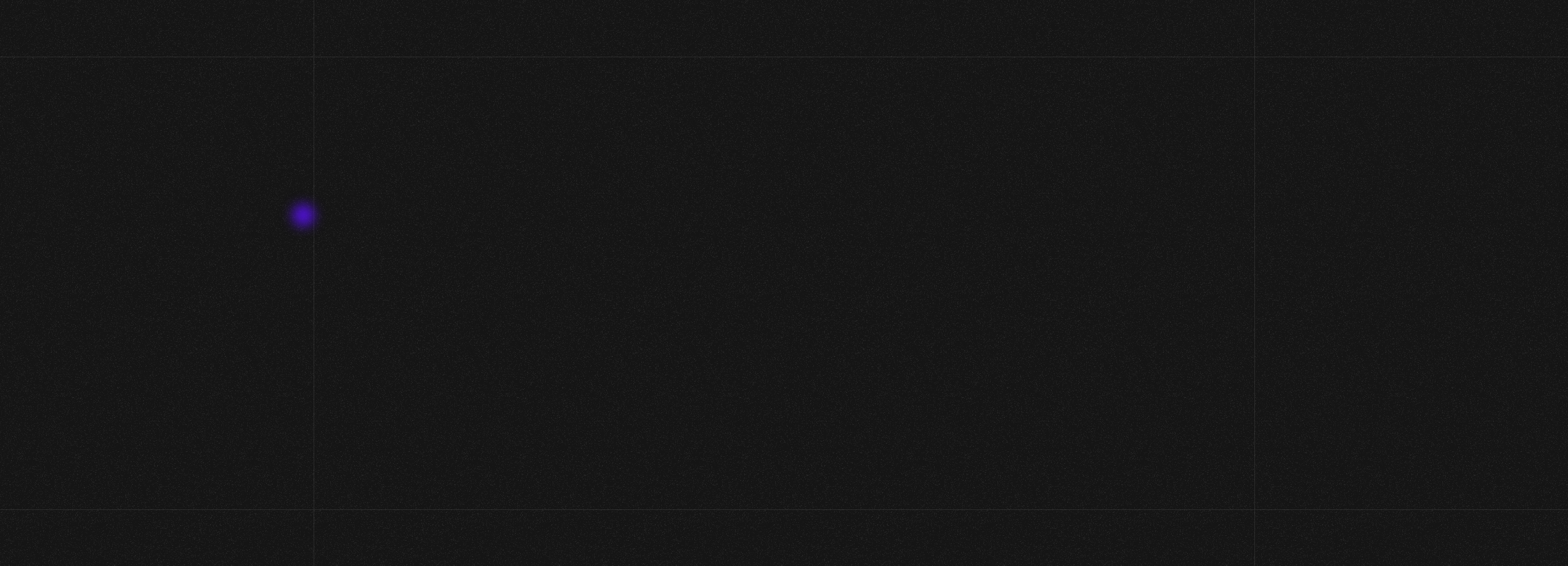
click at [305, 217] on div "Mi cuenta Escritorio Pedidos Mi suscripción Direcciones Métodos de pago Detalle…" at bounding box center [783, 469] width 1053 height 712
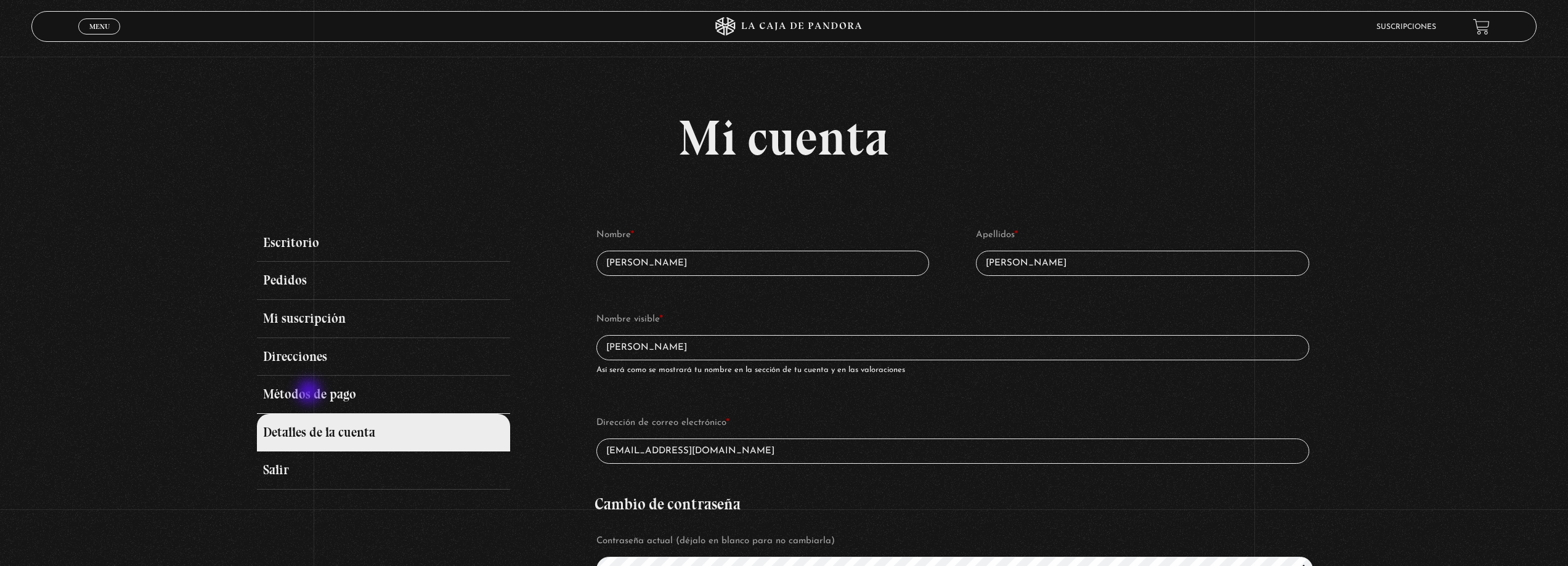
click at [310, 393] on link "Métodos de pago" at bounding box center [383, 394] width 253 height 38
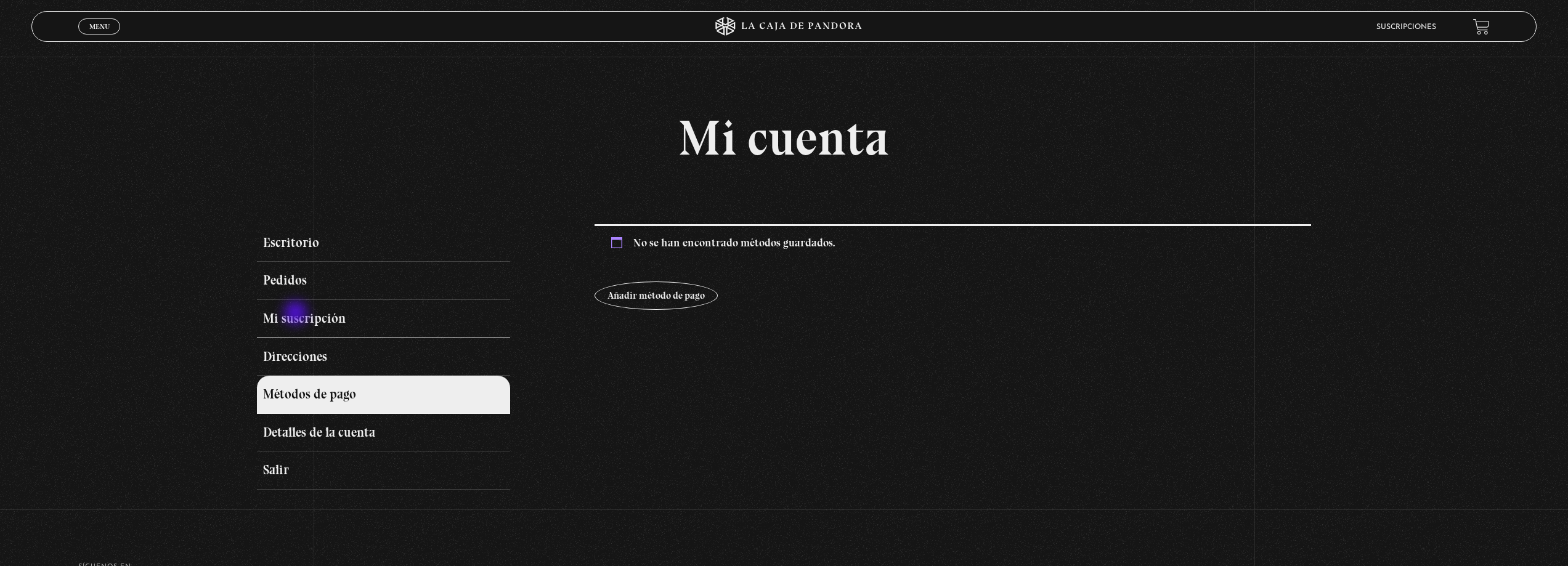
click at [298, 315] on link "Mi suscripción" at bounding box center [383, 318] width 253 height 38
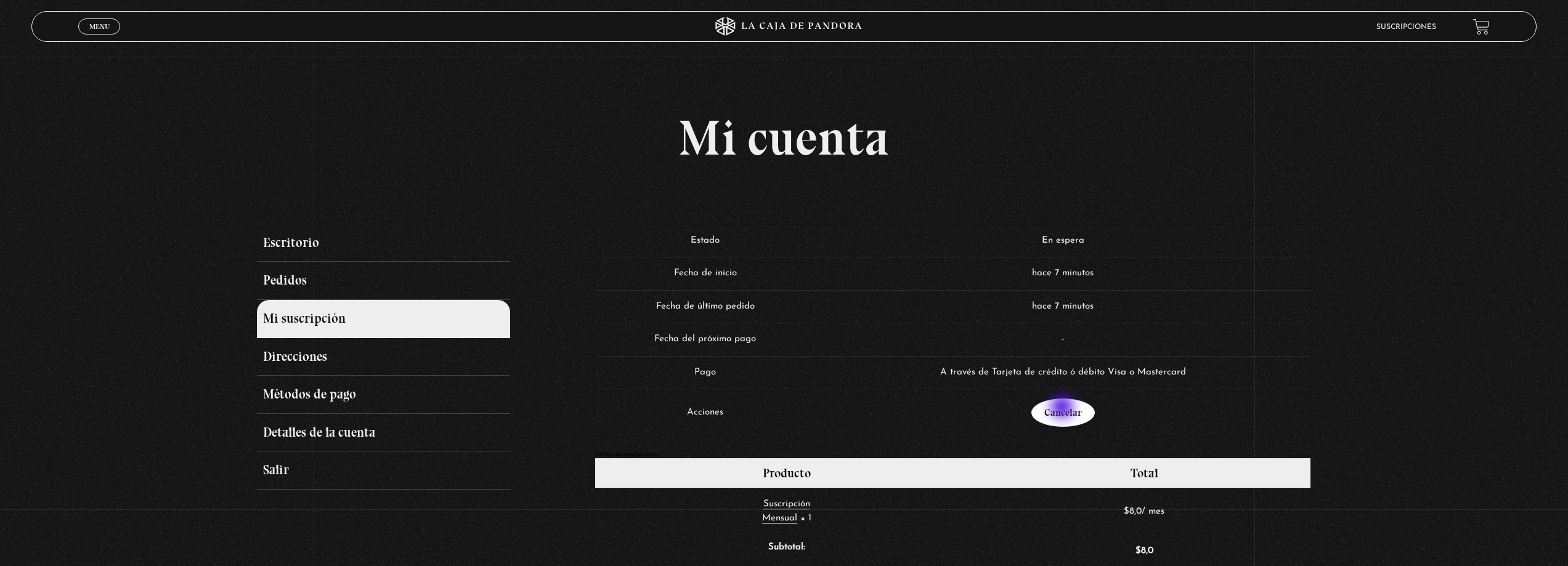
click at [1064, 408] on link "Cancelar" at bounding box center [1063, 413] width 63 height 28
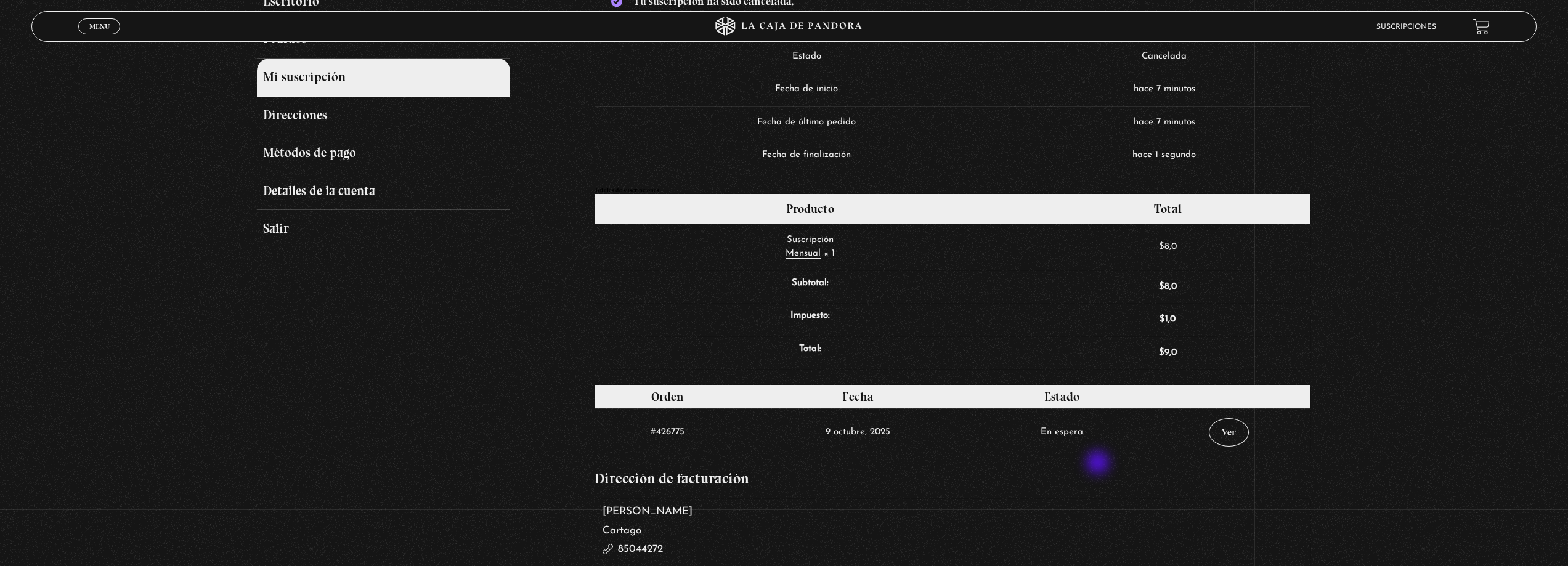
scroll to position [246, 0]
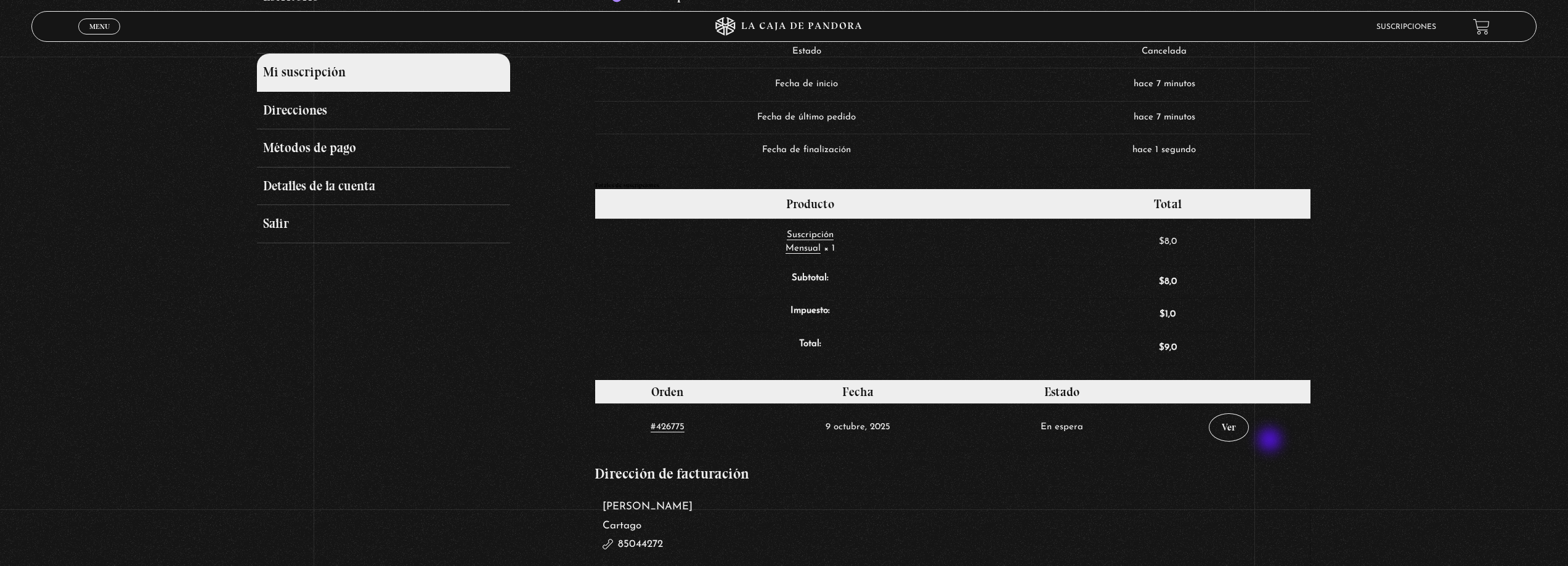
click at [1257, 433] on td "Ver" at bounding box center [1228, 428] width 163 height 48
click at [1247, 432] on link "Ver" at bounding box center [1229, 428] width 40 height 28
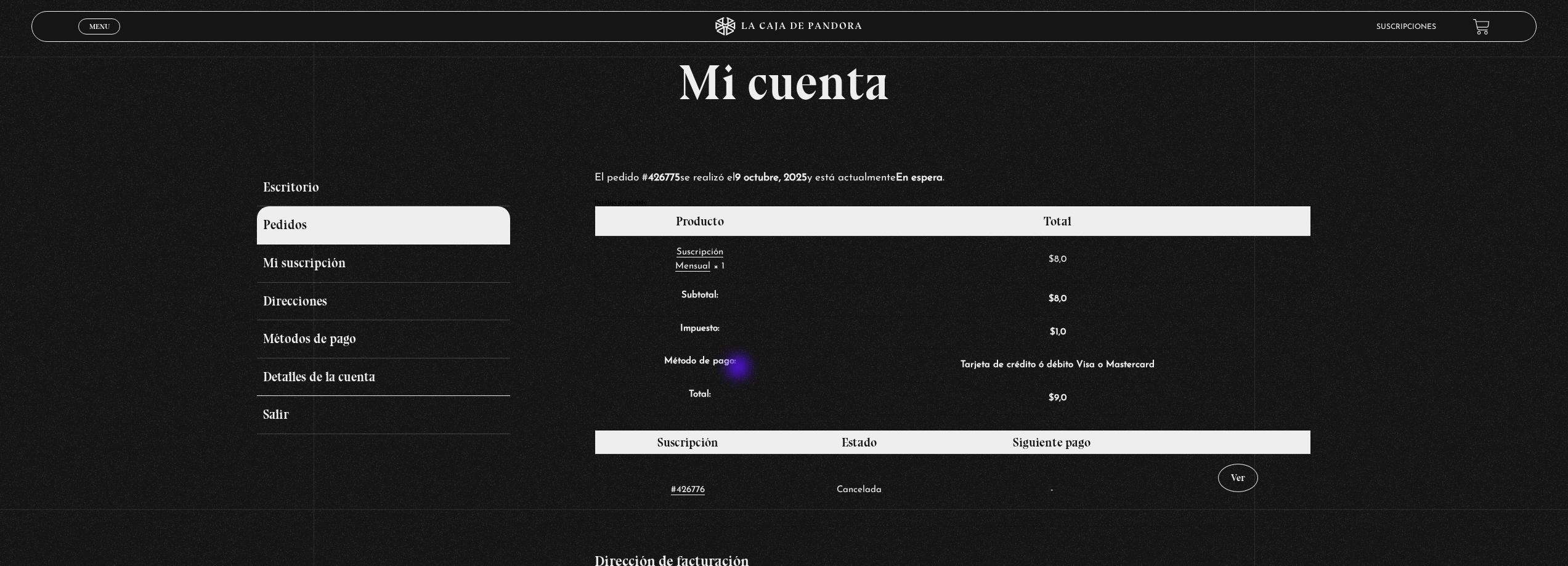
scroll to position [54, 0]
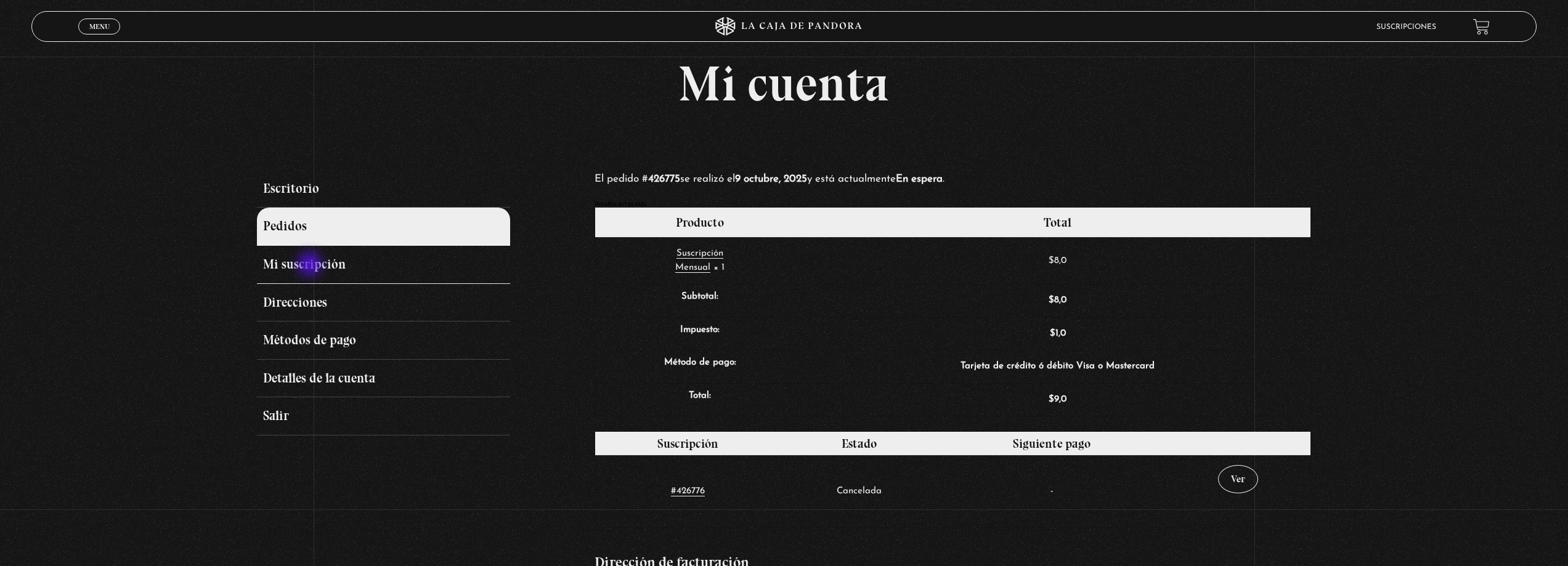
click at [311, 266] on link "Mi suscripción" at bounding box center [383, 264] width 253 height 38
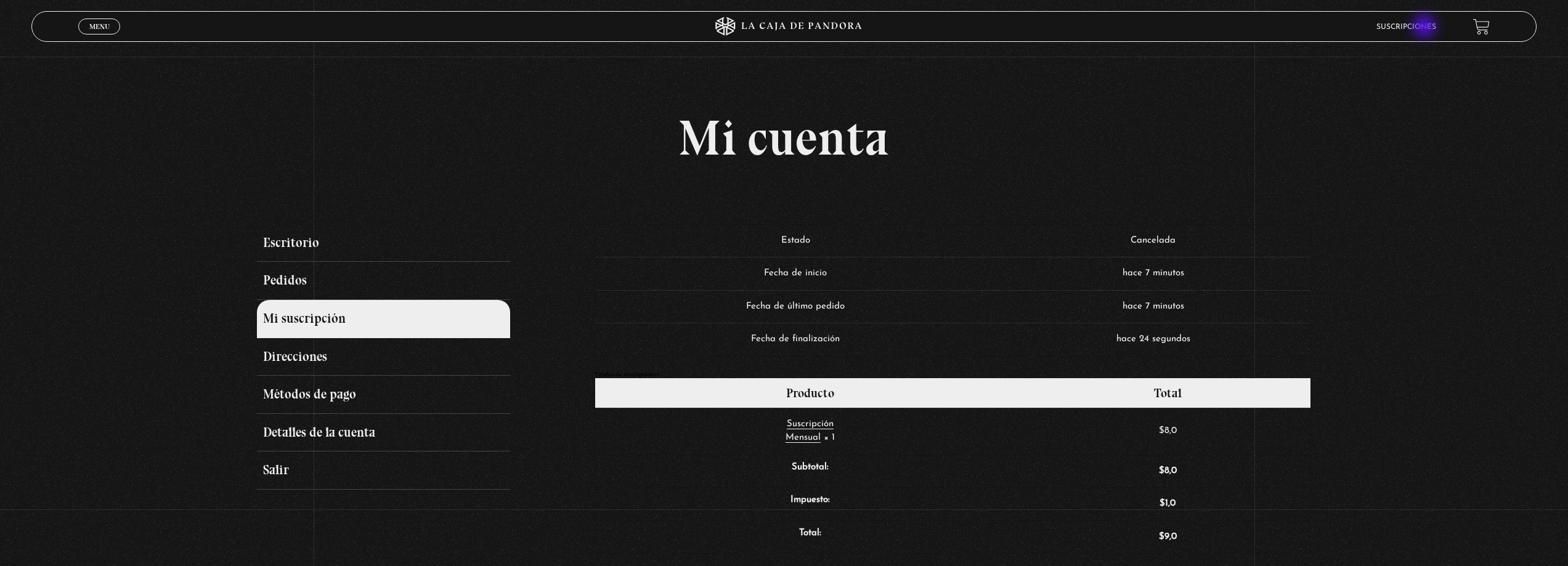
click at [1426, 28] on link "Suscripciones" at bounding box center [1406, 27] width 60 height 7
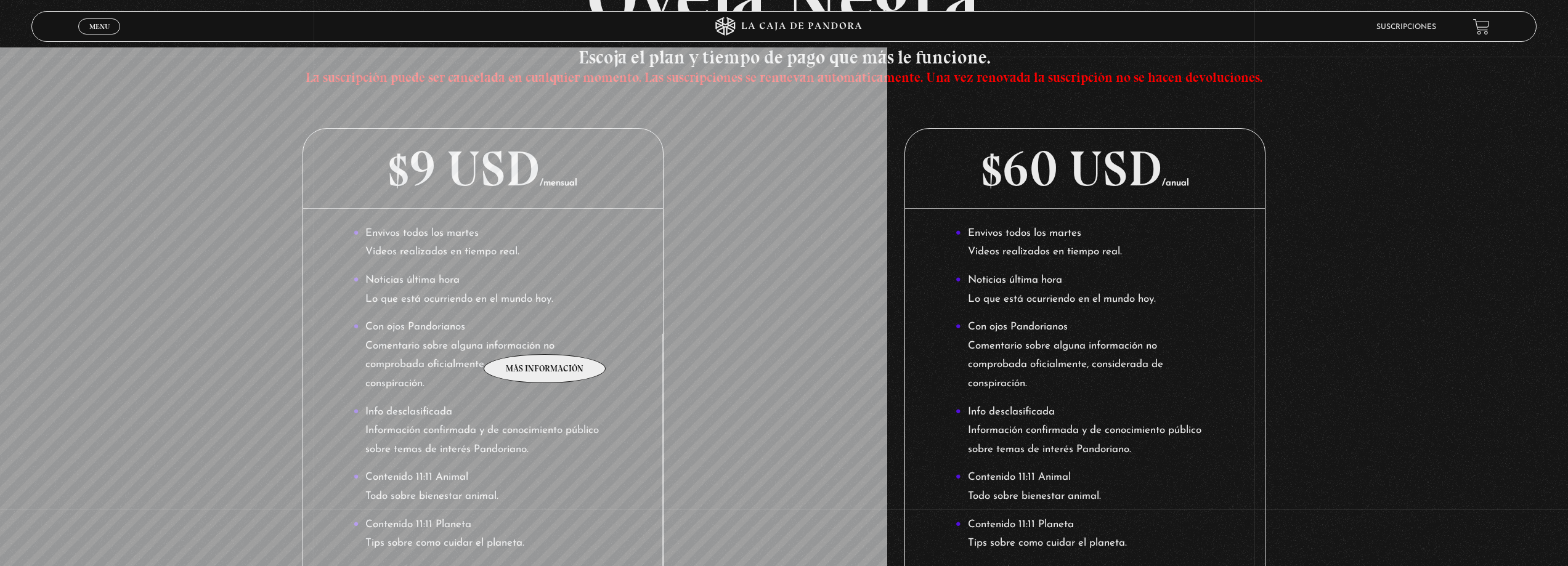
scroll to position [184, 0]
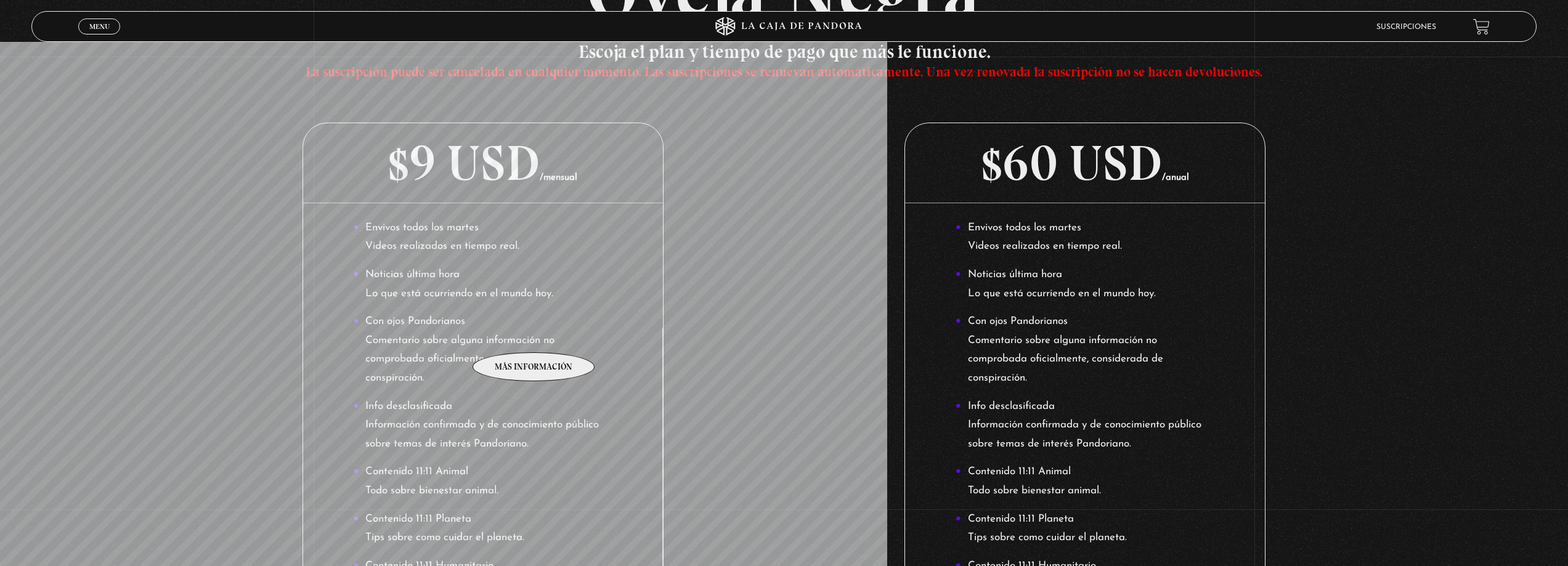
click at [534, 334] on li "Con ojos Pandorianos Comentario sobre alguna información no comprobada oficialm…" at bounding box center [483, 350] width 260 height 75
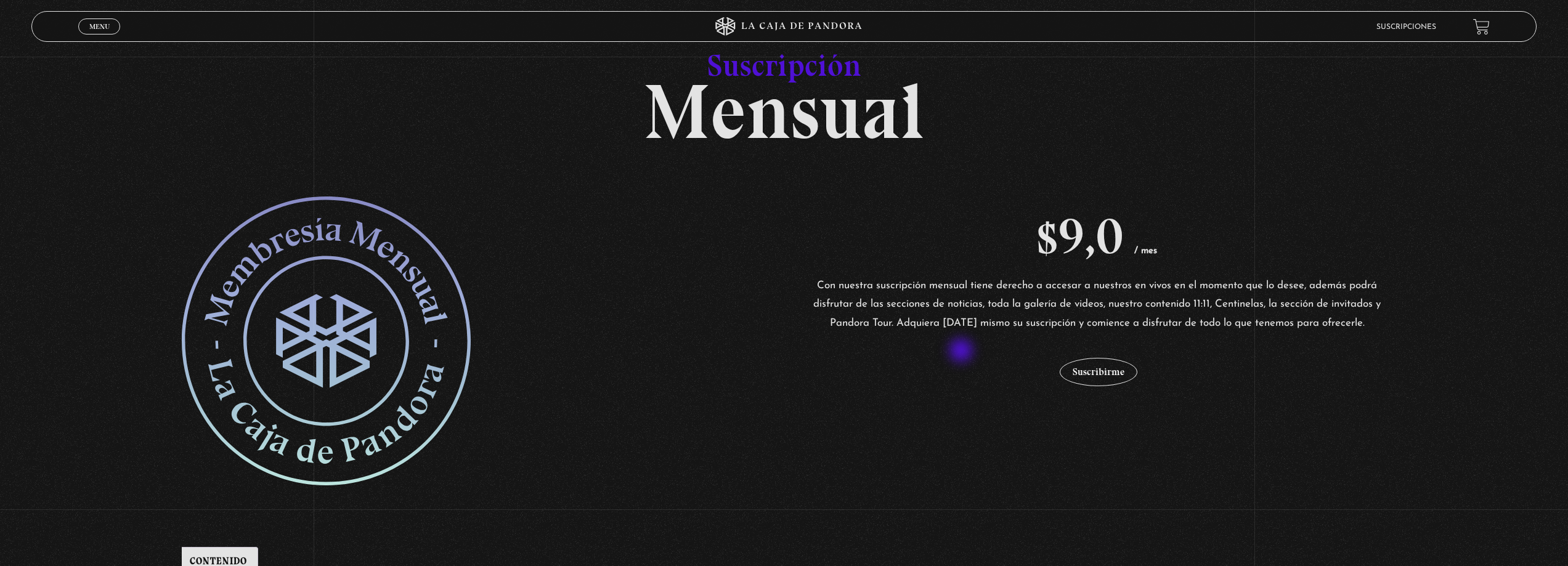
scroll to position [123, 0]
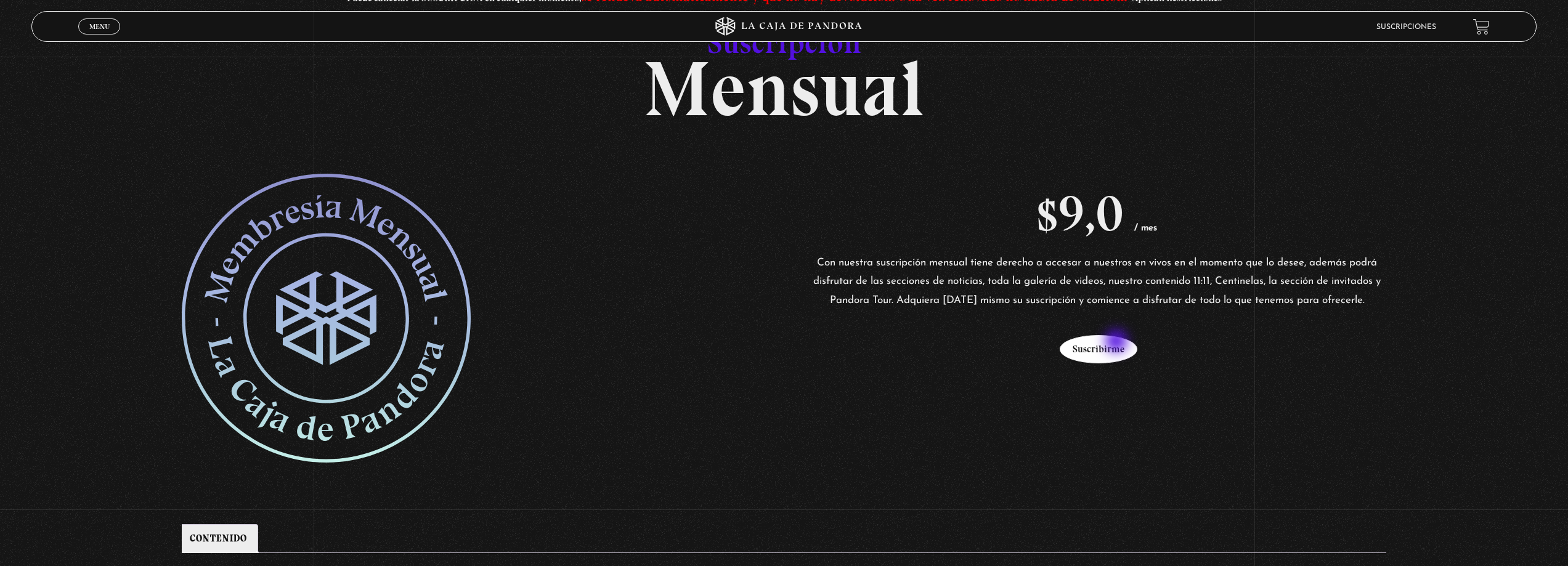
click at [1118, 343] on button "Suscribirme" at bounding box center [1099, 350] width 77 height 28
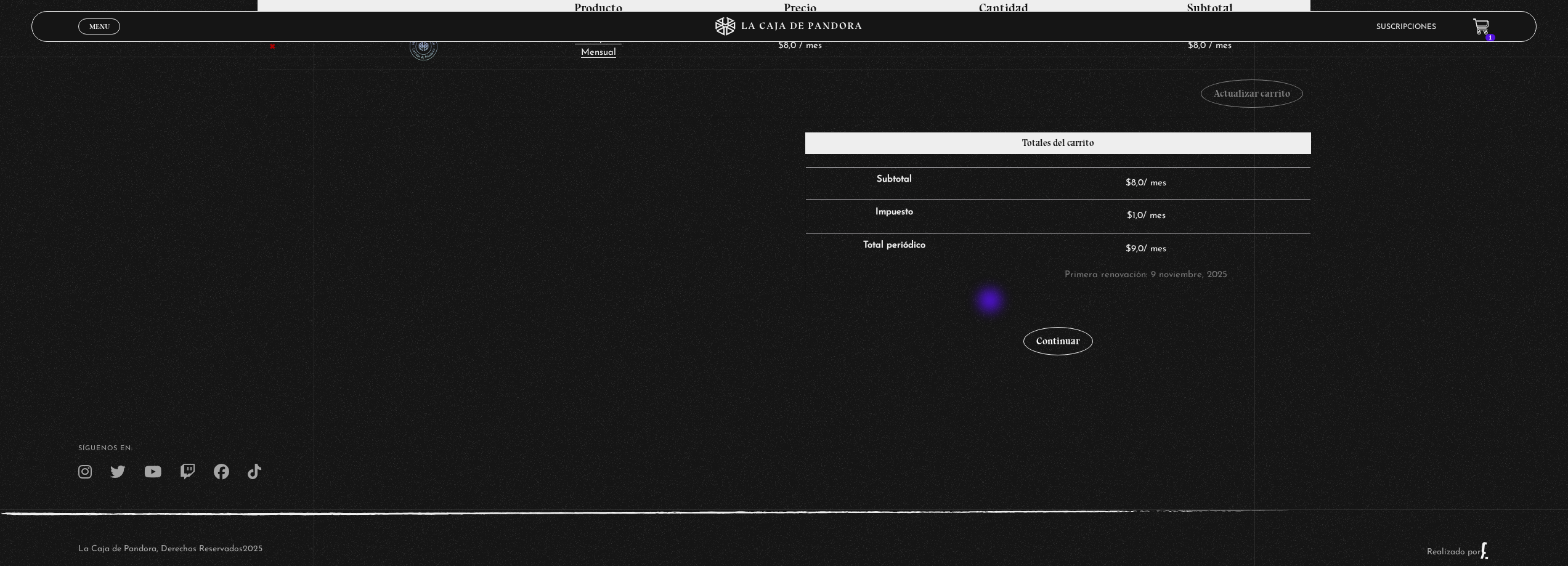
scroll to position [314, 0]
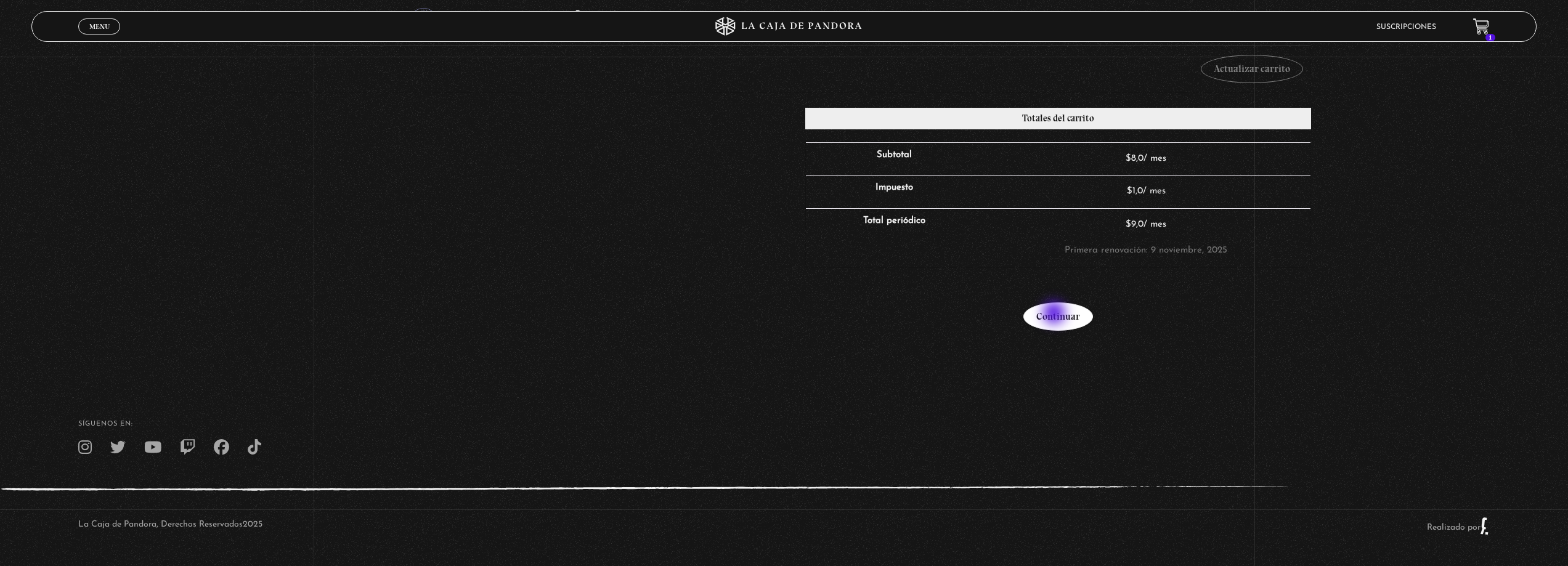
click at [1055, 314] on link "Continuar" at bounding box center [1058, 317] width 70 height 28
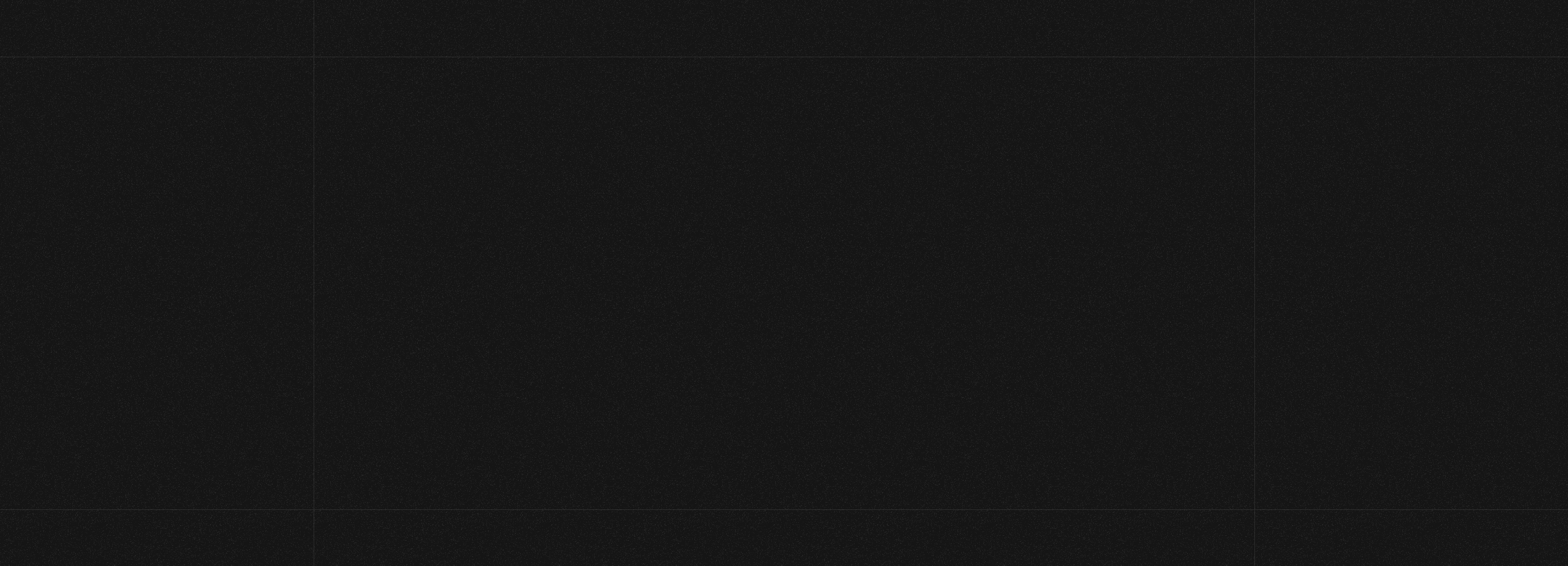
select select "CR-C"
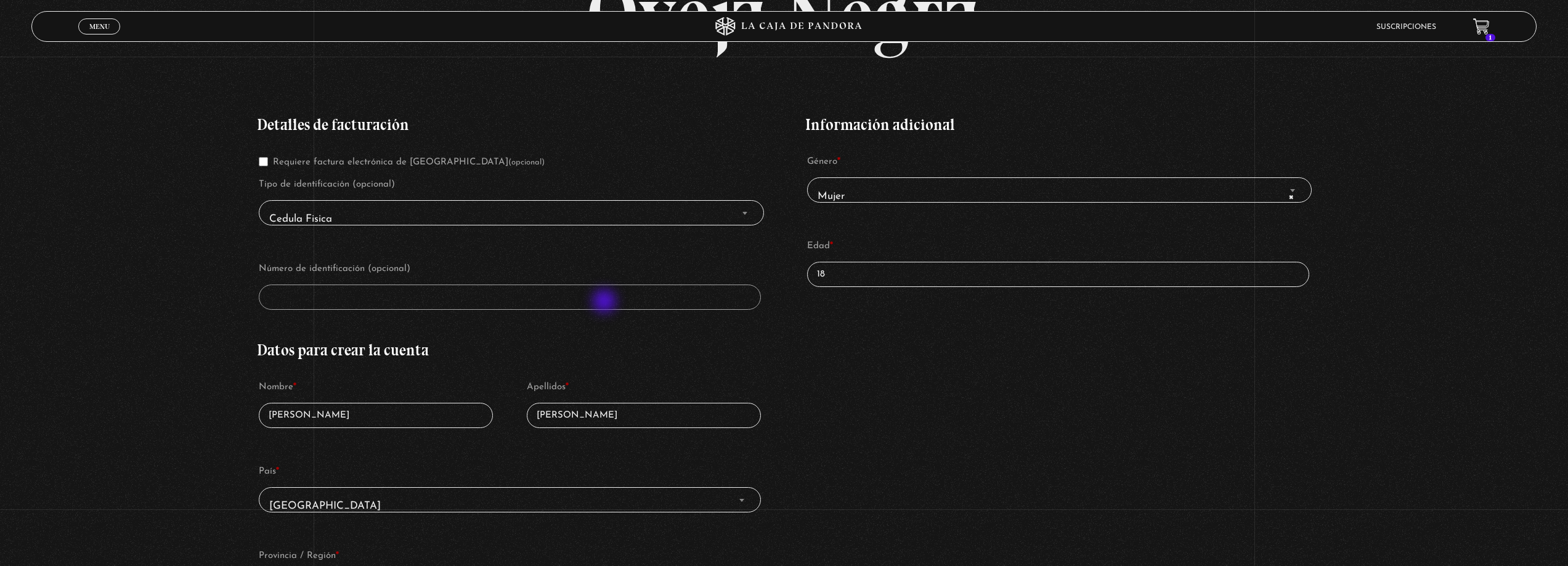
scroll to position [308, 0]
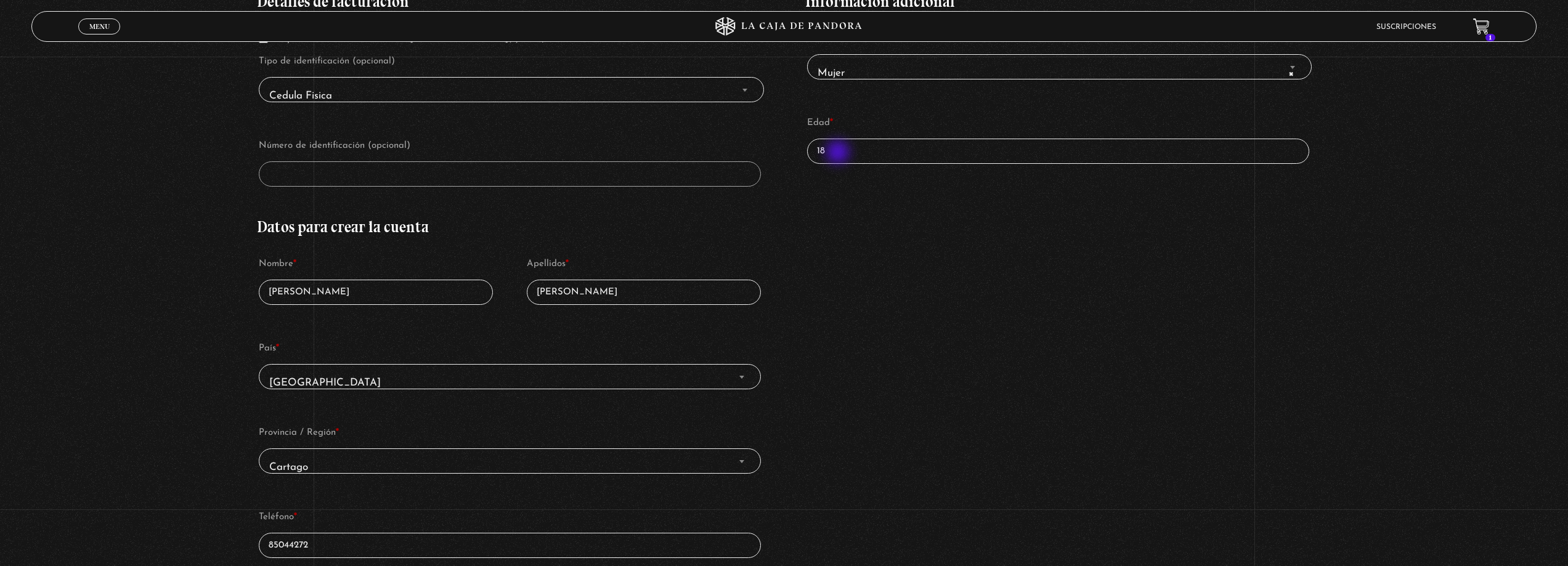
drag, startPoint x: 846, startPoint y: 156, endPoint x: 812, endPoint y: 151, distance: 34.4
click at [812, 151] on input "18" at bounding box center [1058, 151] width 502 height 25
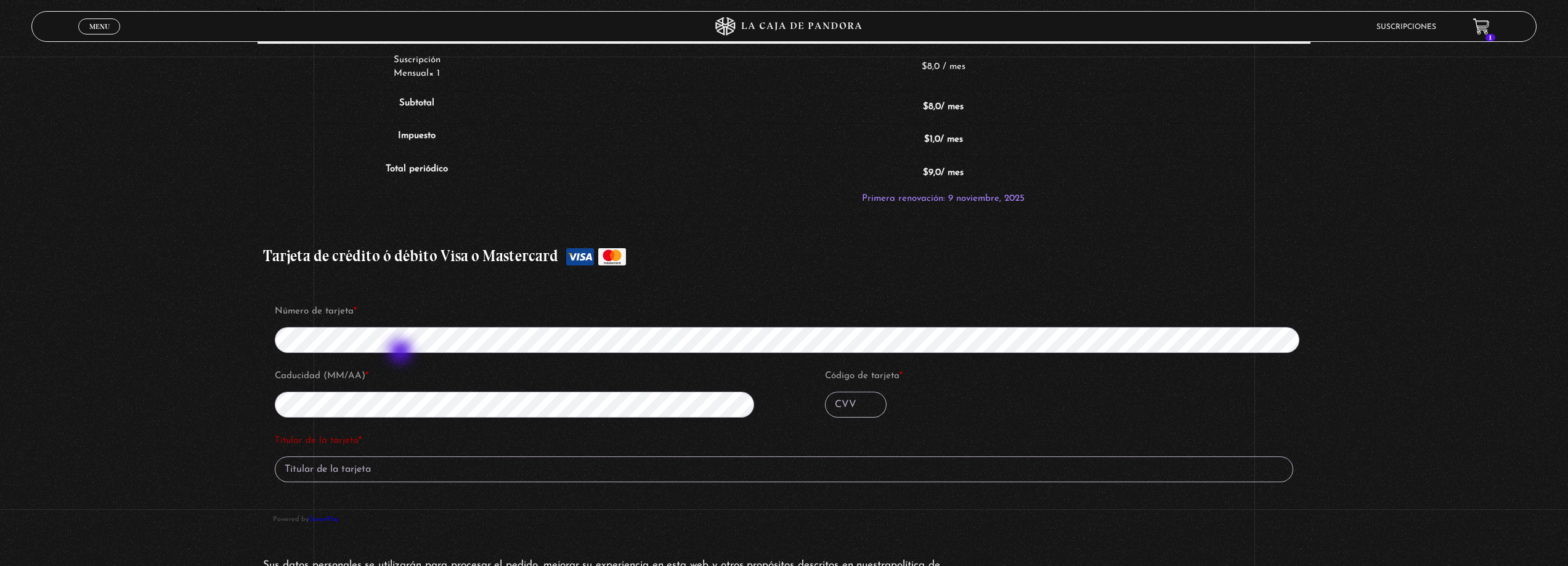
scroll to position [1047, 0]
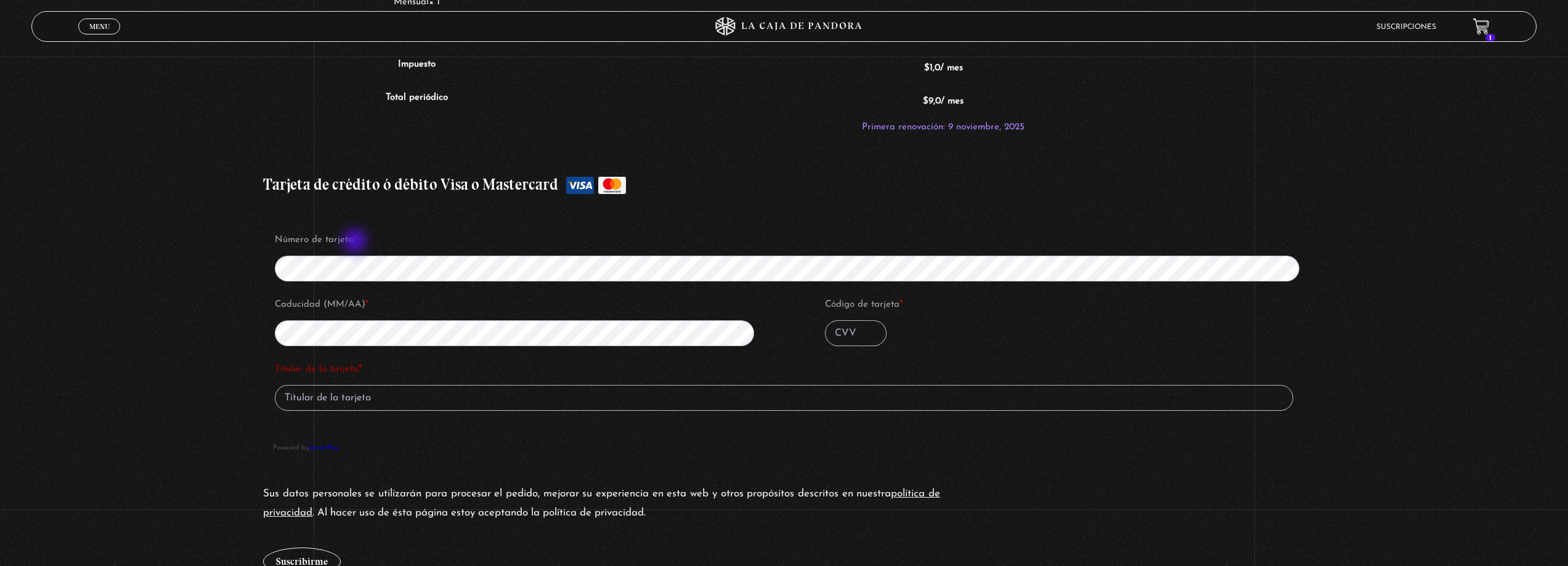
type input "24"
click at [356, 240] on label "Número de tarjeta *" at bounding box center [791, 240] width 1035 height 19
click at [854, 342] on p "Código de tarjeta *" at bounding box center [1067, 321] width 488 height 54
click at [852, 335] on input "Código de tarjeta *" at bounding box center [855, 333] width 62 height 26
type input "209"
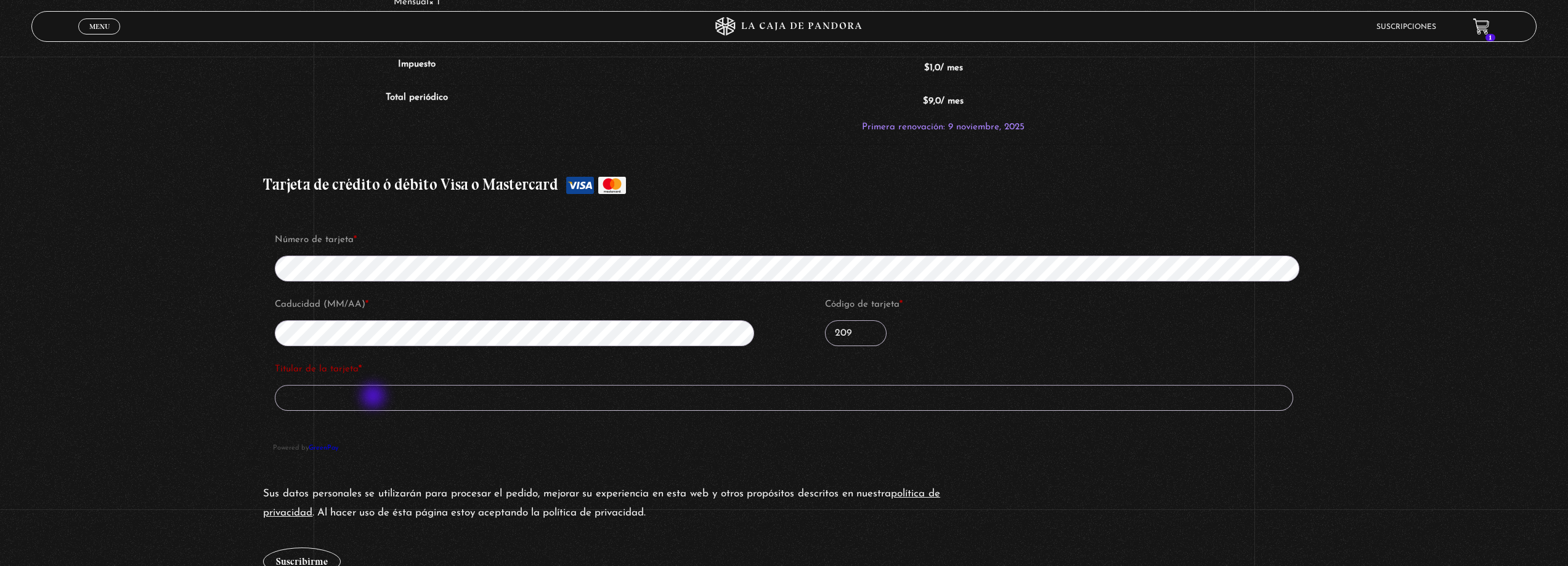
click at [375, 397] on input "Titular de la tarjeta *" at bounding box center [783, 398] width 1018 height 26
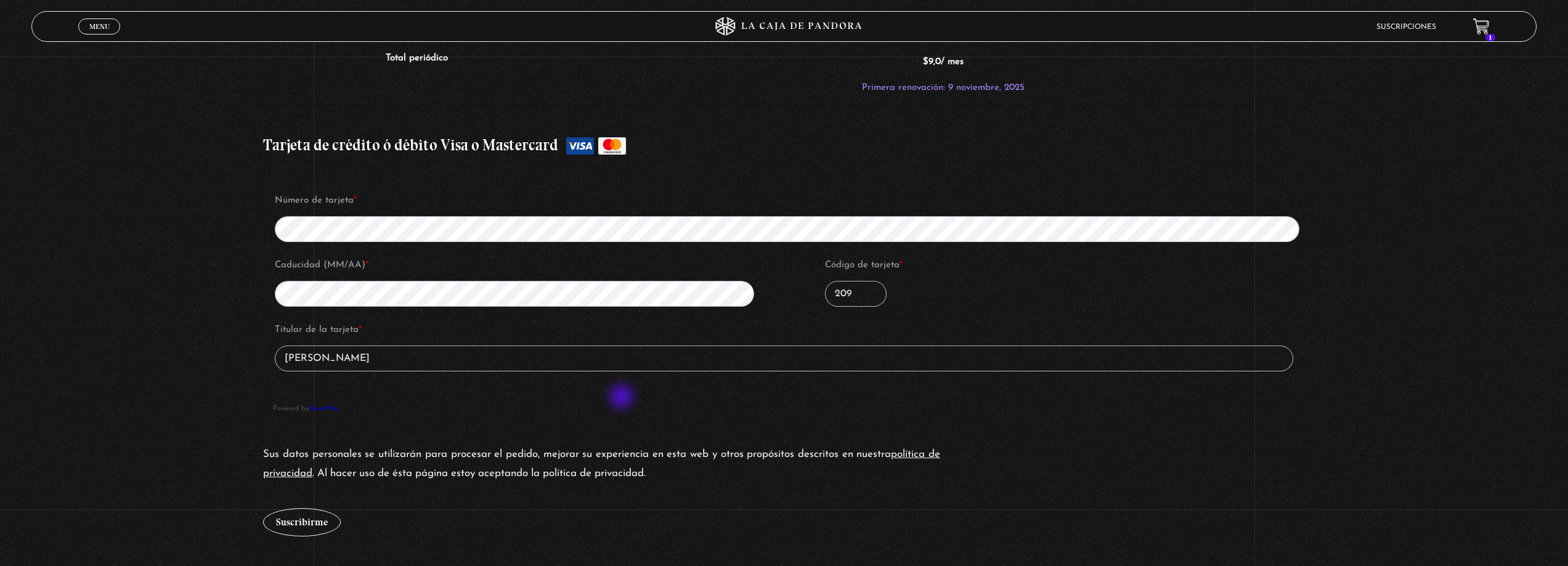
scroll to position [1109, 0]
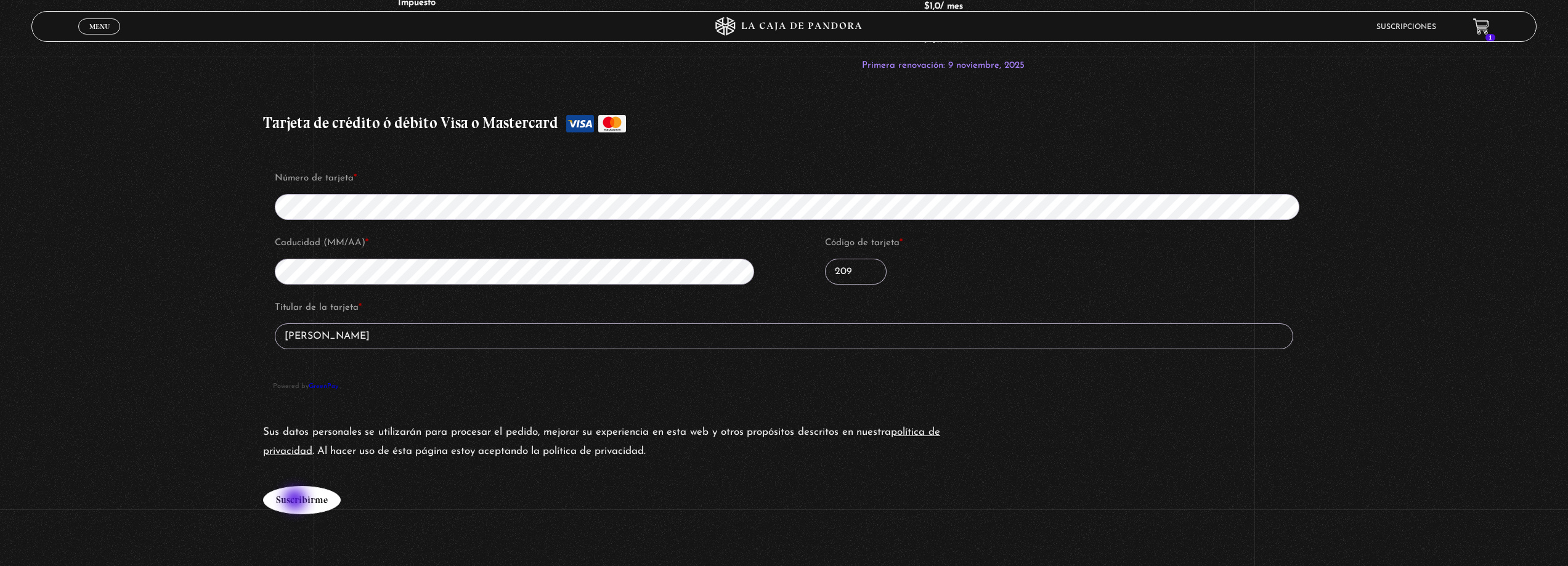
type input "Valery Vásquez F"
click at [296, 501] on button "Suscribirme" at bounding box center [302, 501] width 77 height 28
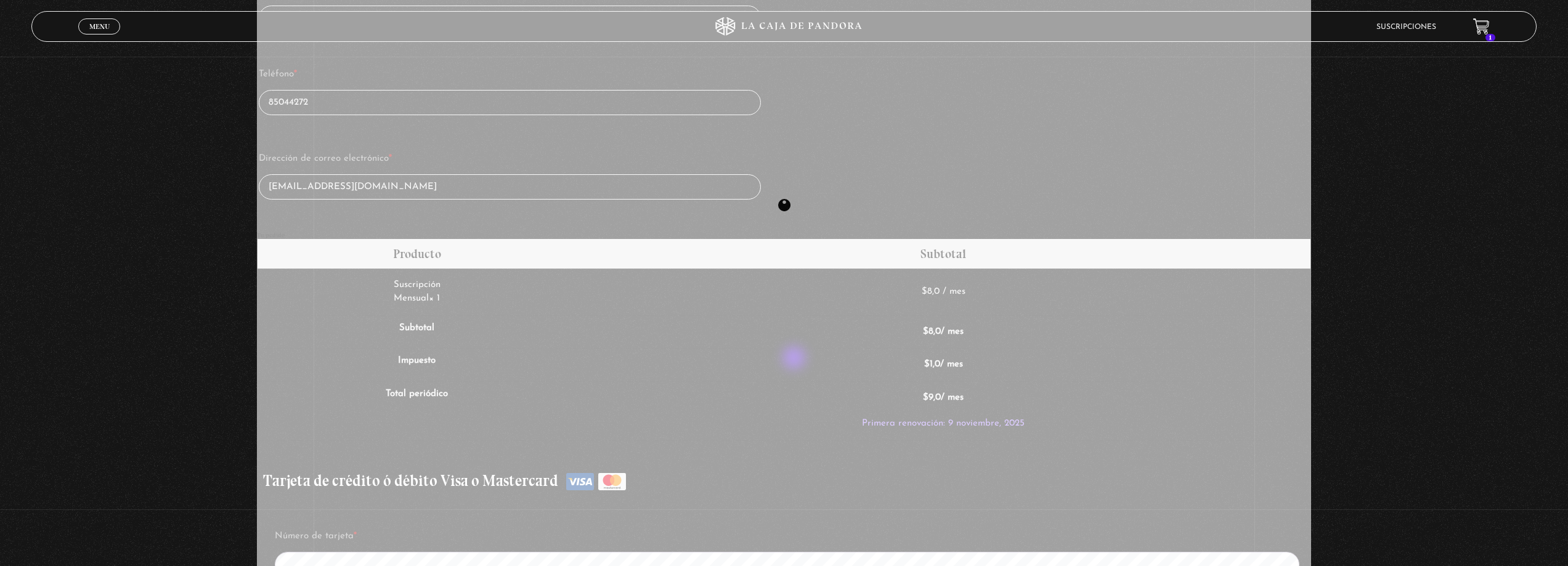
scroll to position [739, 0]
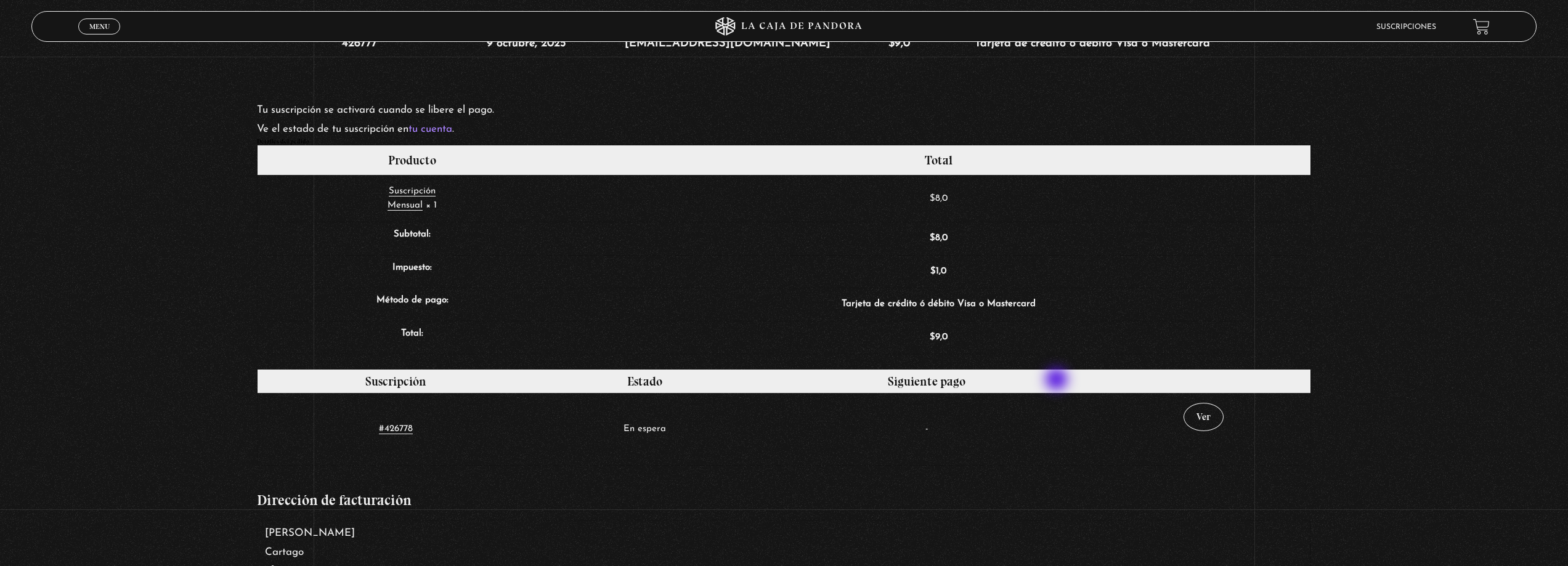
scroll to position [431, 0]
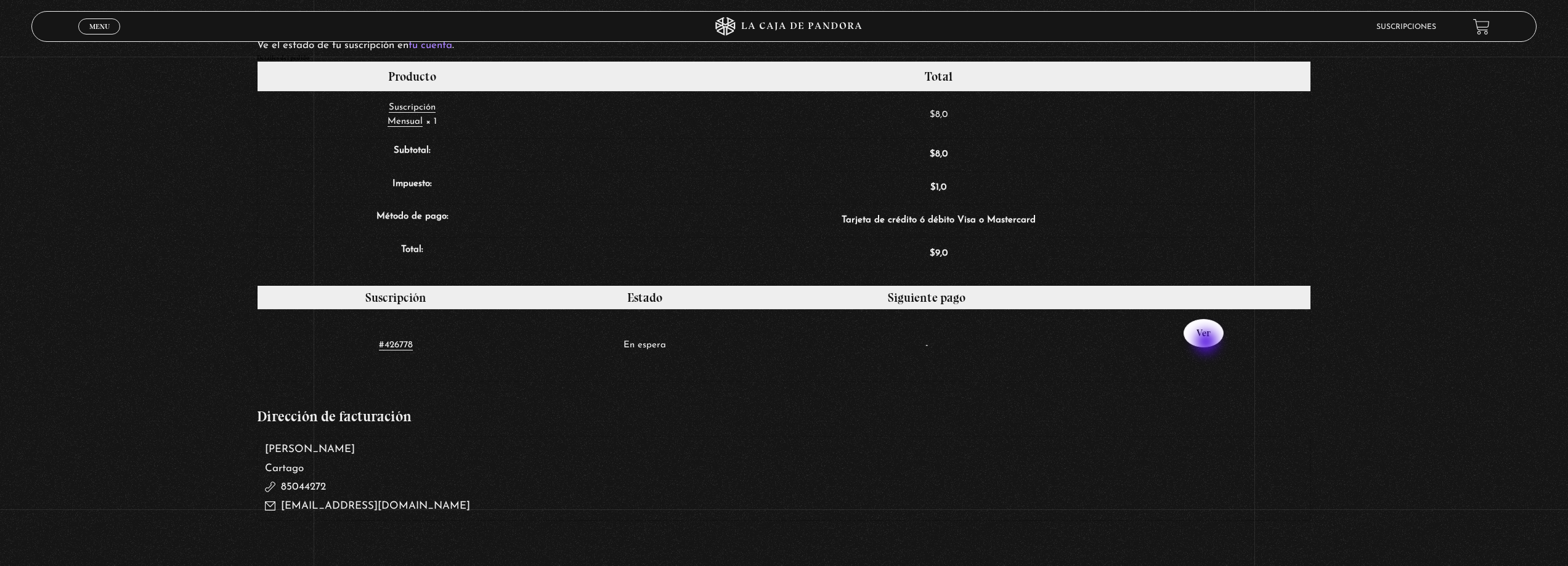
click at [1204, 333] on link "Ver" at bounding box center [1204, 333] width 40 height 28
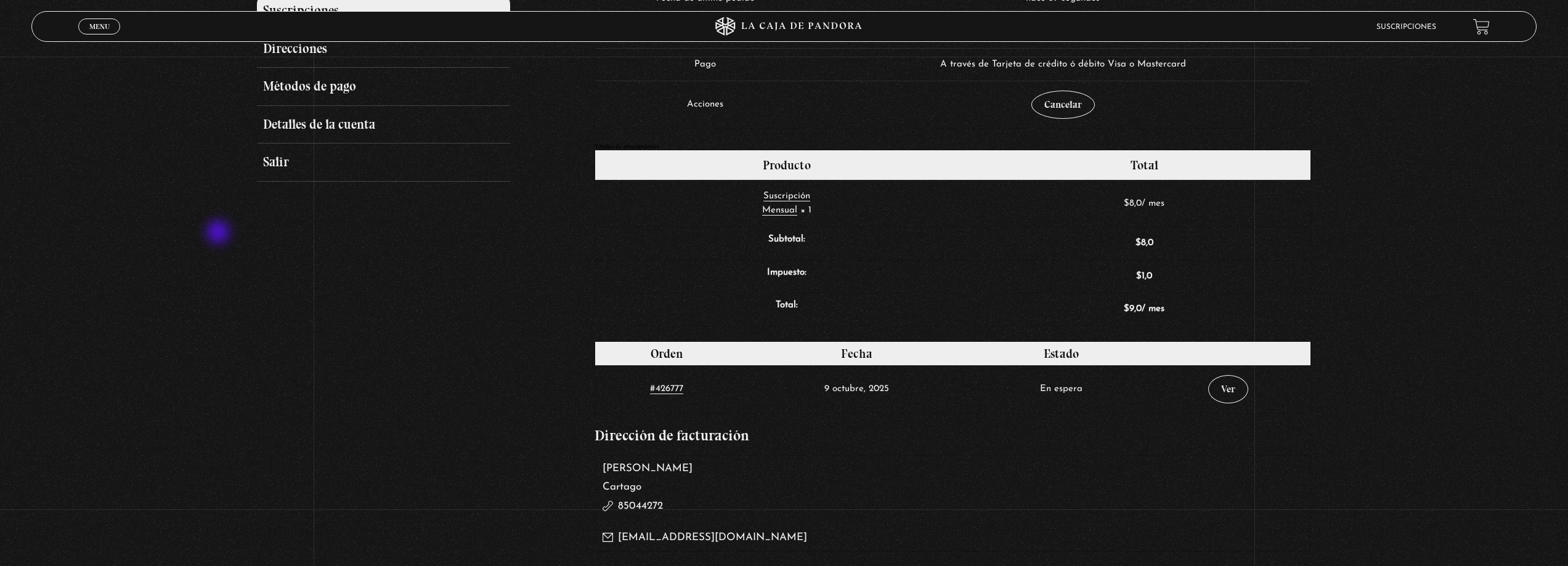
scroll to position [184, 0]
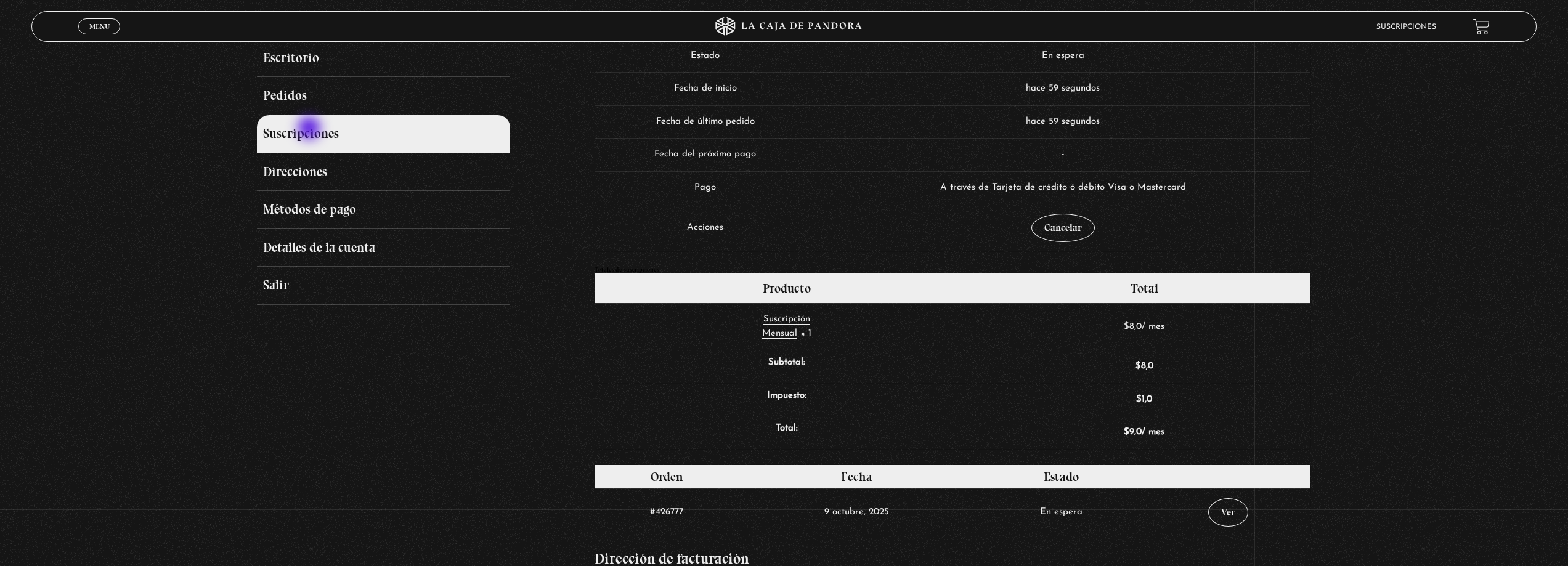
click at [310, 129] on link "Suscripciones" at bounding box center [383, 134] width 253 height 38
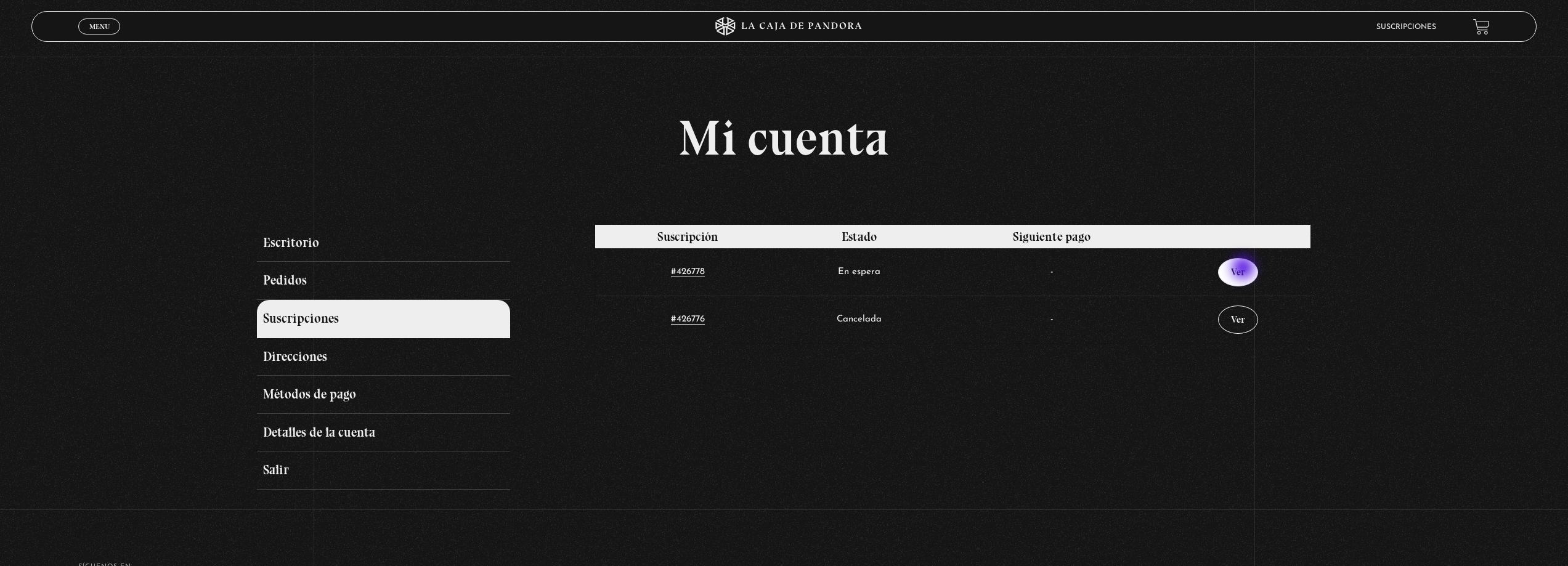
click at [1247, 271] on link "Ver" at bounding box center [1238, 272] width 40 height 28
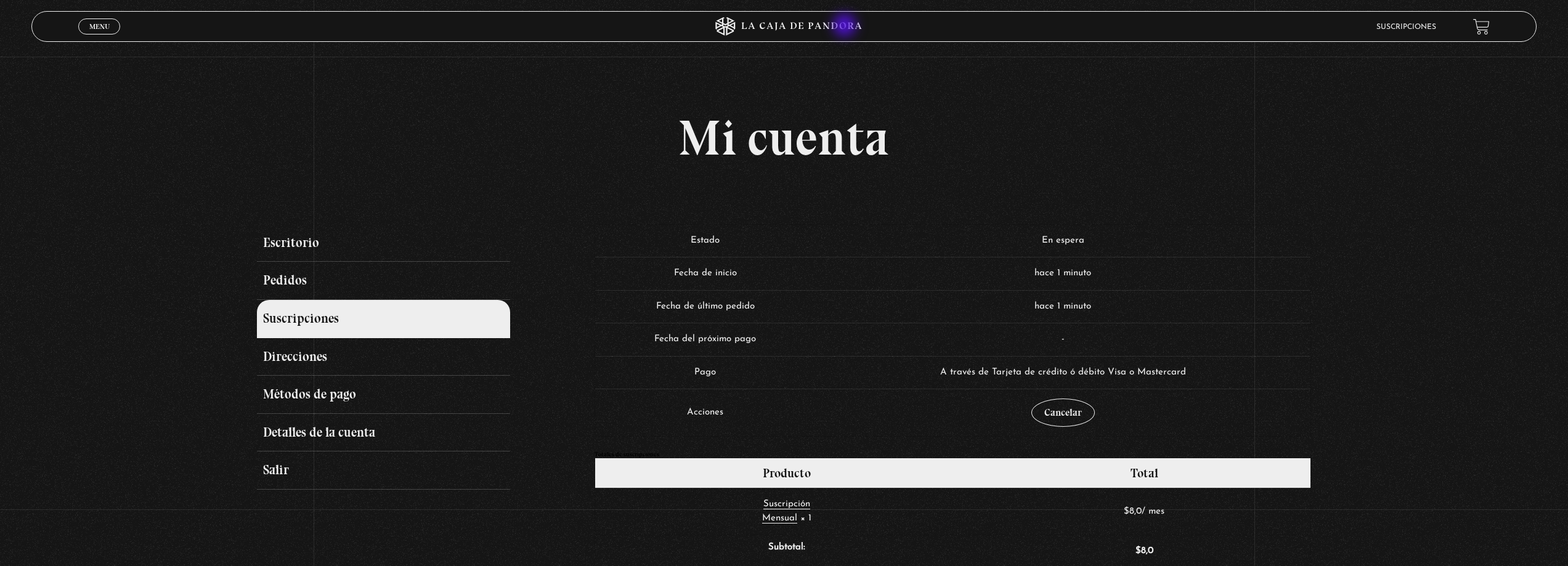
click at [813, 30] on icon at bounding box center [784, 26] width 471 height 19
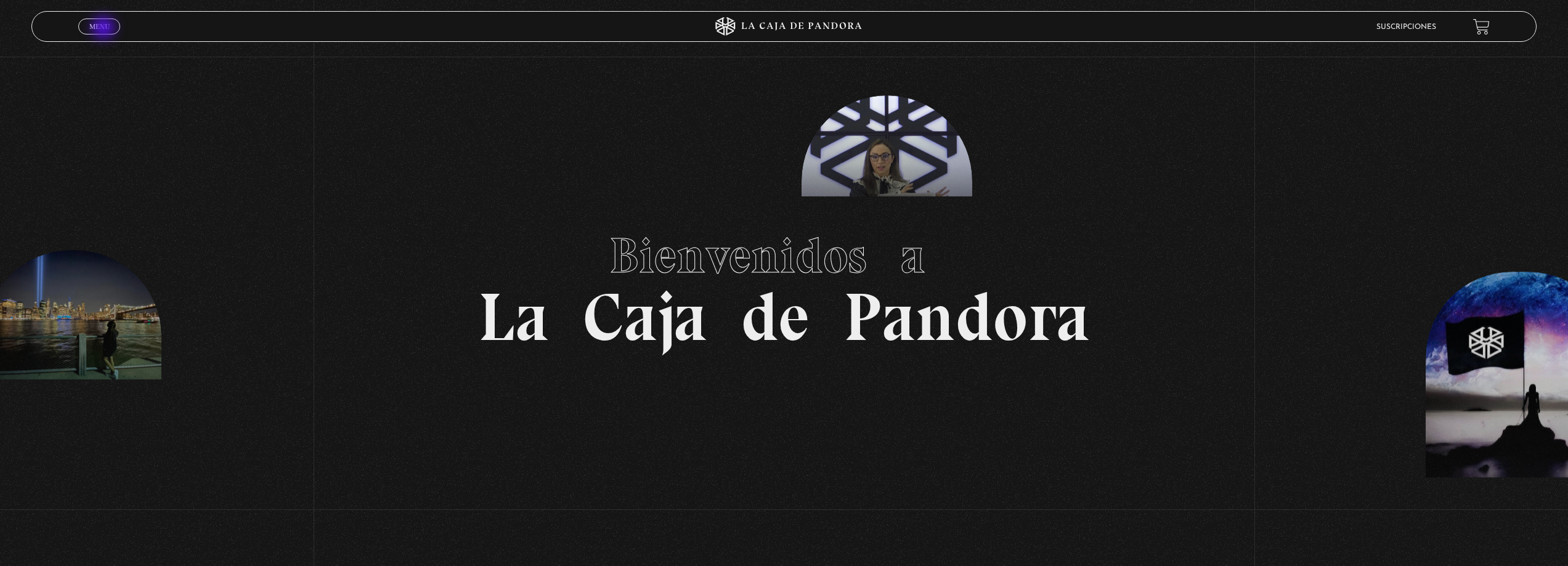
click at [105, 28] on span "Menu" at bounding box center [99, 27] width 20 height 7
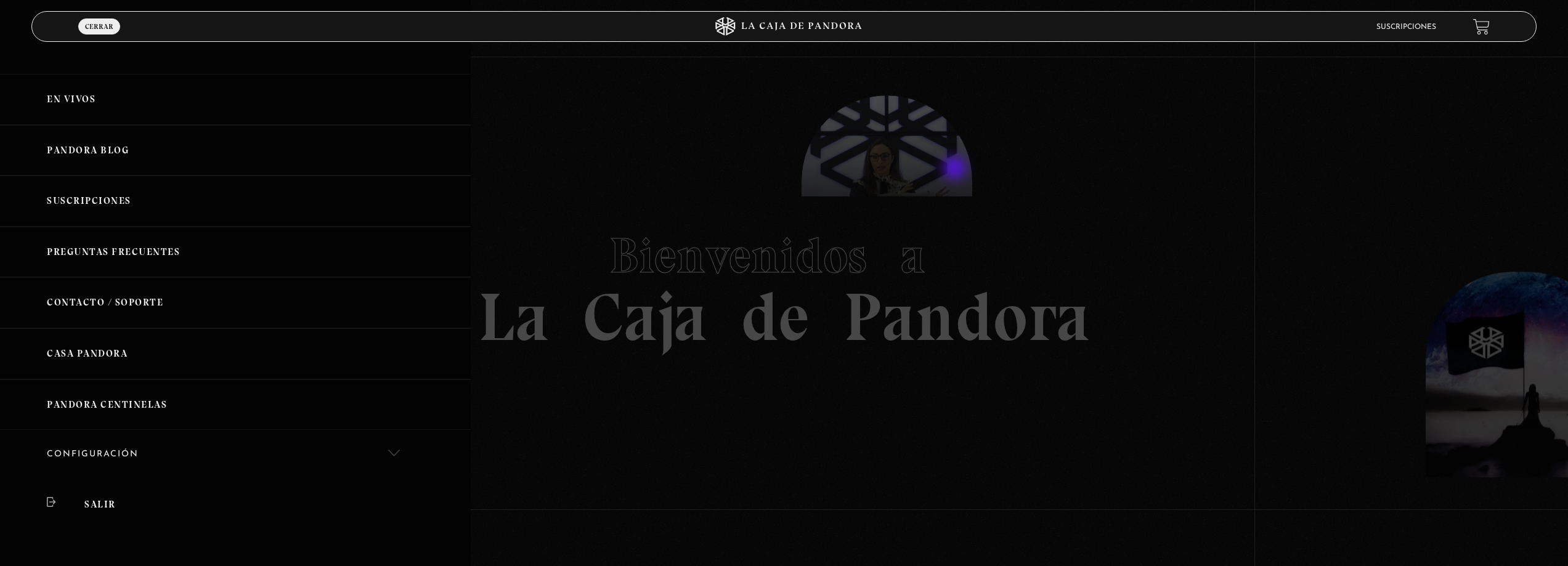
click at [956, 170] on div at bounding box center [784, 283] width 1568 height 566
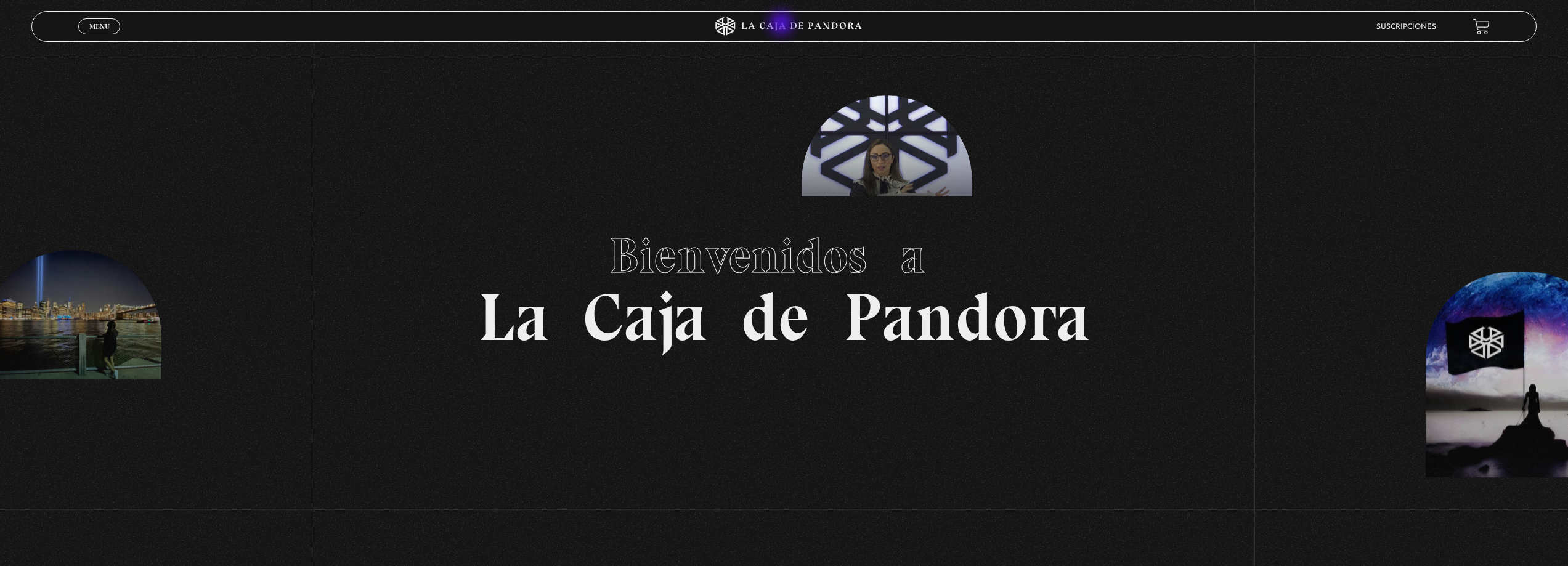
click at [783, 25] on icon at bounding box center [784, 26] width 471 height 19
click at [95, 30] on span "Menu" at bounding box center [99, 27] width 20 height 7
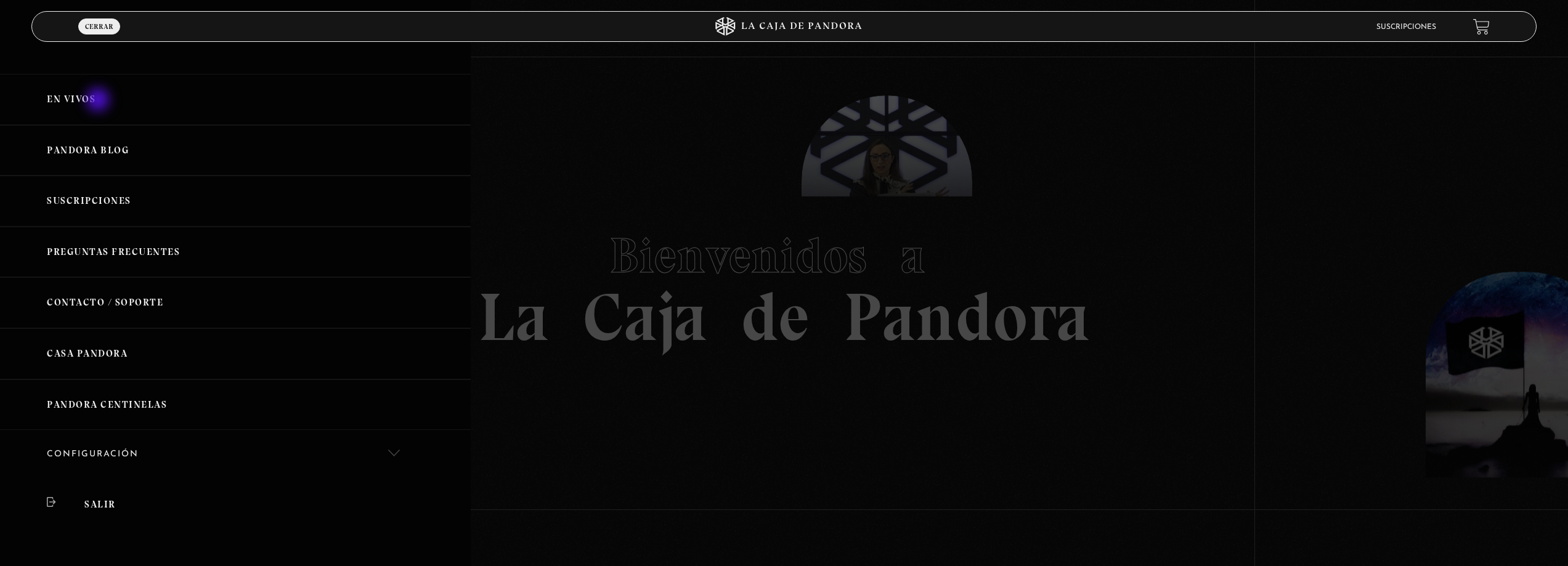
click at [99, 101] on link "En vivos" at bounding box center [235, 99] width 471 height 51
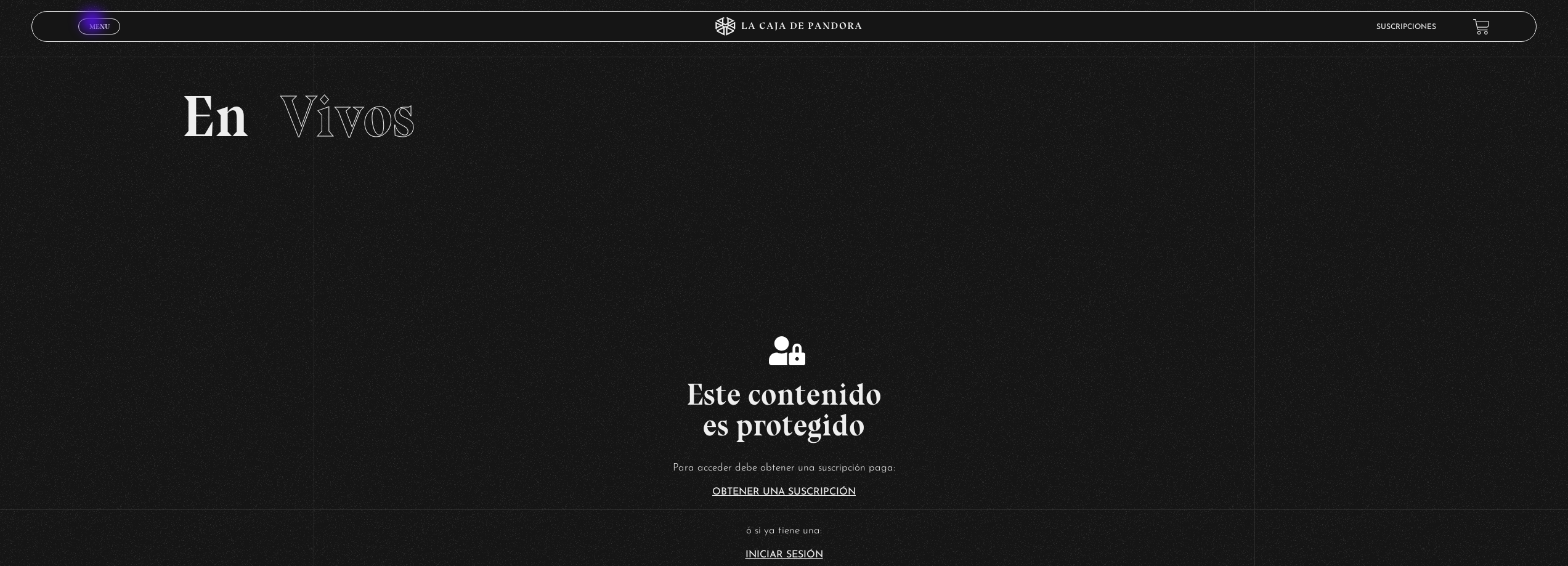
click at [94, 23] on span "Menu" at bounding box center [99, 27] width 20 height 7
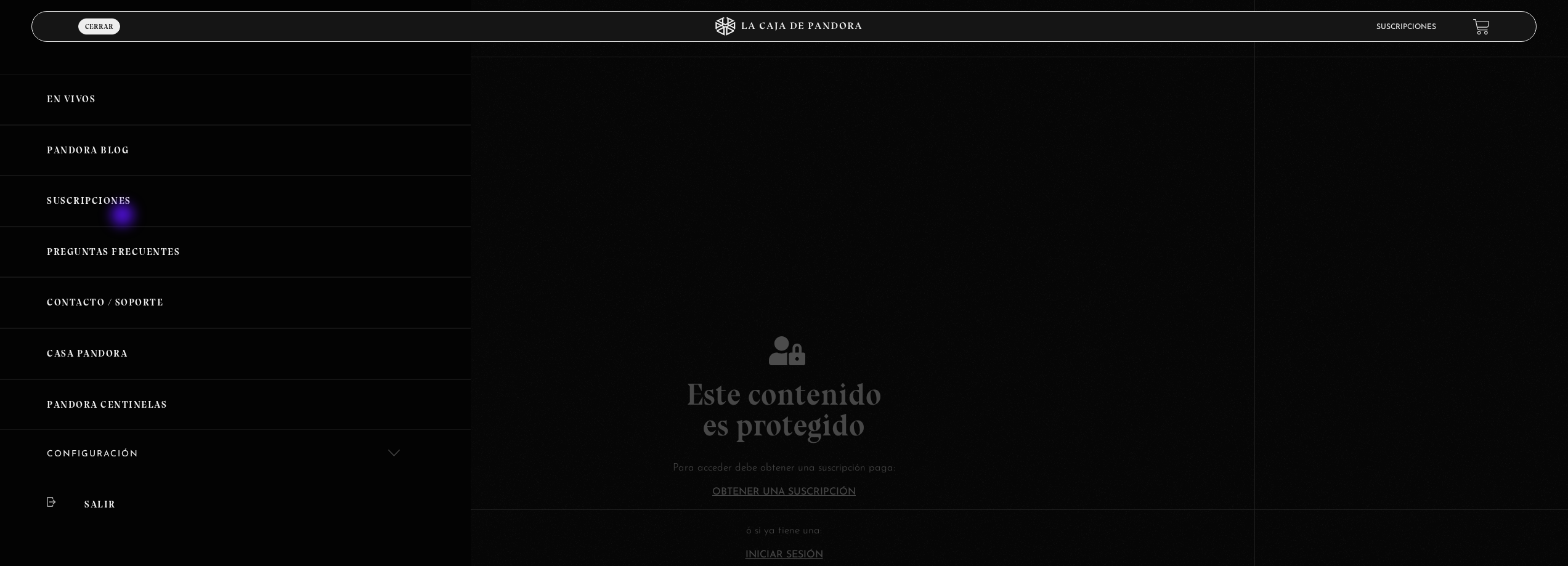
click at [123, 206] on link "Suscripciones" at bounding box center [235, 201] width 471 height 51
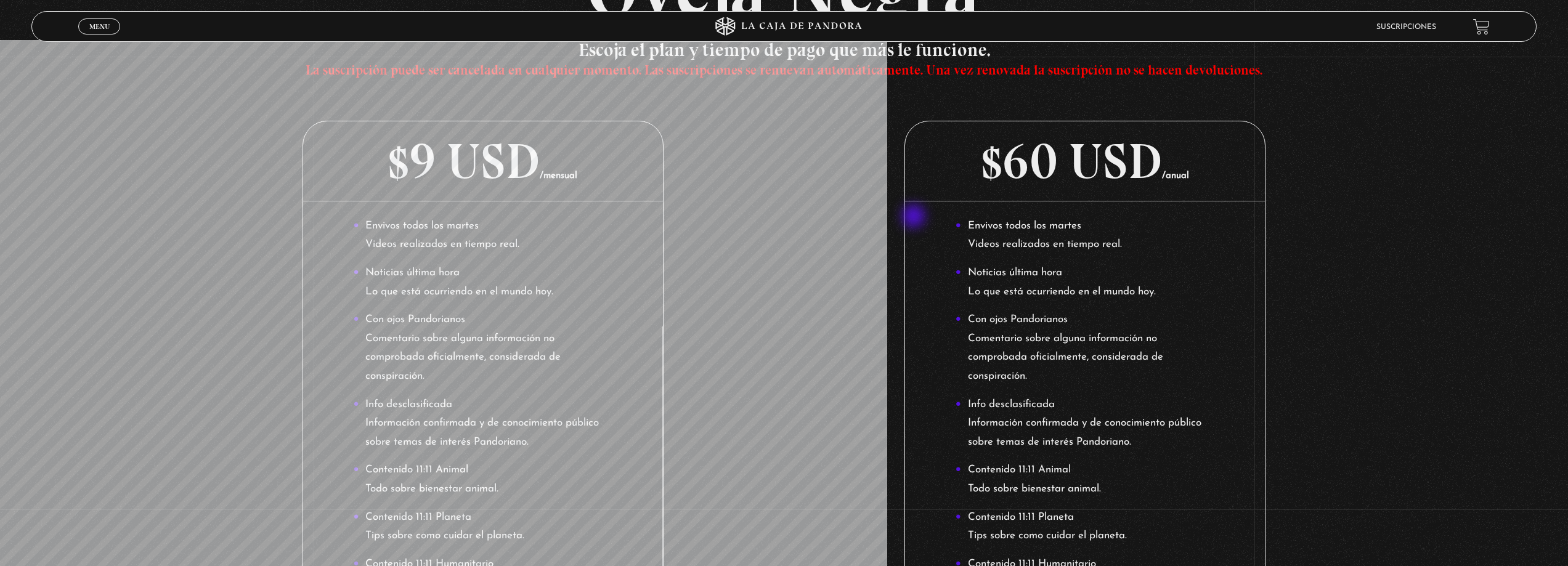
scroll to position [246, 0]
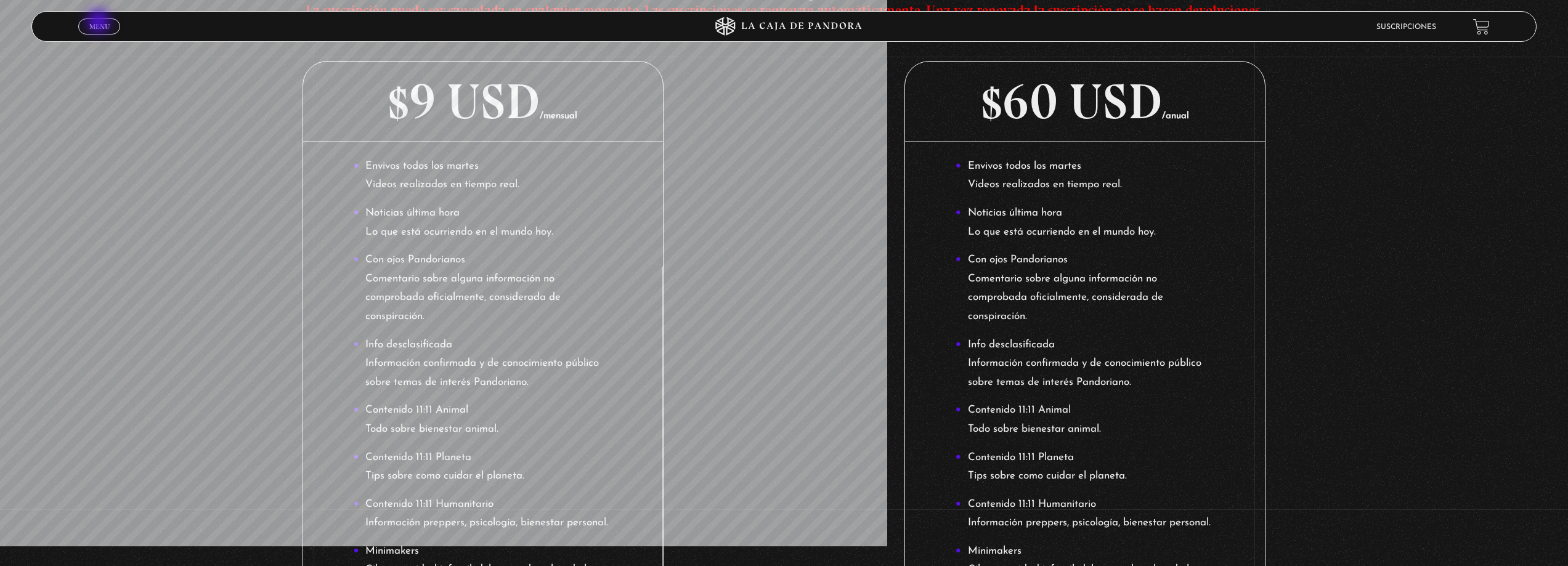
click at [100, 23] on span "Menu" at bounding box center [99, 27] width 20 height 7
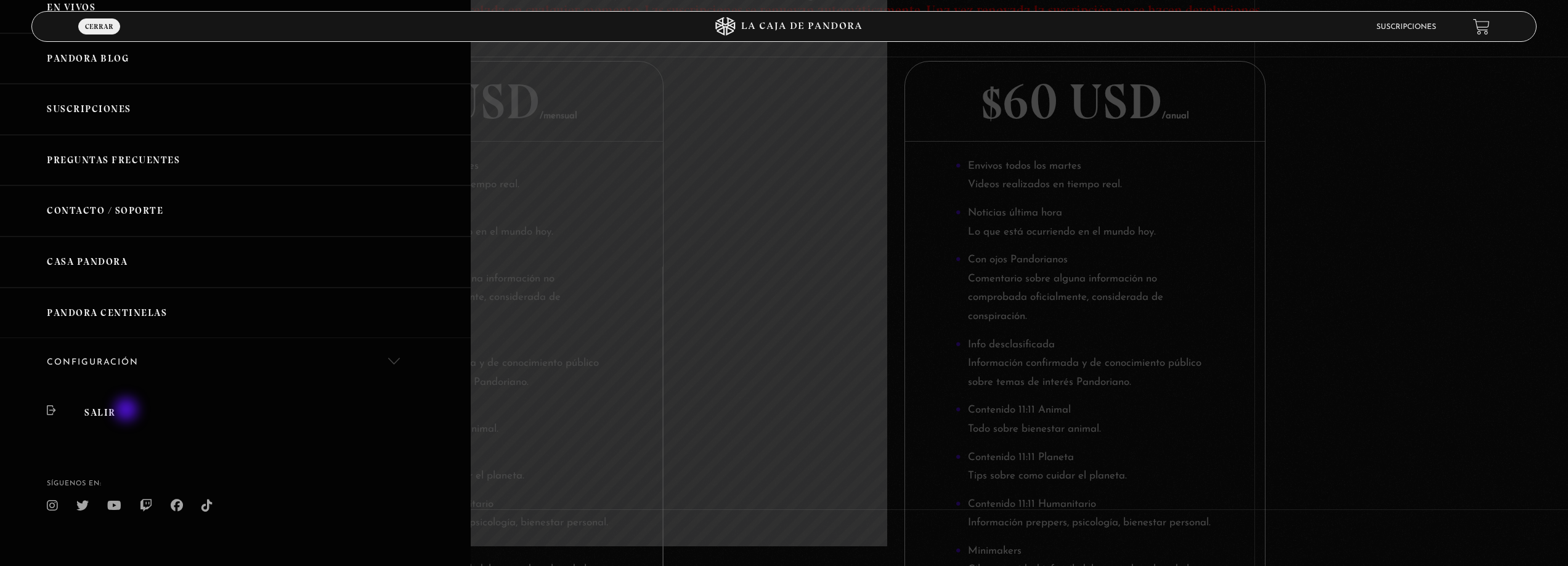
scroll to position [99, 0]
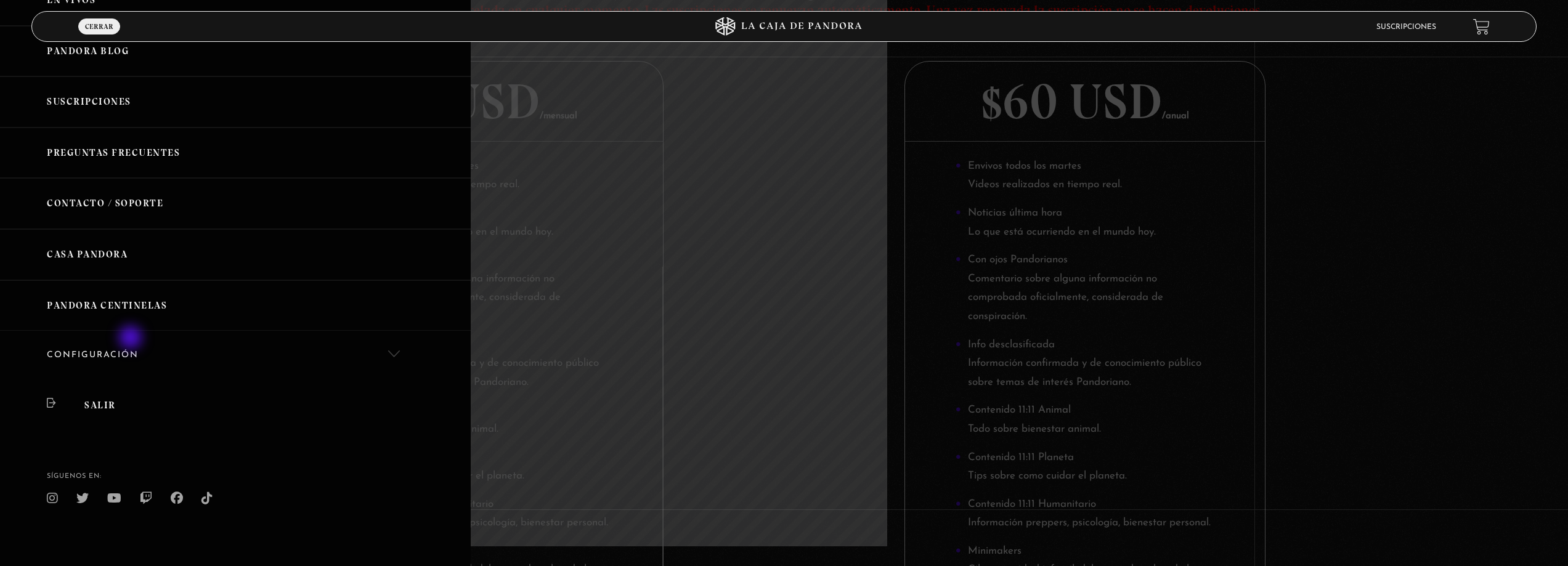
click at [132, 339] on link "Configuración" at bounding box center [235, 356] width 471 height 50
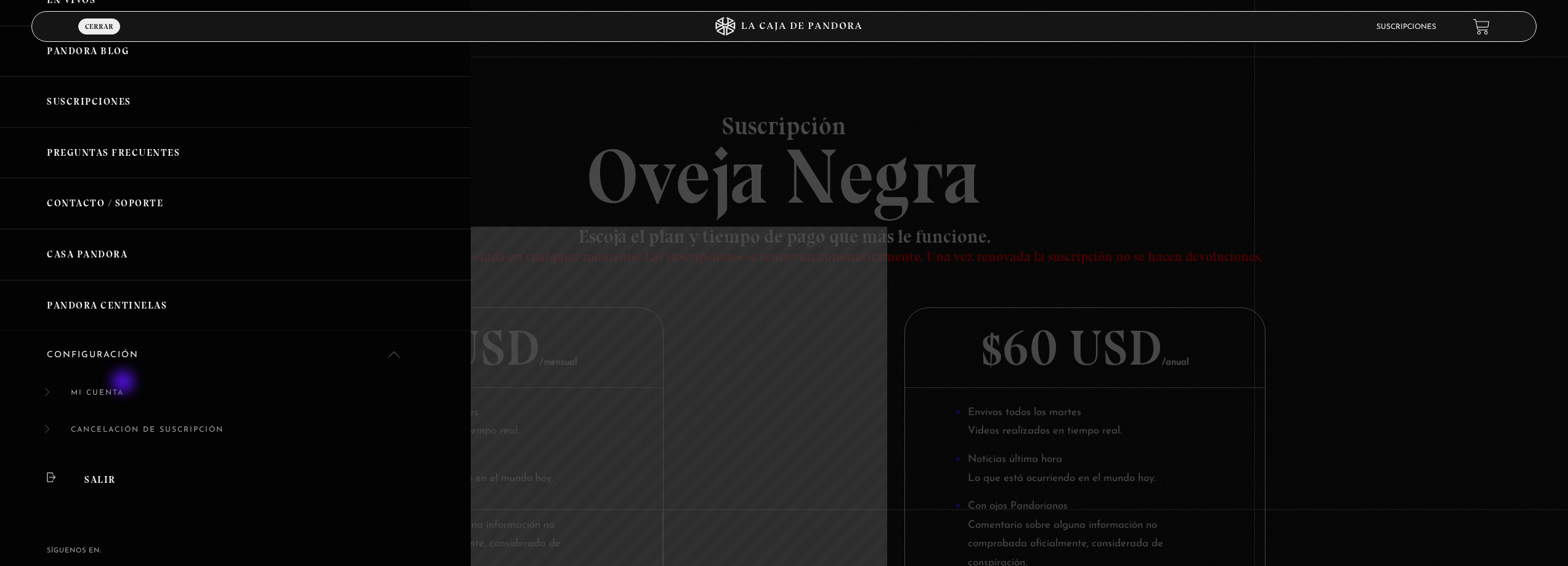
click at [123, 383] on link "Mi cuenta" at bounding box center [235, 399] width 471 height 38
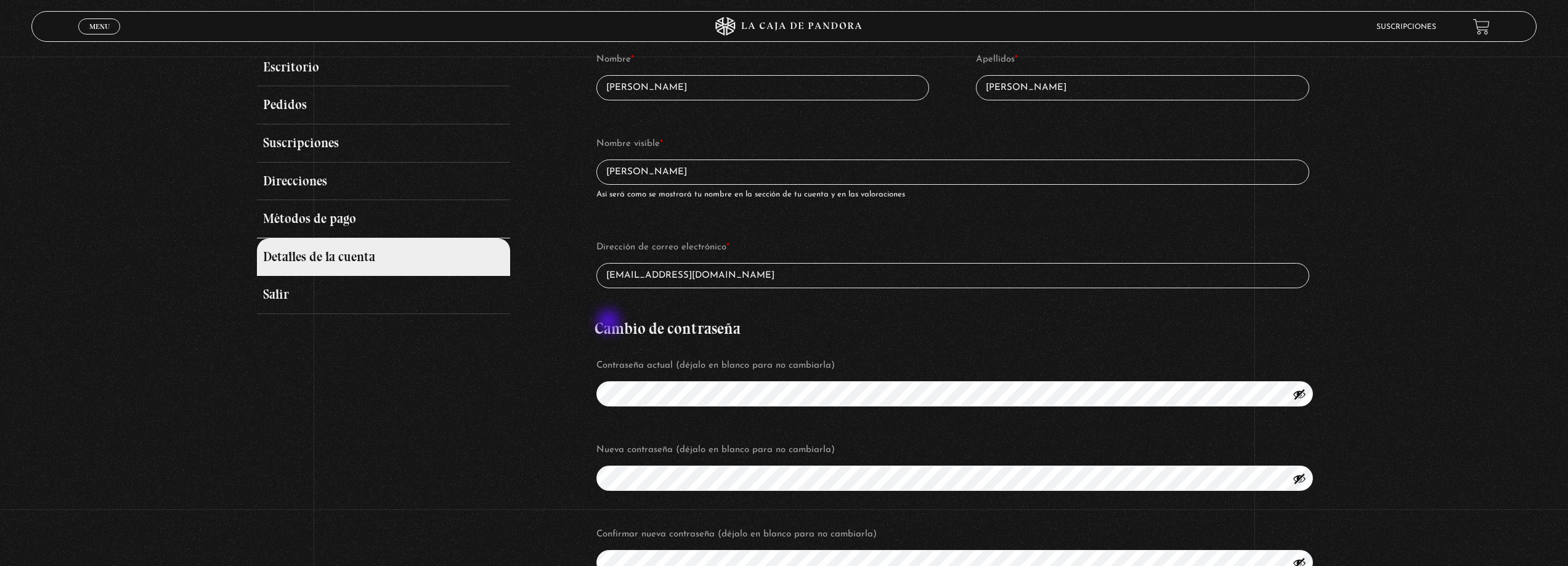
scroll to position [184, 0]
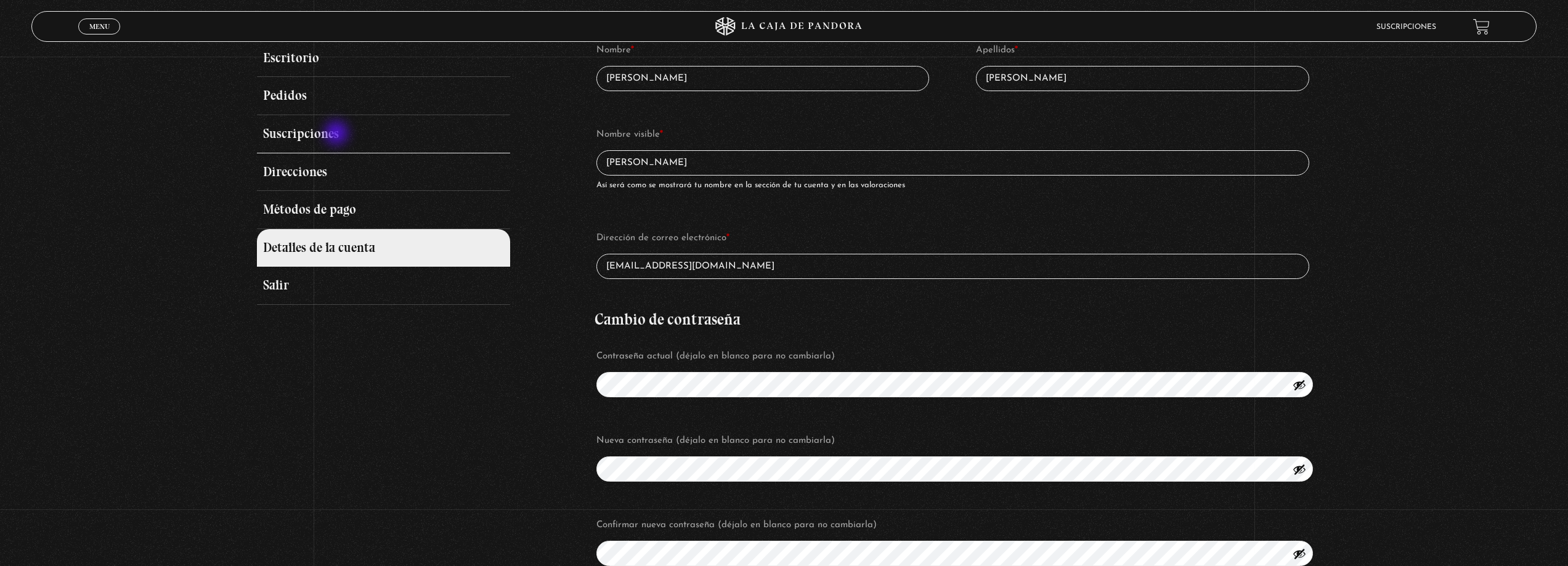
click at [338, 135] on link "Suscripciones" at bounding box center [383, 134] width 253 height 38
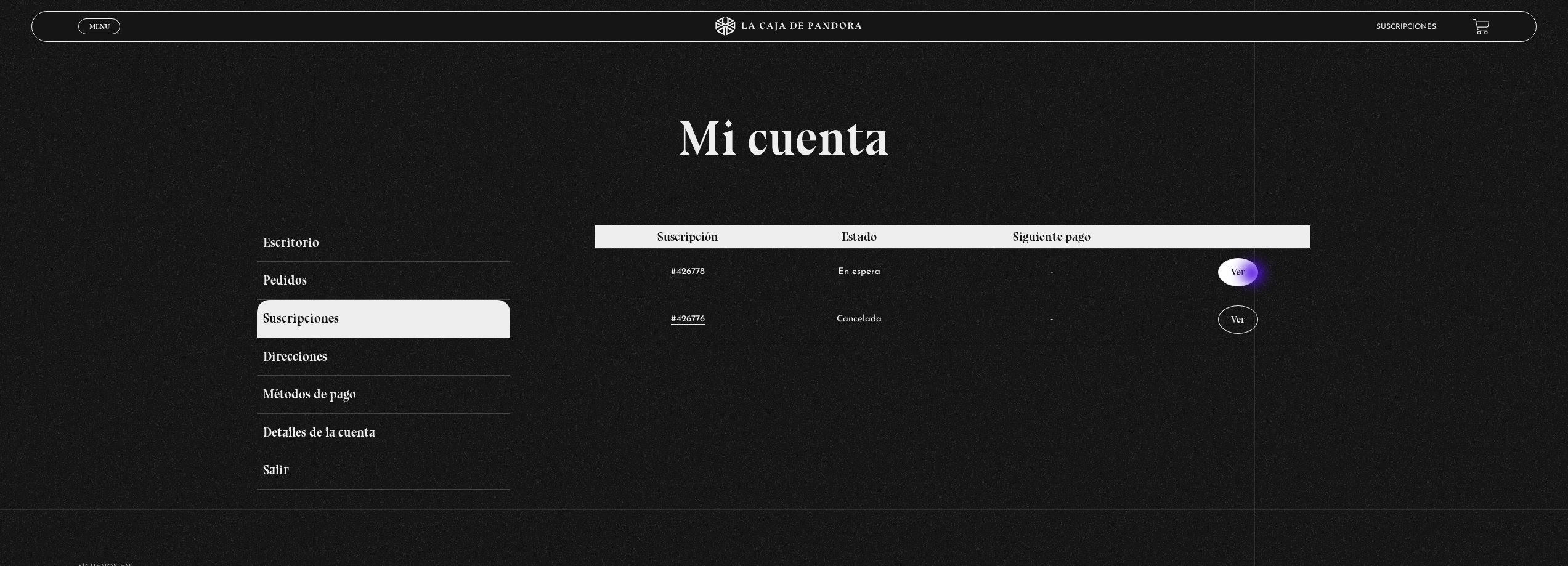
click at [1254, 274] on link "Ver" at bounding box center [1238, 272] width 40 height 28
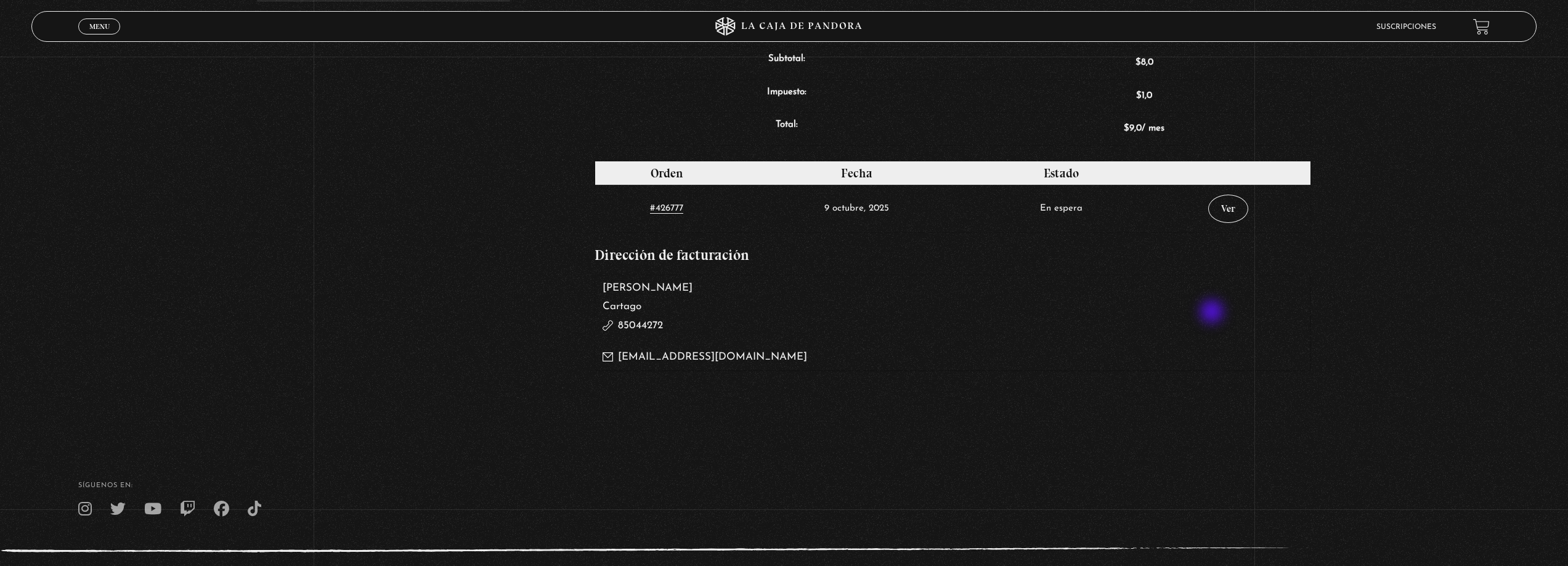
scroll to position [493, 0]
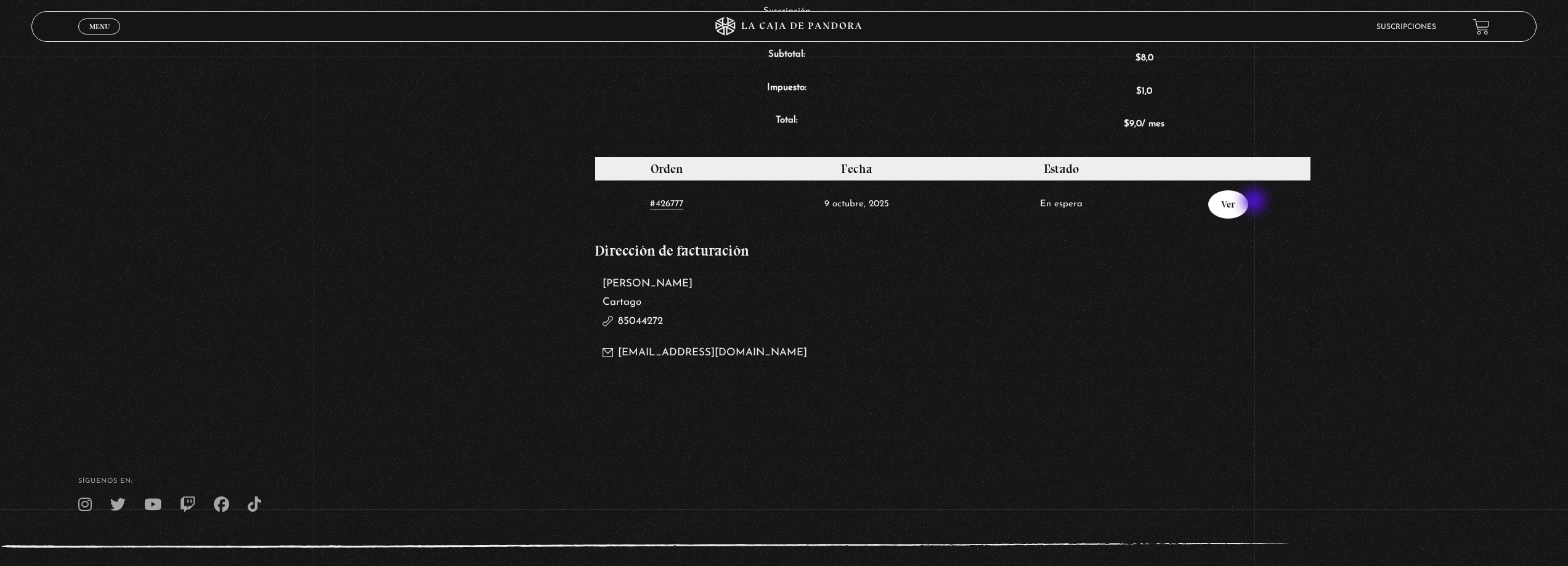
click at [1248, 202] on link "Ver" at bounding box center [1228, 205] width 40 height 28
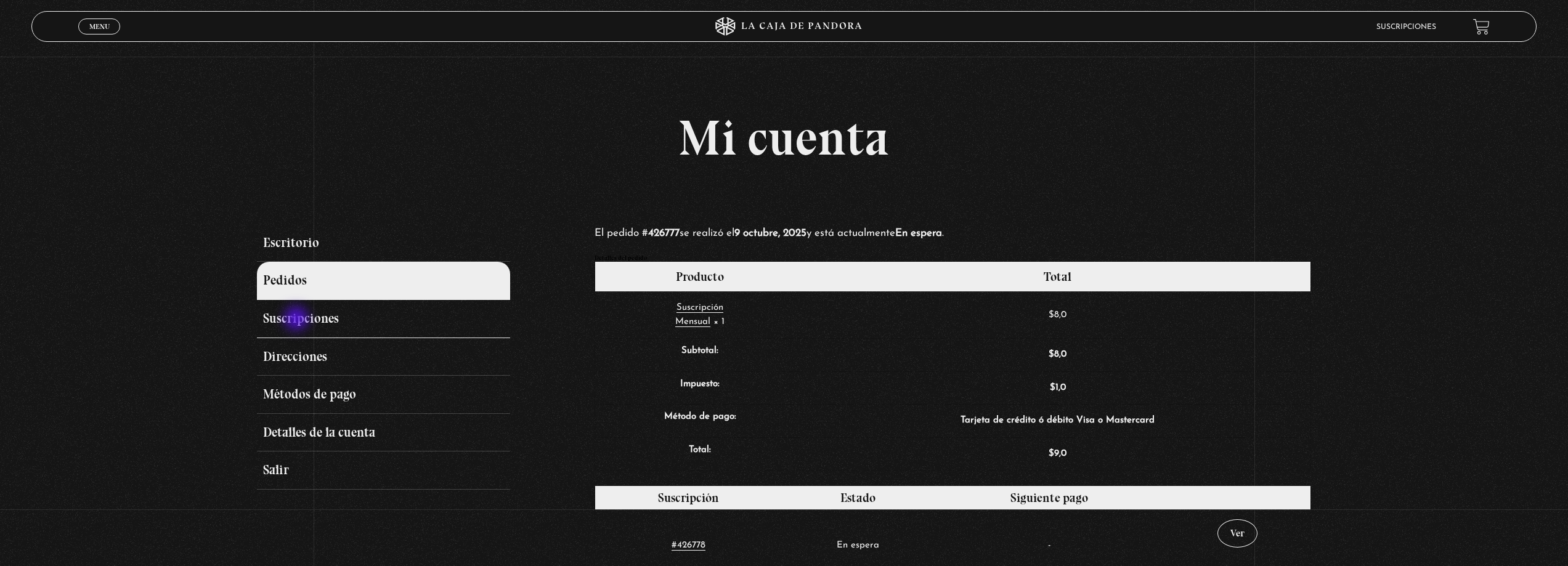
click at [298, 320] on link "Suscripciones" at bounding box center [383, 318] width 253 height 38
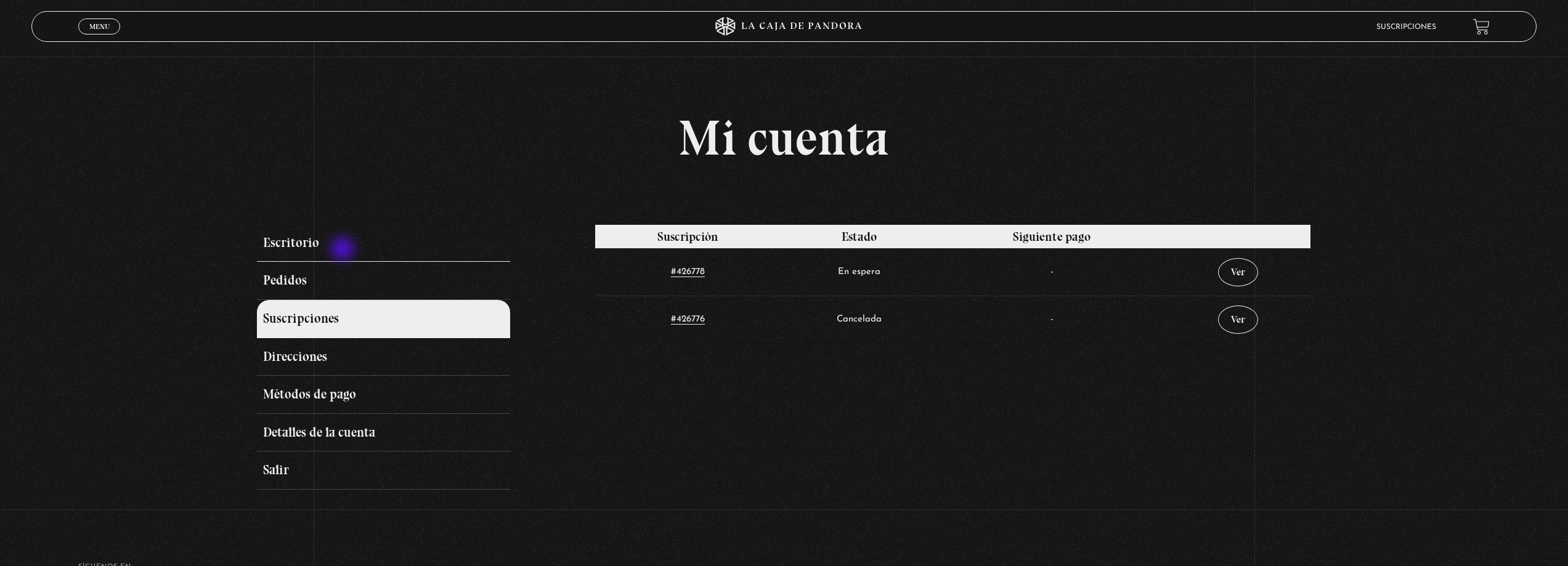
click at [344, 250] on link "Escritorio" at bounding box center [383, 243] width 253 height 38
